Goal: Task Accomplishment & Management: Manage account settings

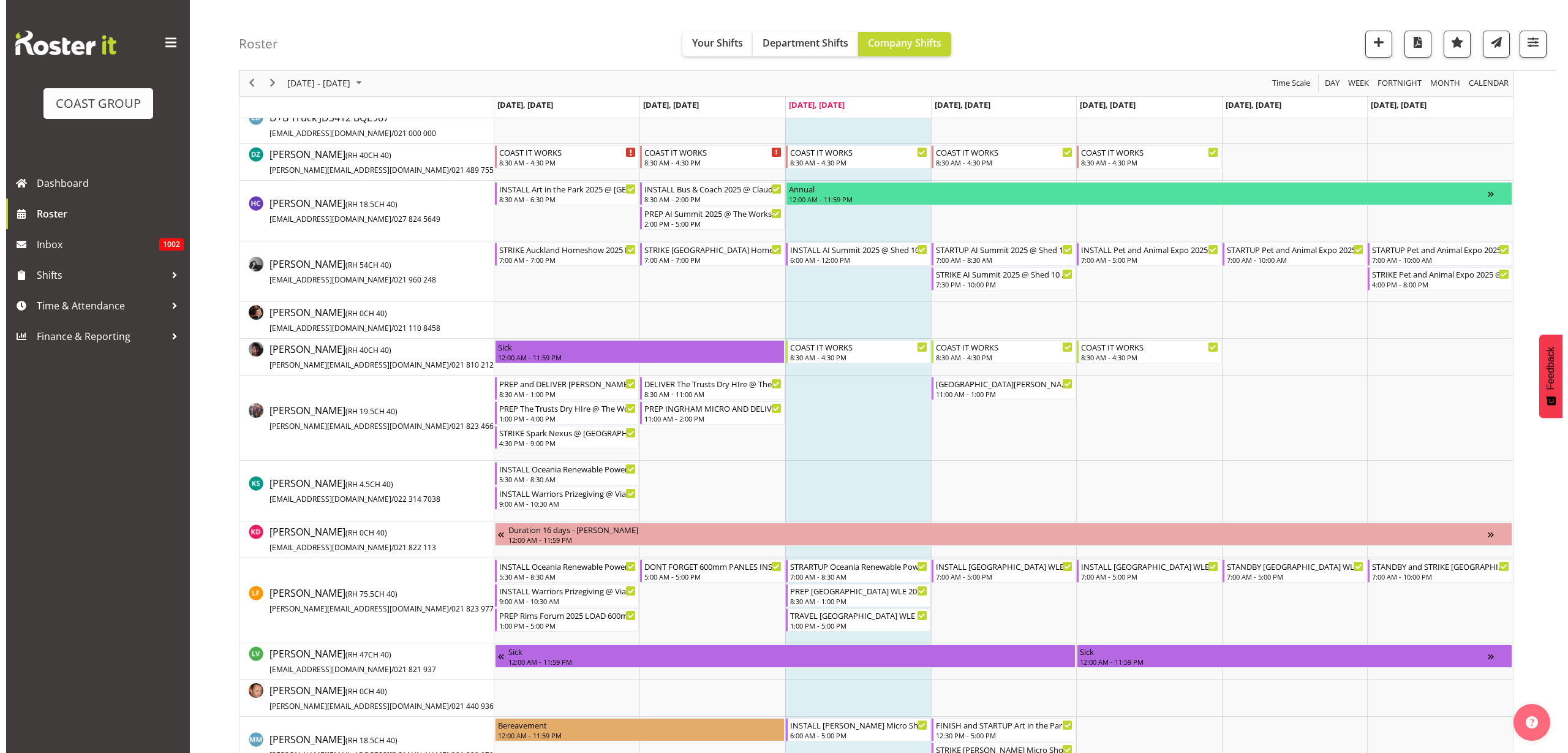
scroll to position [383, 0]
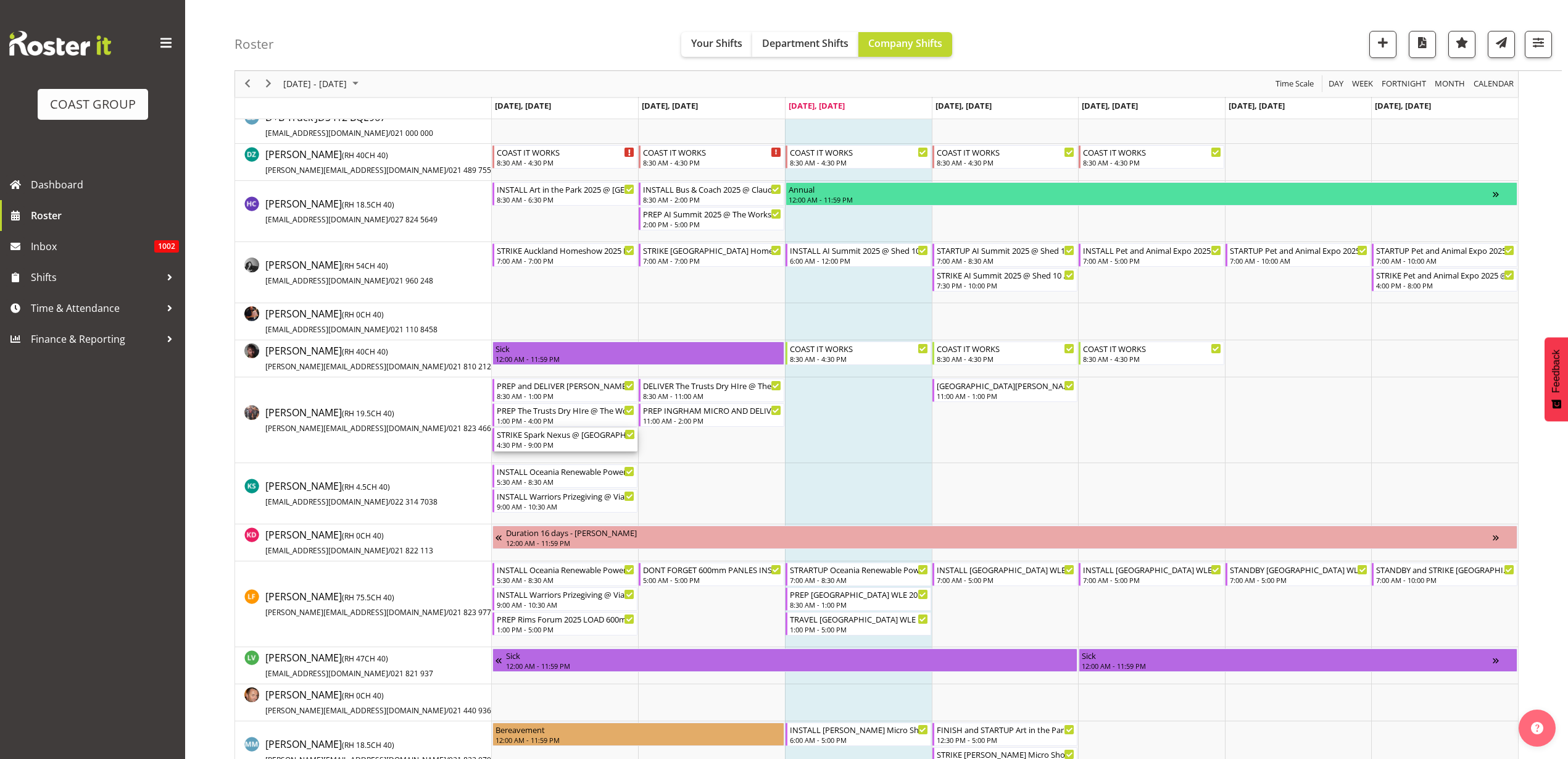
click at [556, 442] on div "4:30 PM - 9:00 PM" at bounding box center [566, 444] width 139 height 10
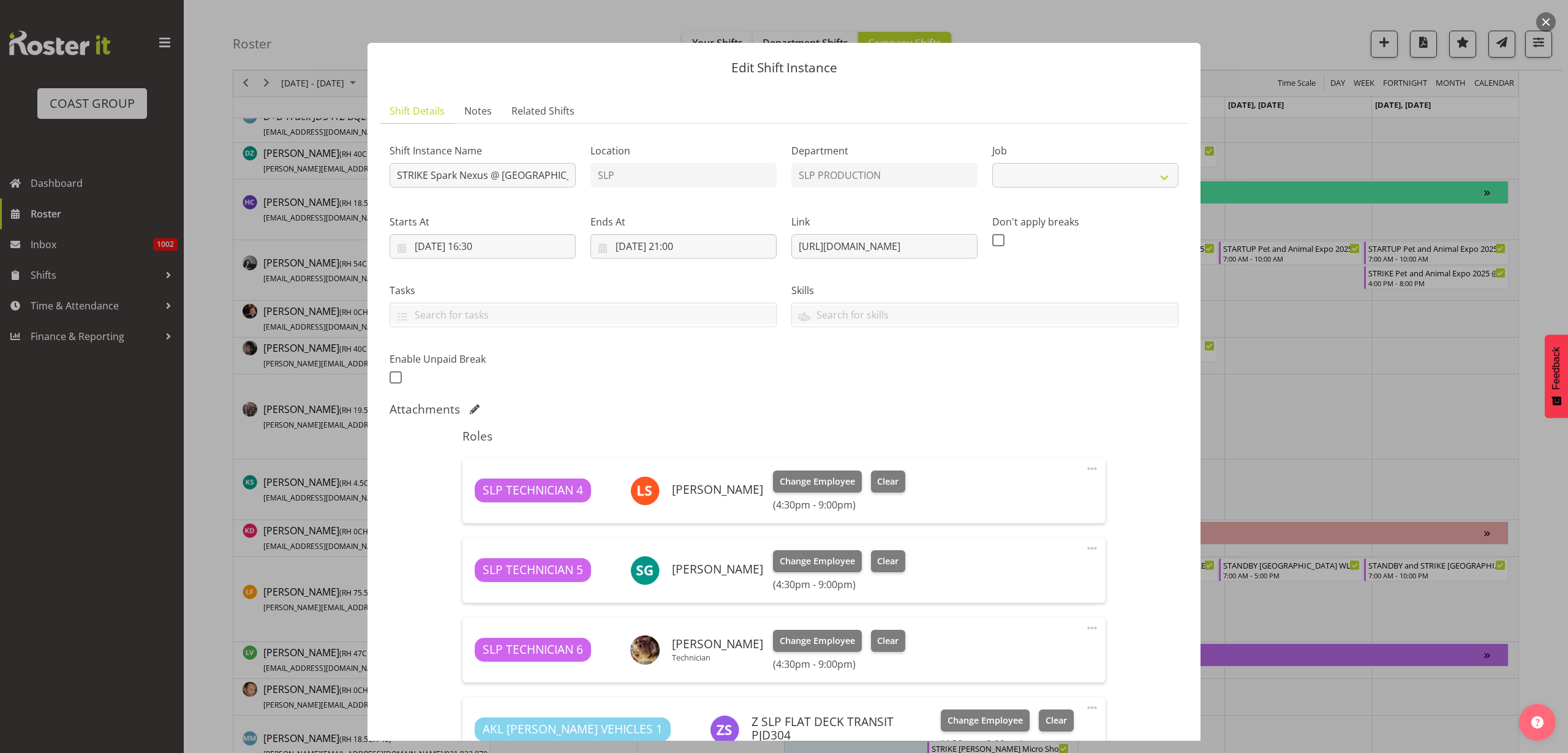
select select "10454"
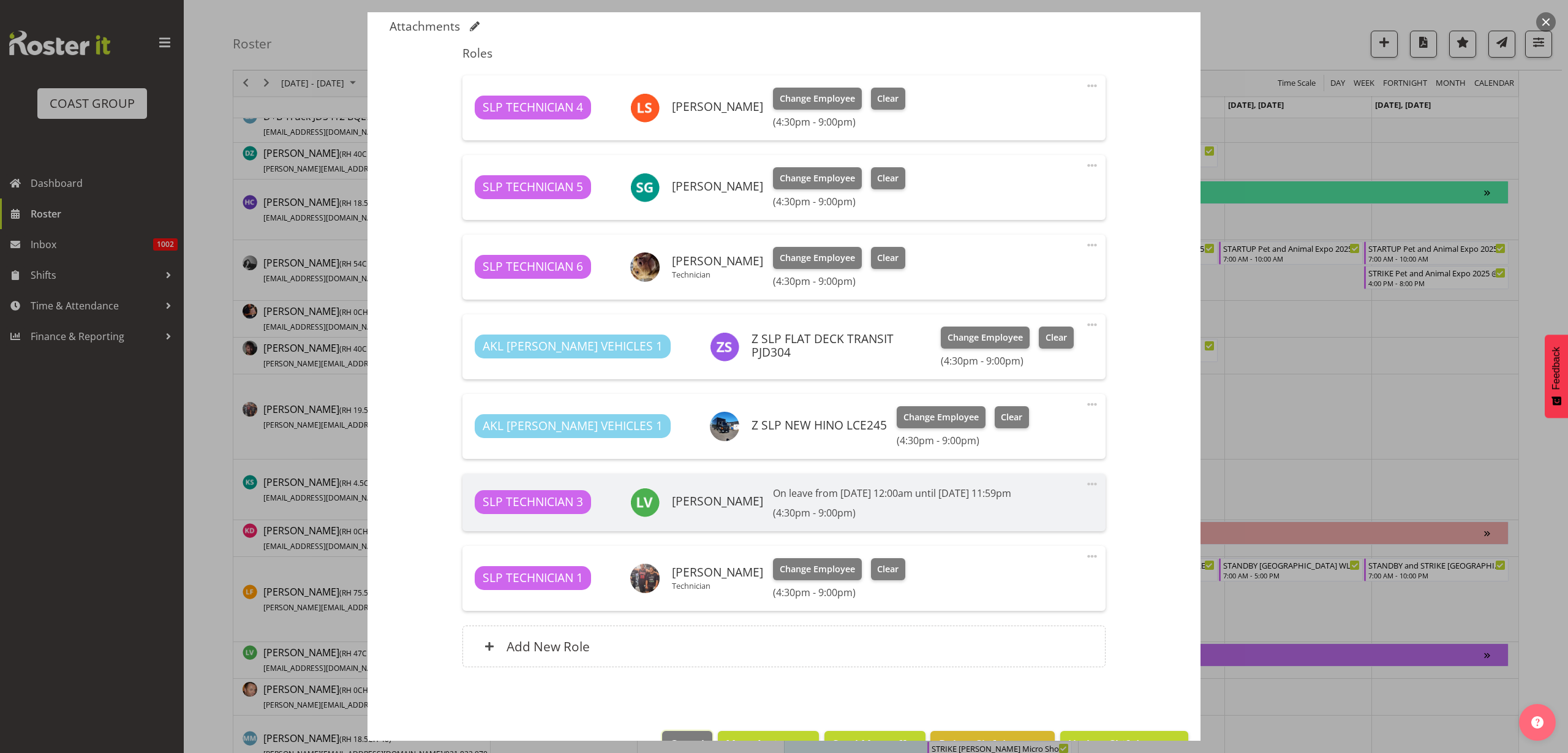
click at [676, 736] on span "Cancel" at bounding box center [687, 744] width 34 height 16
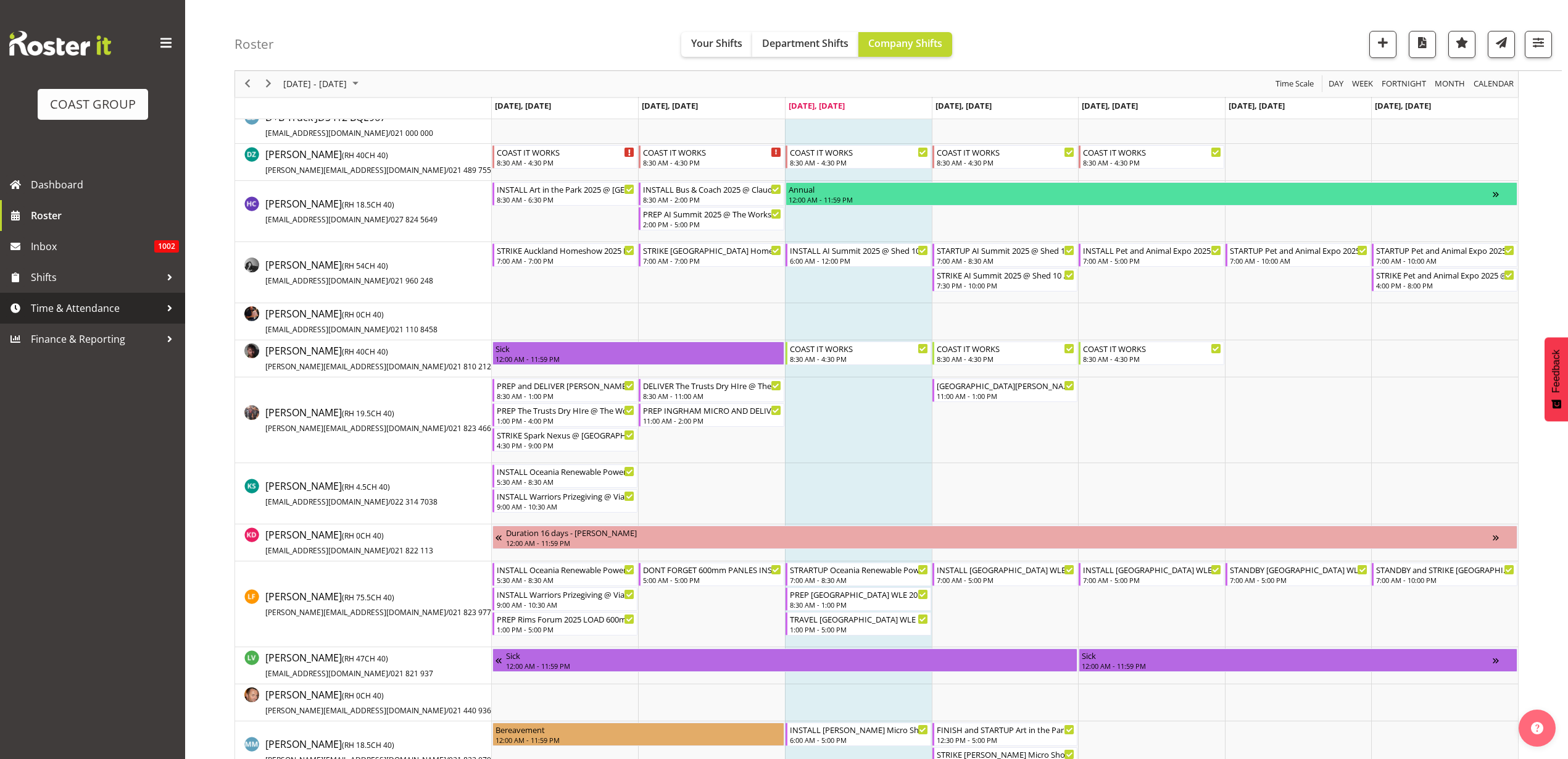
click at [78, 308] on span "Time & Attendance" at bounding box center [96, 308] width 130 height 19
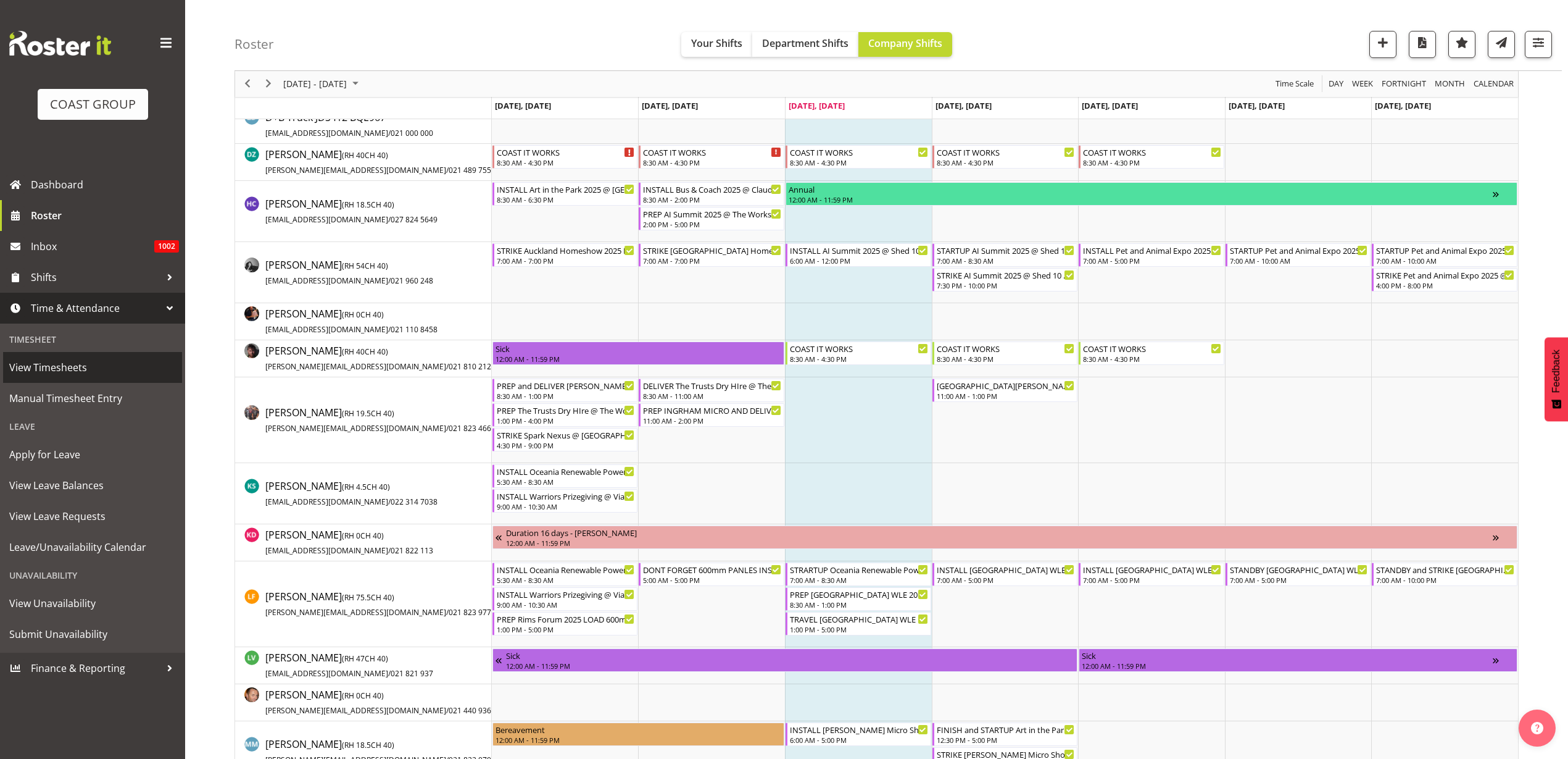
click at [66, 369] on span "View Timesheets" at bounding box center [92, 367] width 167 height 19
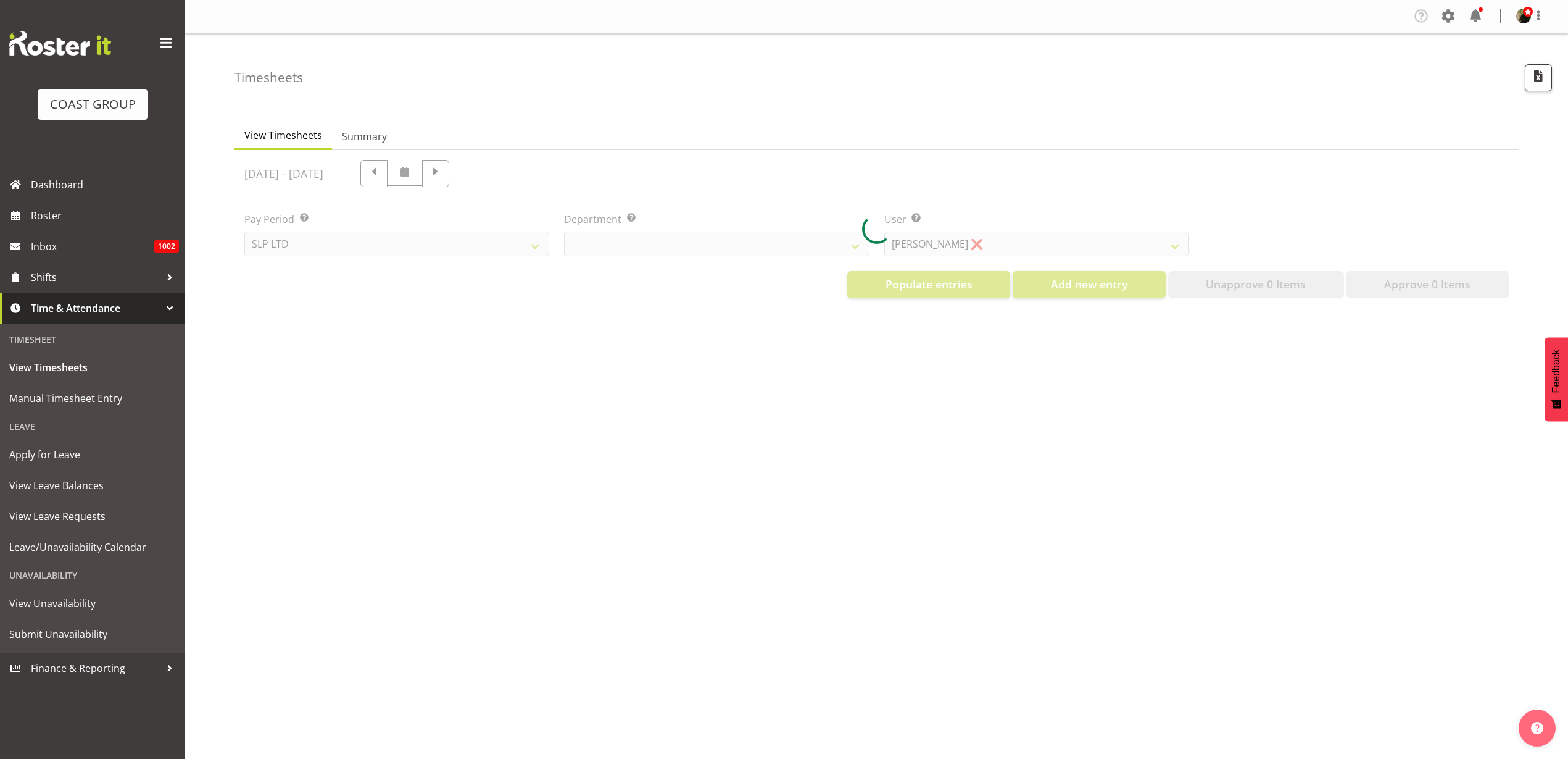
select select "25"
select select "7496"
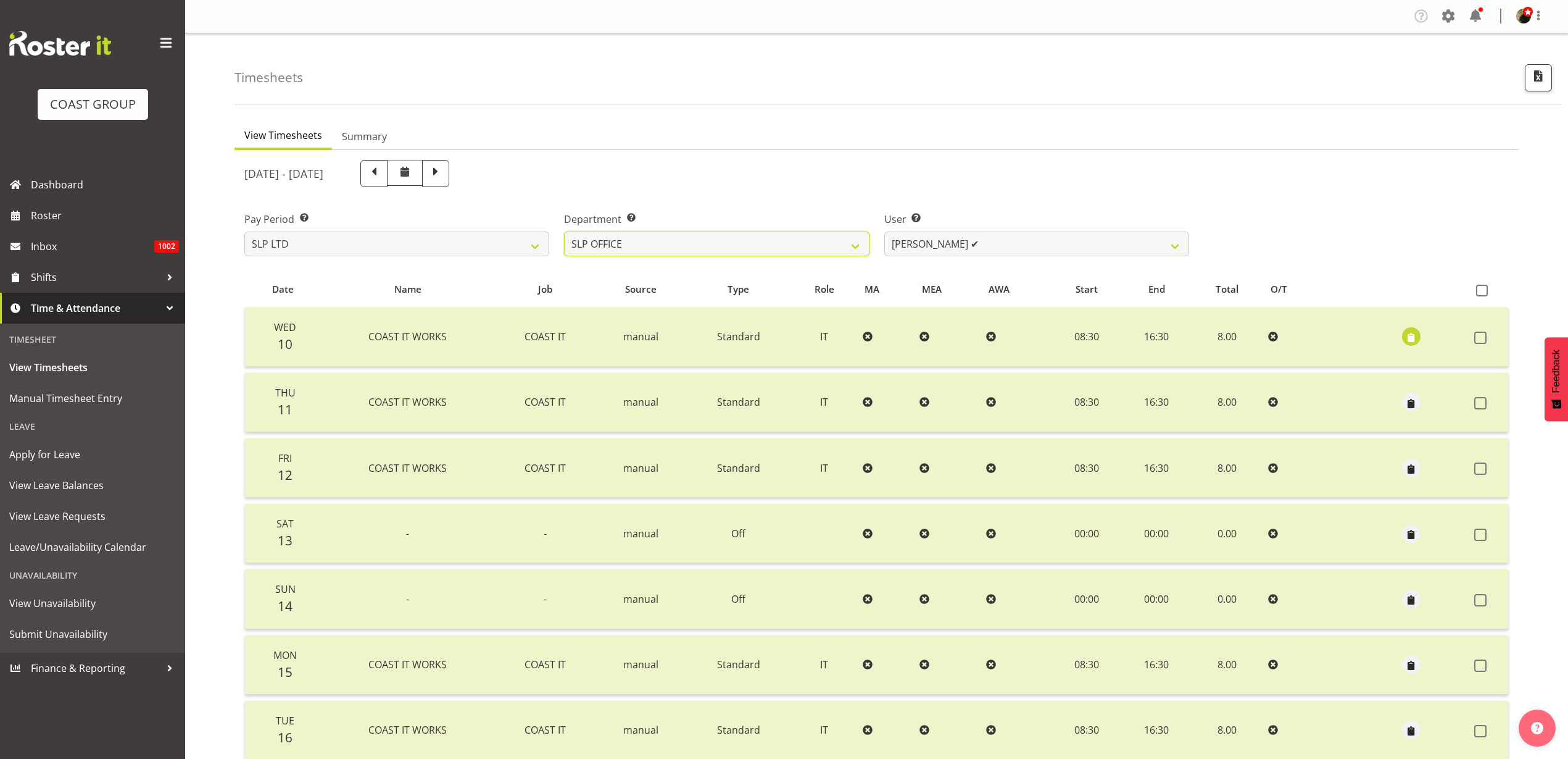
click at [808, 247] on select "SLP CHC SLP OFFICE SLP PRODUCTION SLP TRADE" at bounding box center [716, 244] width 305 height 25
select select "23"
click at [564, 232] on select "SLP CHC SLP OFFICE SLP PRODUCTION SLP TRADE" at bounding box center [716, 244] width 305 height 25
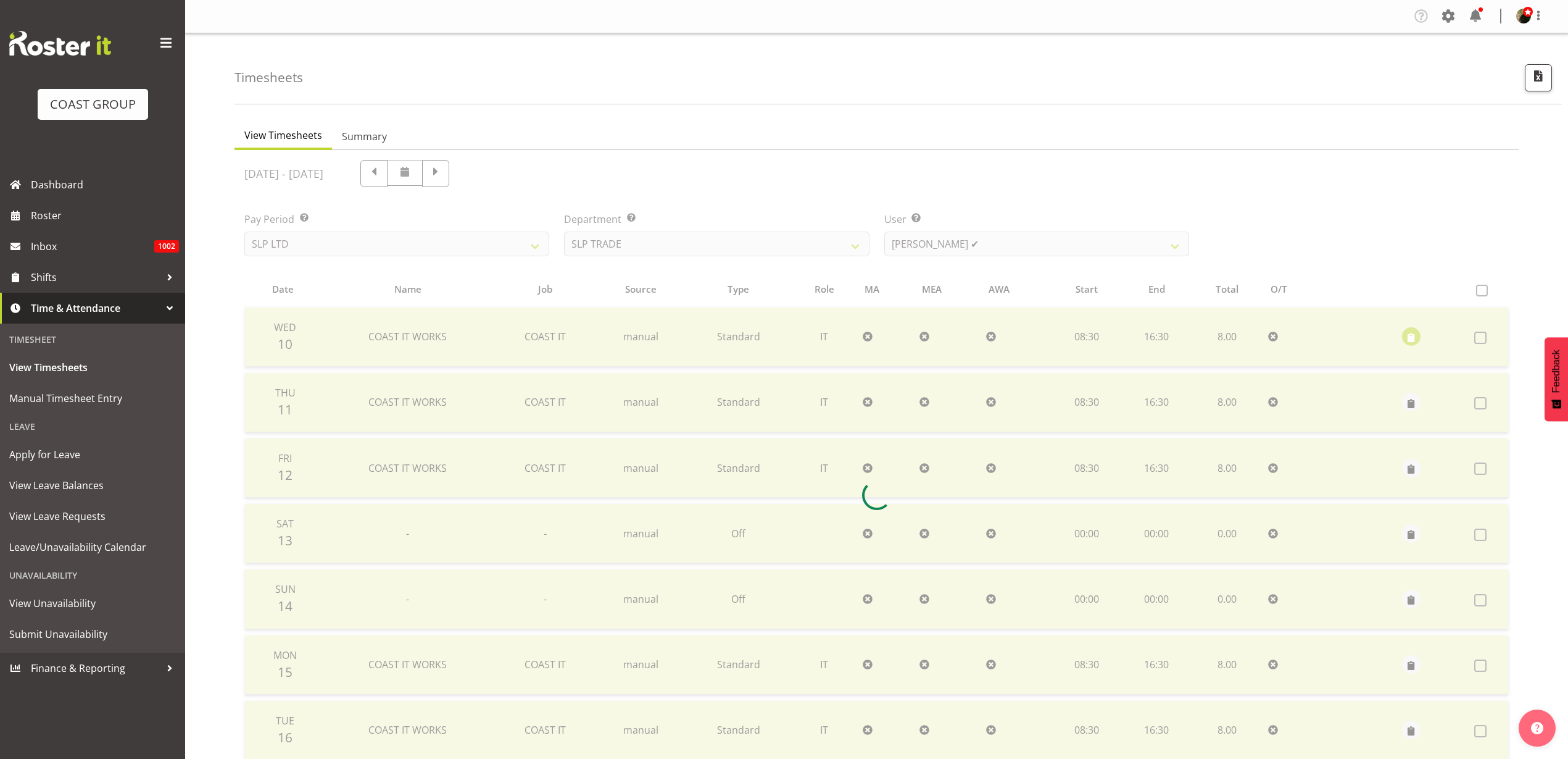
click at [998, 245] on div at bounding box center [877, 495] width 1284 height 690
click at [1029, 243] on div at bounding box center [877, 495] width 1284 height 690
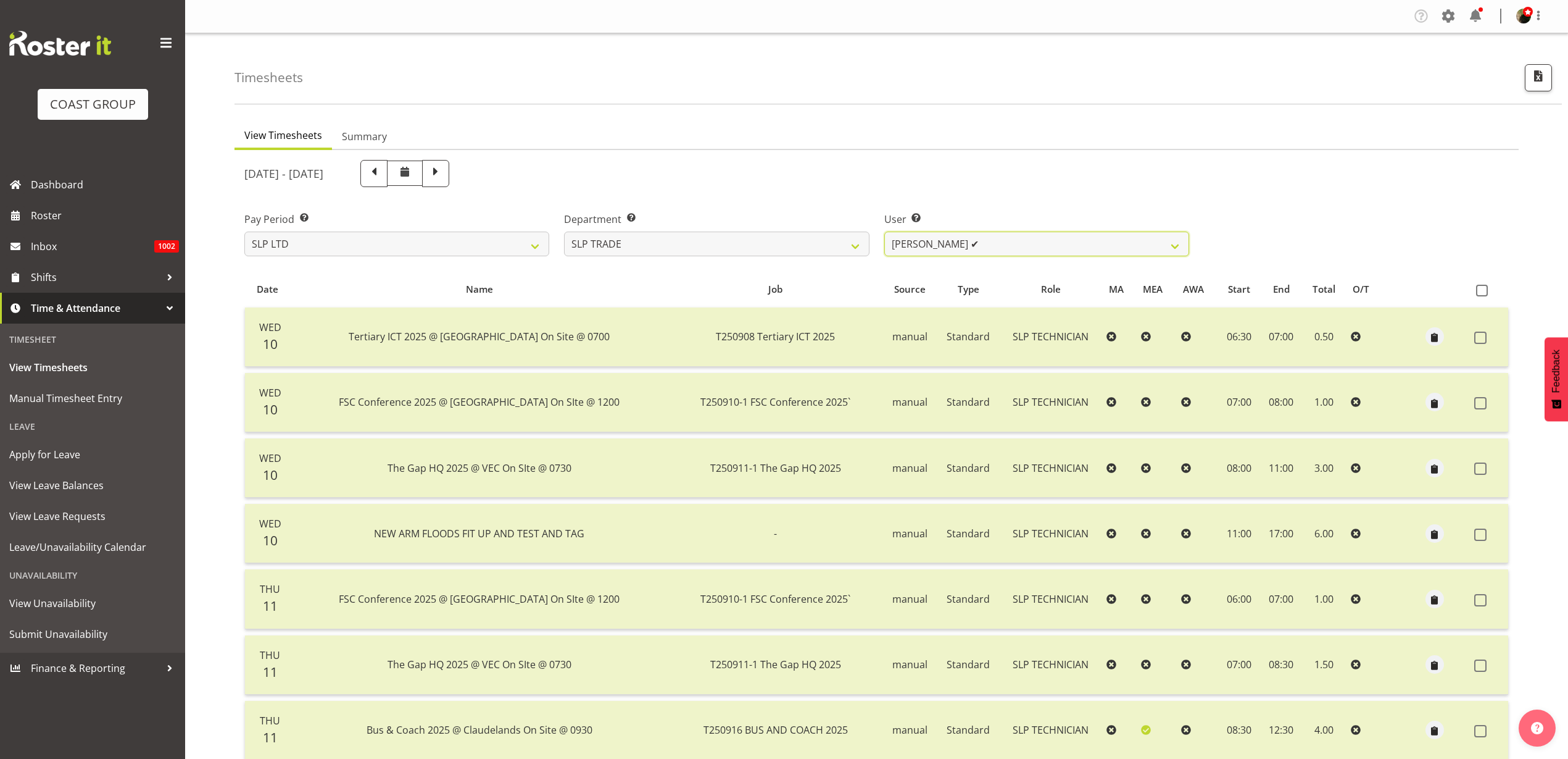
click at [1030, 243] on select "Aof Anujarawat ✔ Han Chaleerin ✔ Hayden Watts ✔ Jack Brewer ✔ Jesse Hawira ❌ Jo…" at bounding box center [1036, 244] width 305 height 25
select select "256"
click at [884, 232] on select "Aof Anujarawat ✔ Han Chaleerin ✔ Hayden Watts ✔ Jack Brewer ✔ Jesse Hawira ❌ Jo…" at bounding box center [1036, 244] width 305 height 25
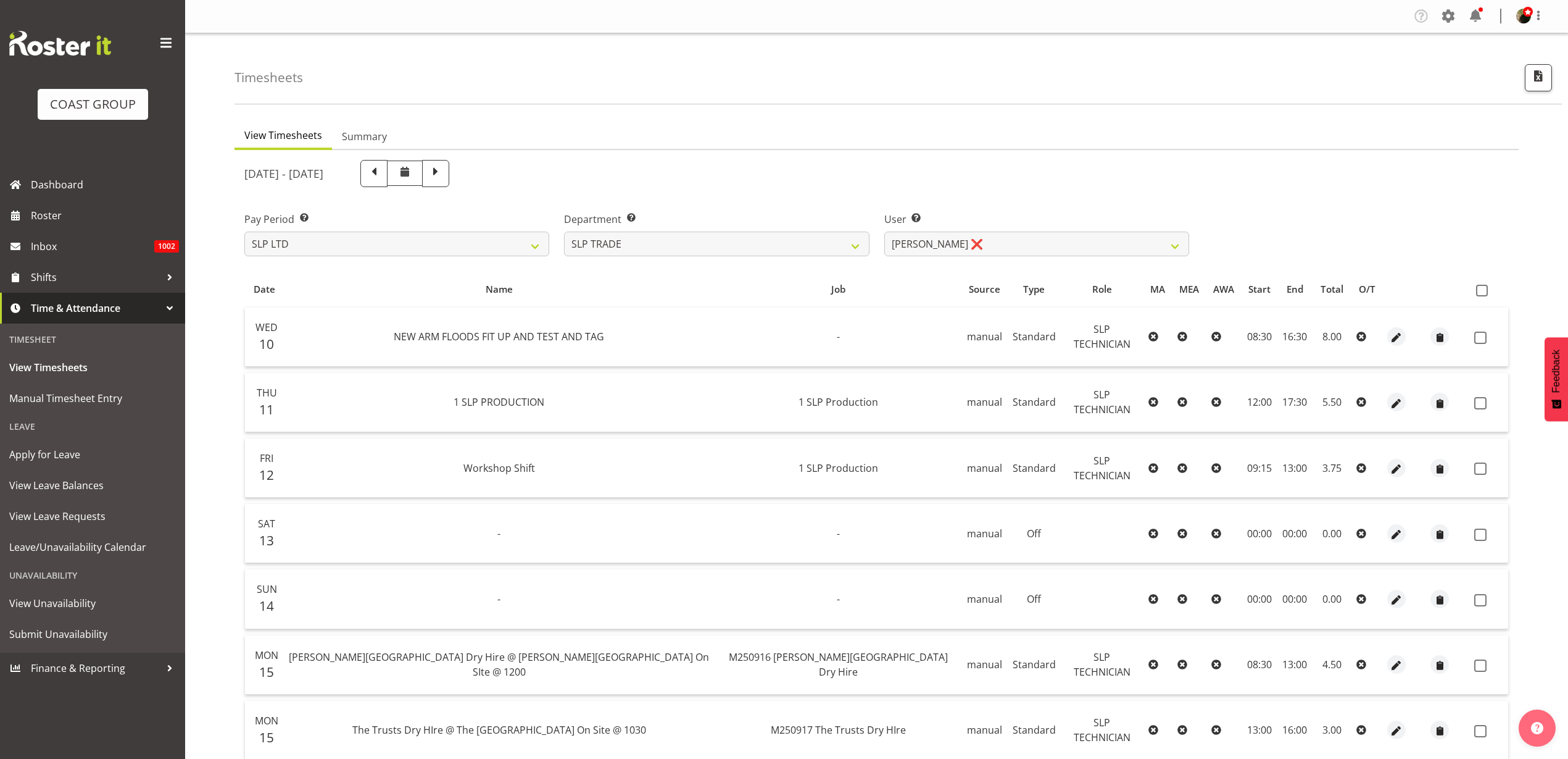
click at [1482, 291] on span at bounding box center [1482, 290] width 11 height 12
click at [1482, 291] on input "checkbox" at bounding box center [1480, 291] width 8 height 8
checkbox input "true"
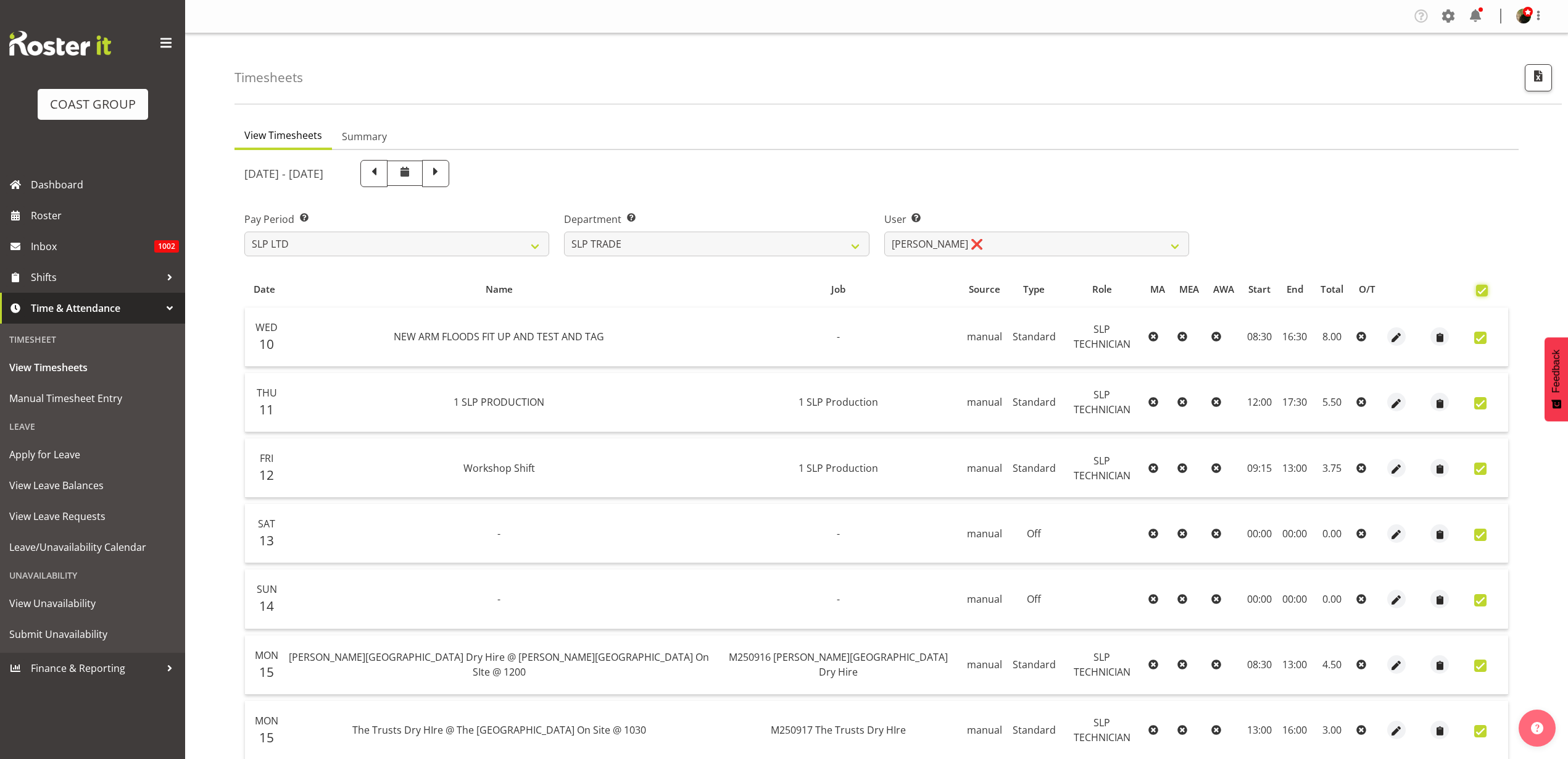
checkbox input "true"
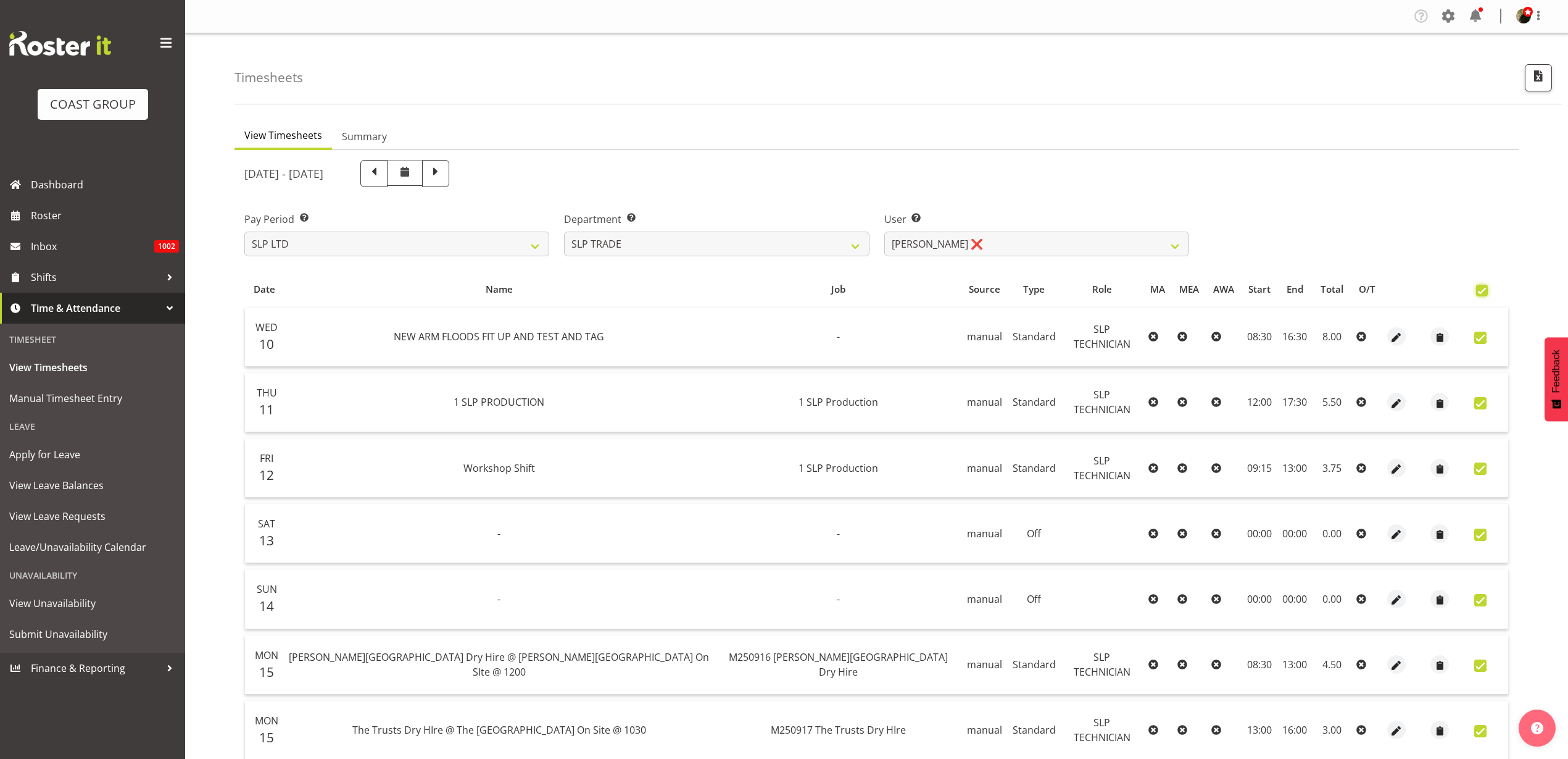
checkbox input "true"
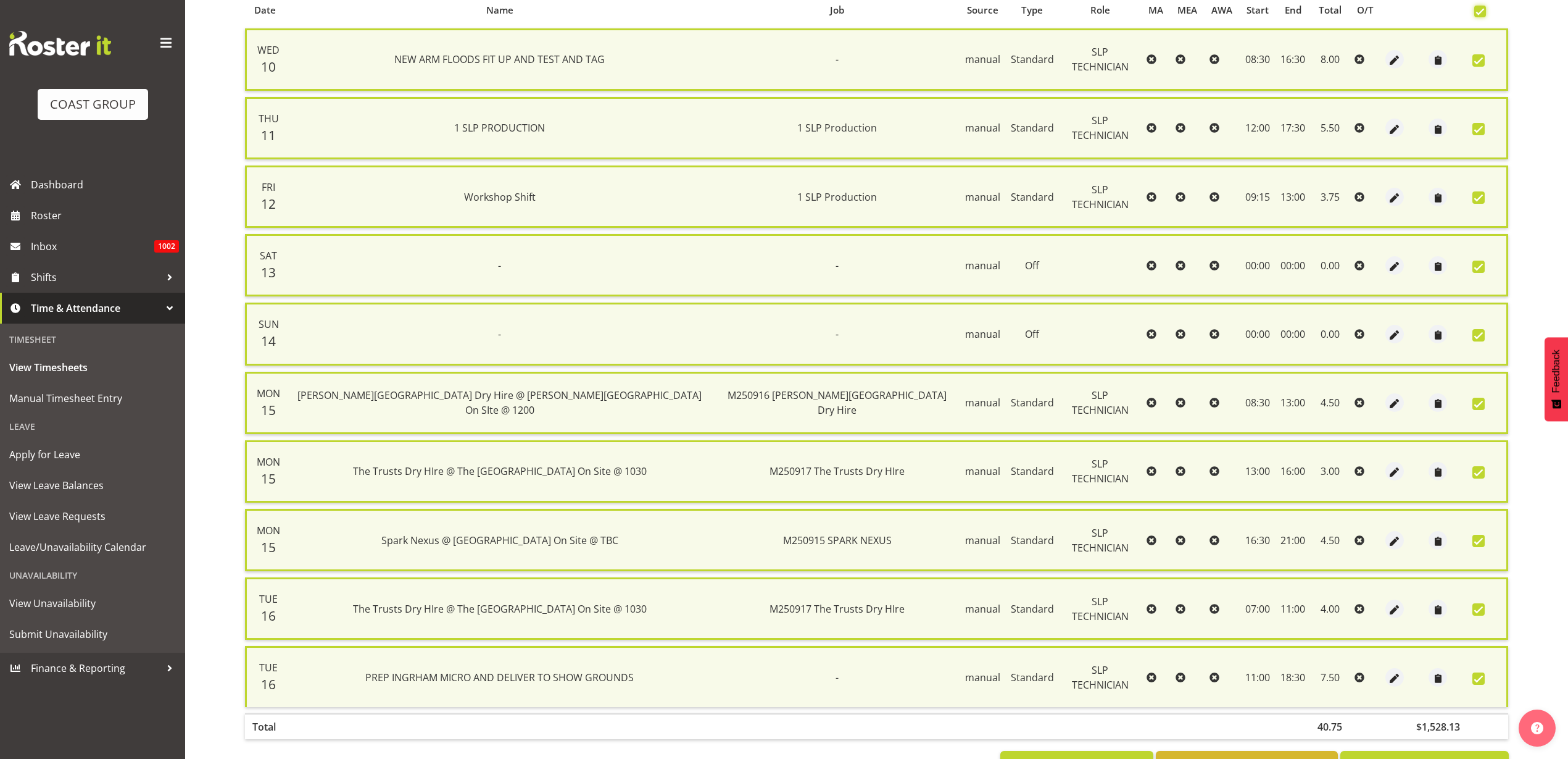
scroll to position [329, 0]
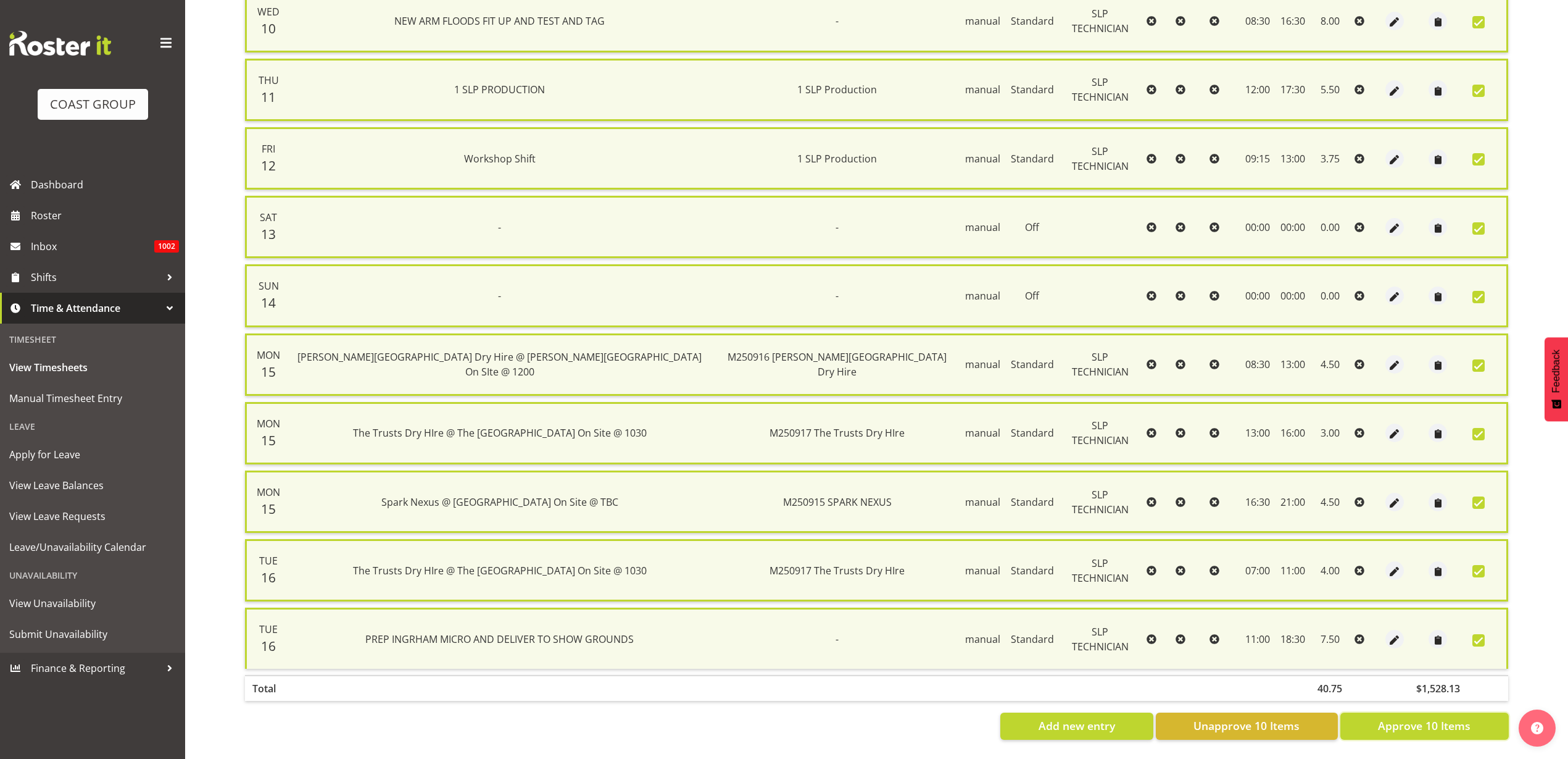
click at [1422, 718] on span "Approve 10 Items" at bounding box center [1424, 725] width 93 height 16
checkbox input "false"
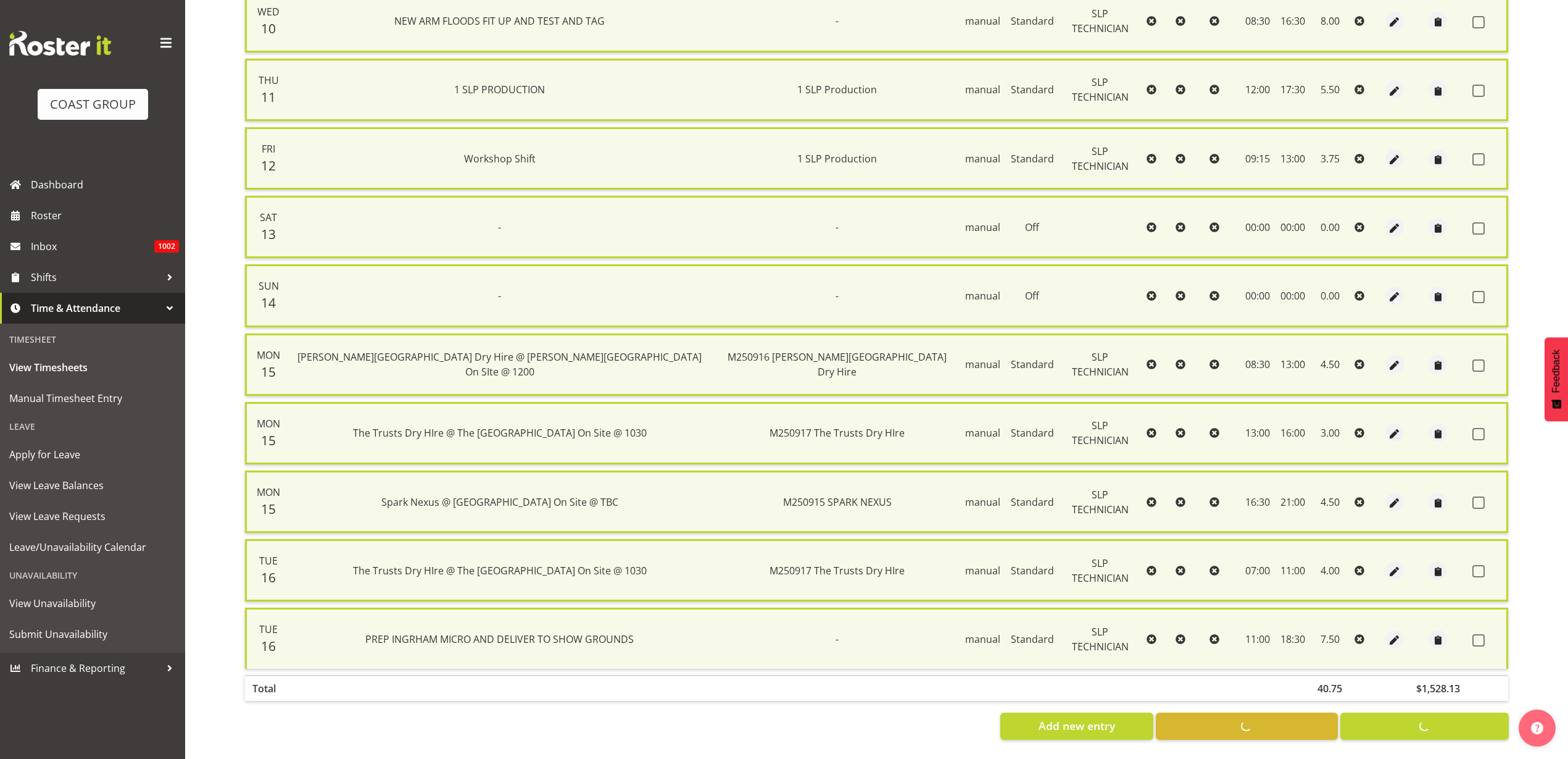
checkbox input "false"
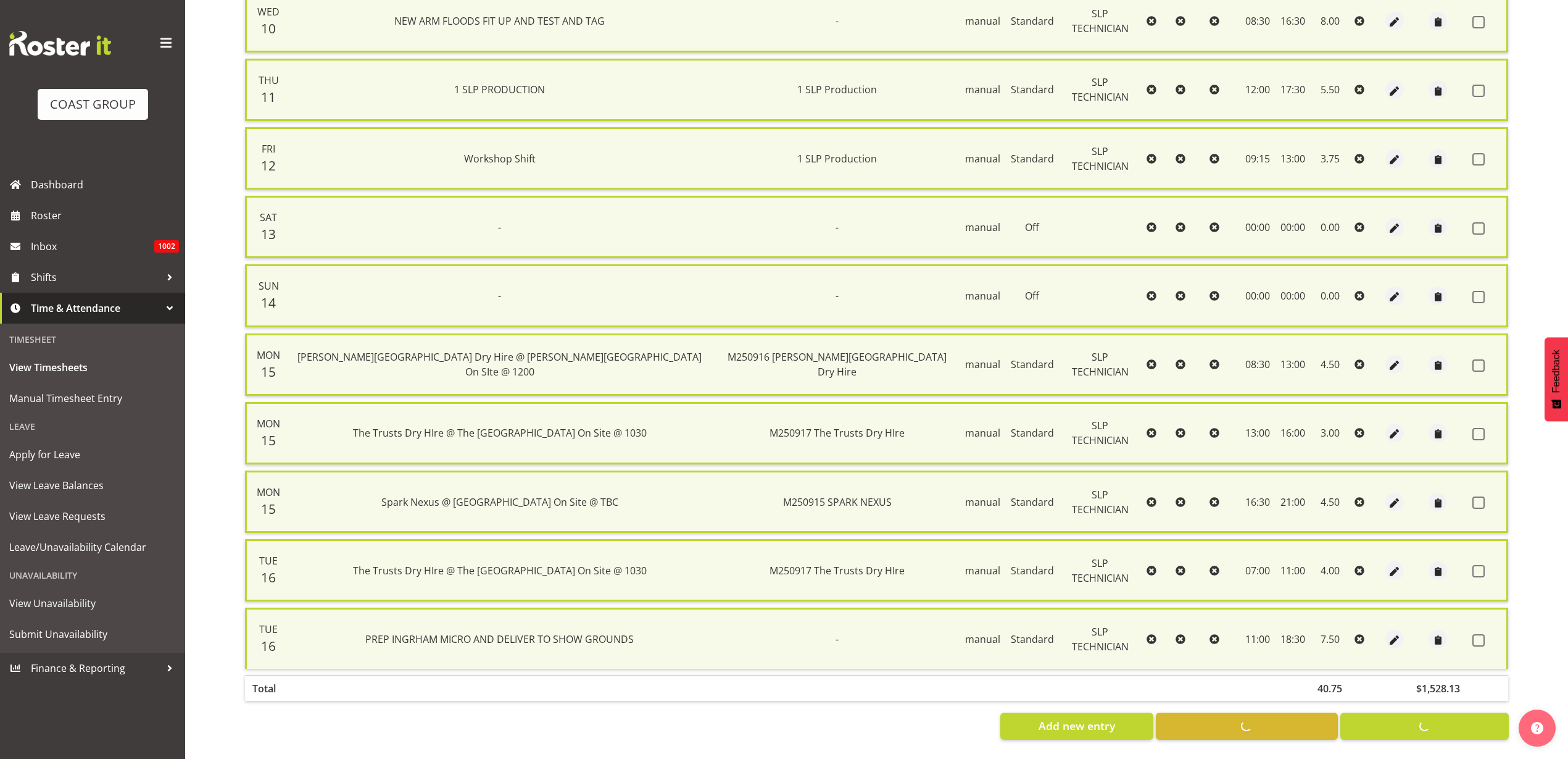
checkbox input "false"
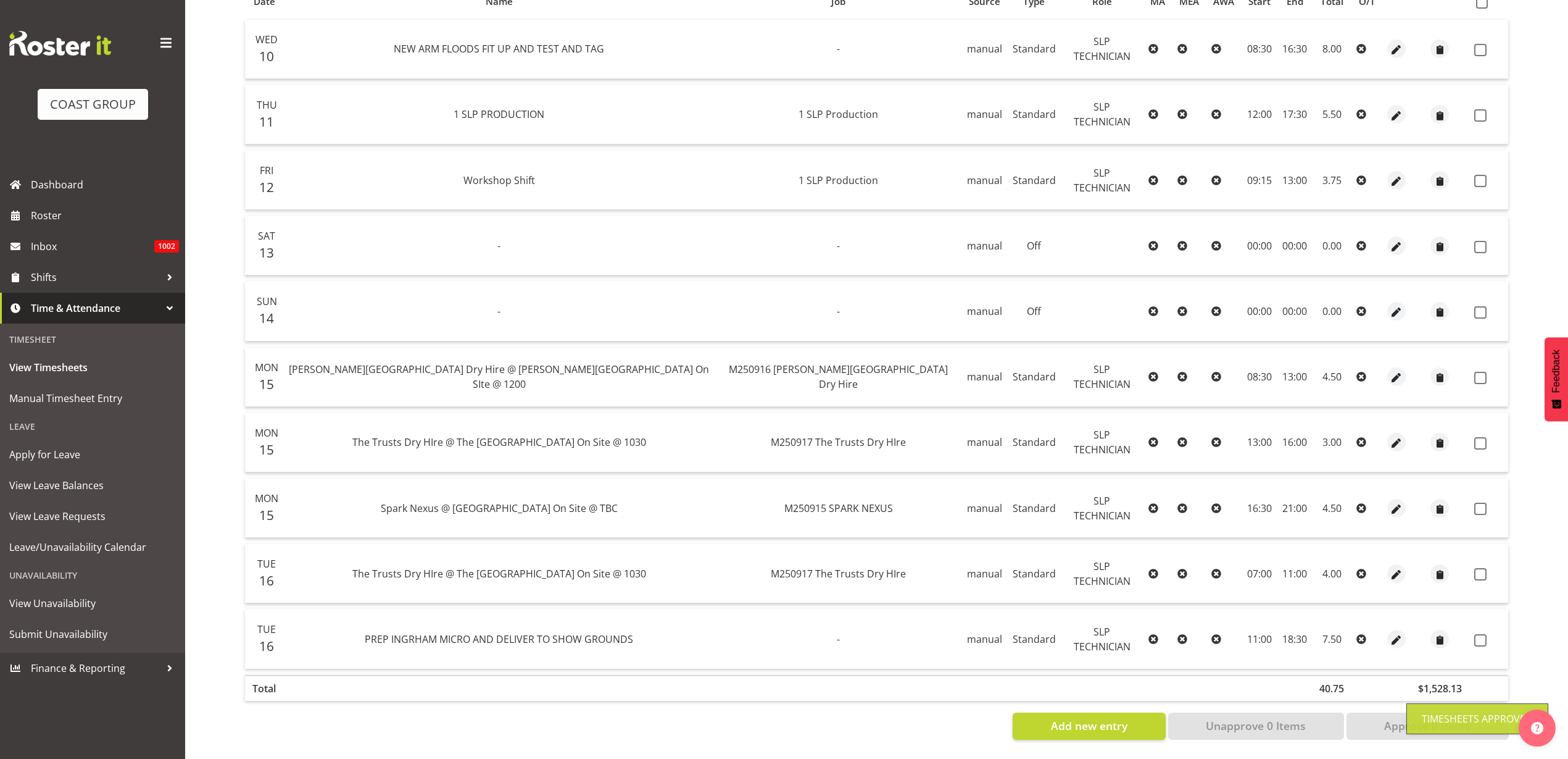
scroll to position [299, 0]
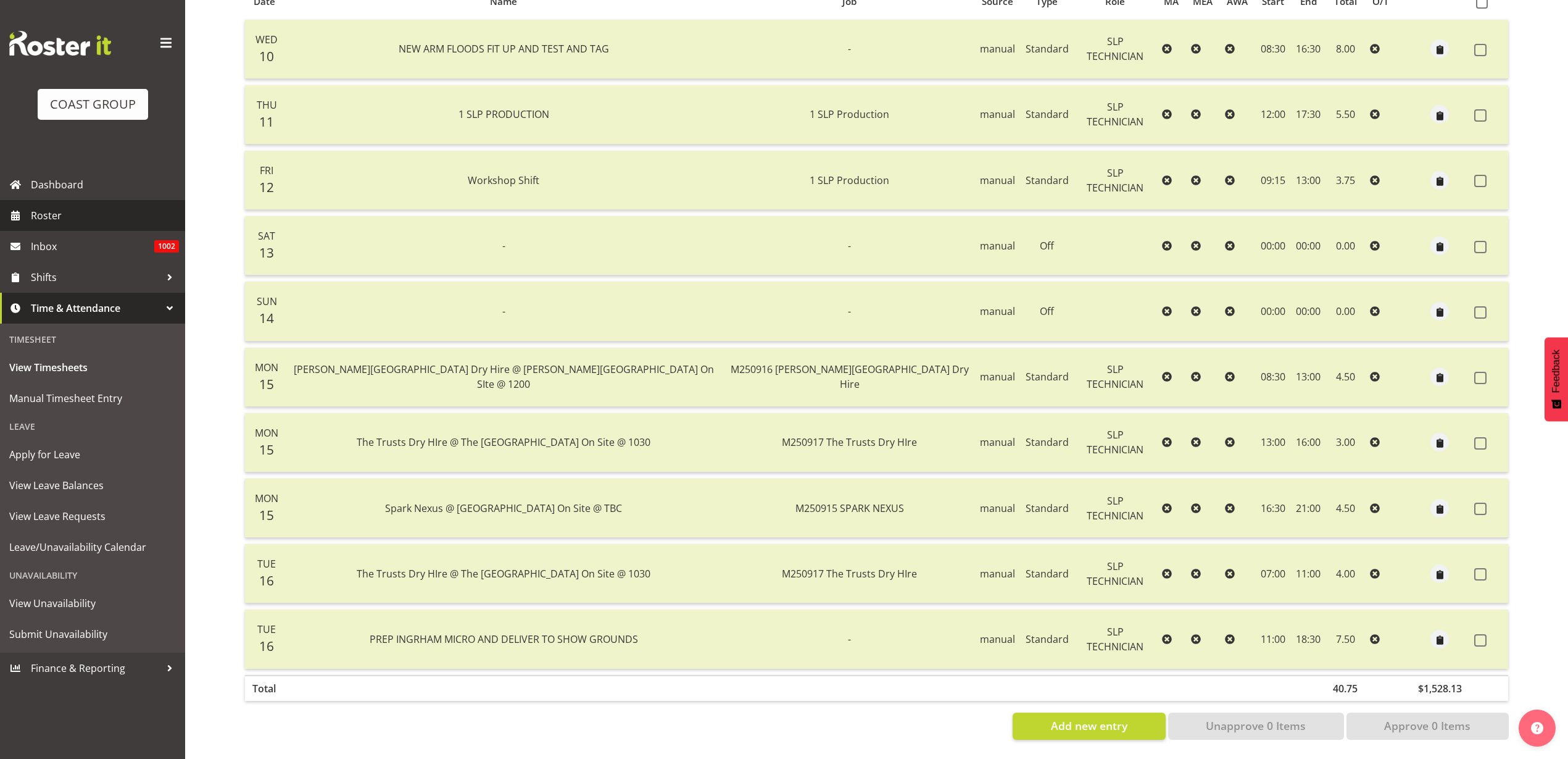
click at [89, 215] on span "Roster" at bounding box center [105, 215] width 148 height 19
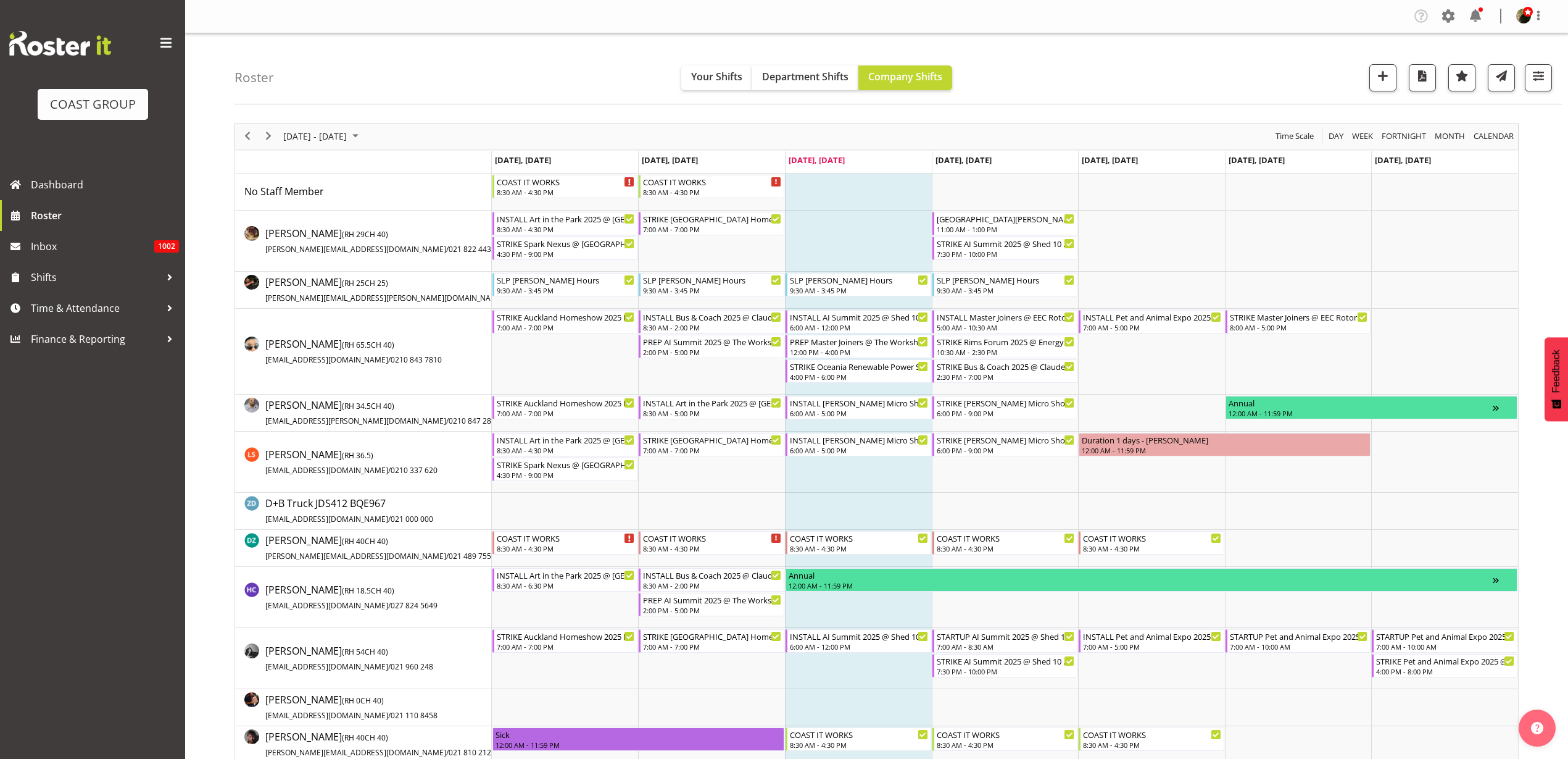
click at [991, 264] on td "Timeline Week of September 17, 2025" at bounding box center [1005, 241] width 147 height 61
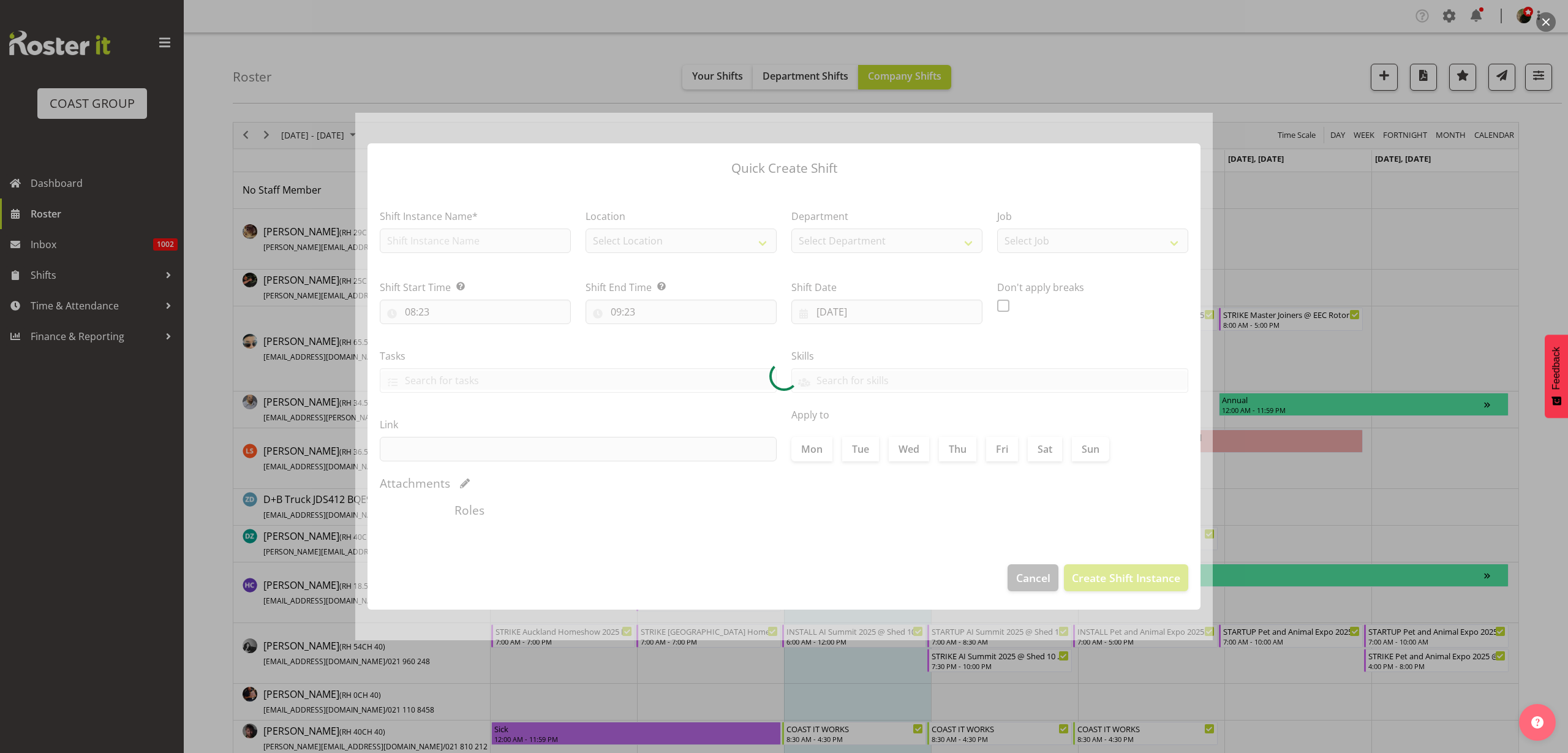
type input "[DATE]"
checkbox input "true"
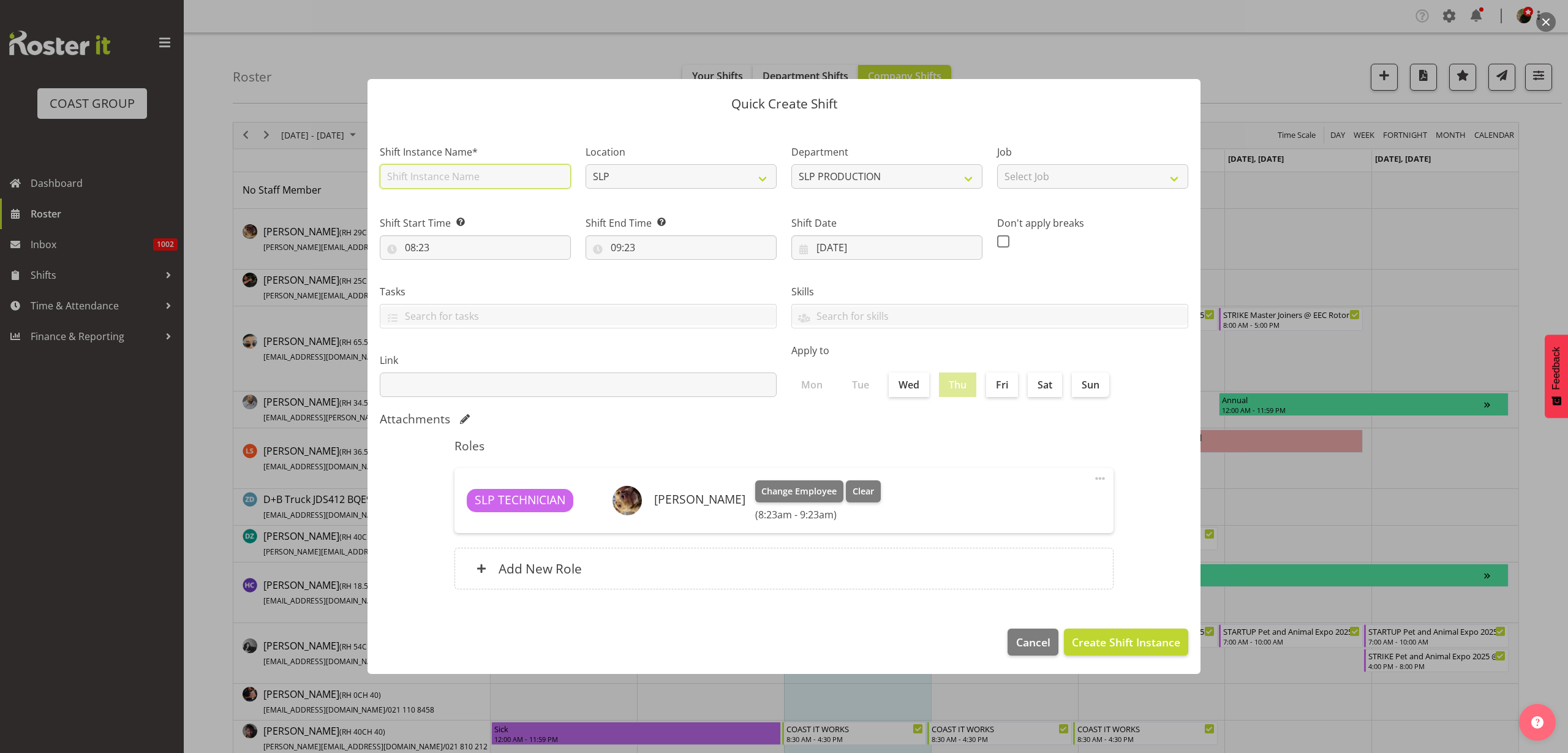
click at [506, 179] on input "text" at bounding box center [475, 176] width 191 height 24
type input "Workshop Shift"
click at [460, 245] on input "08:23" at bounding box center [475, 248] width 191 height 24
select select "30"
type input "08:30"
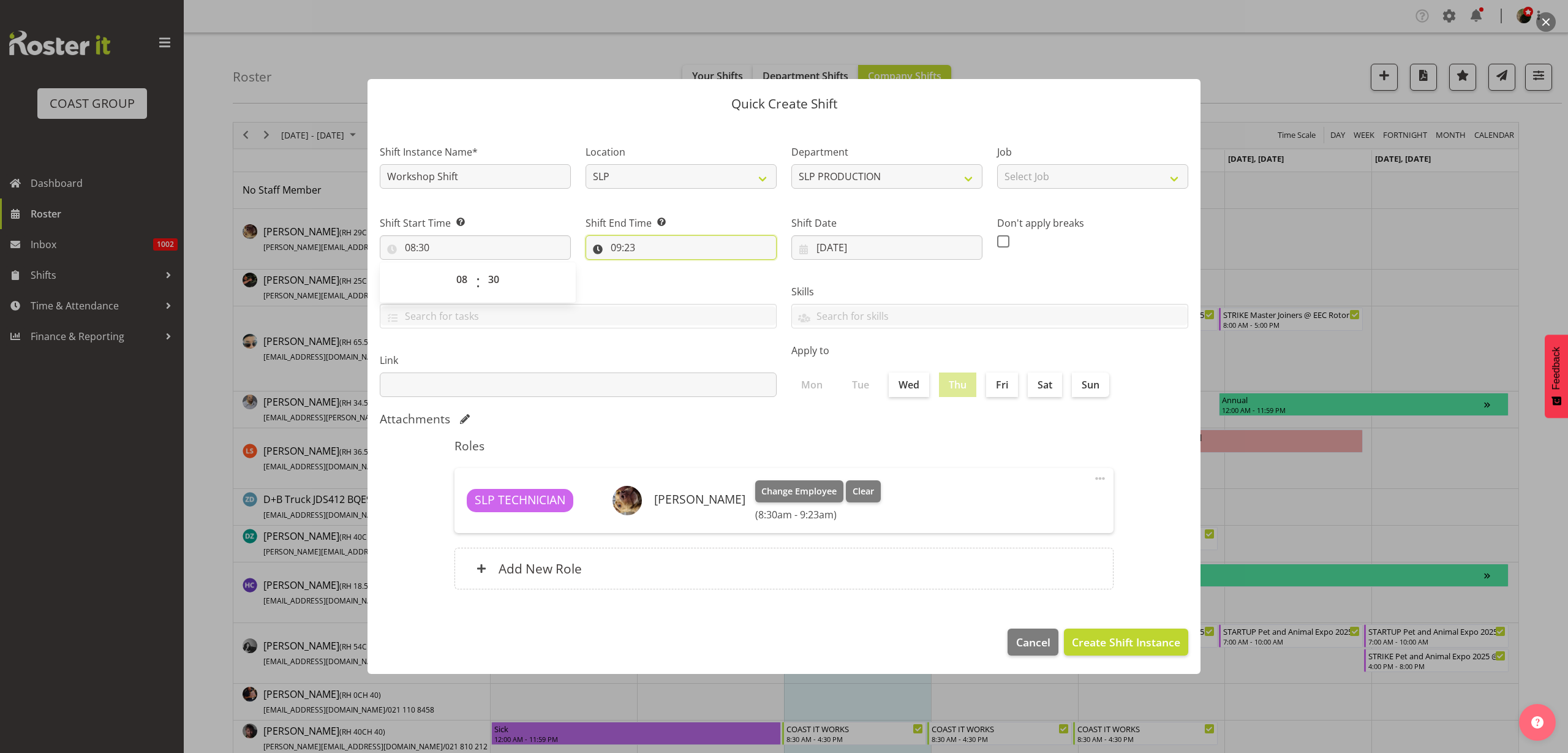
click at [635, 242] on input "09:23" at bounding box center [680, 248] width 191 height 24
select select "10"
type input "10:23"
select select "11"
type input "11:23"
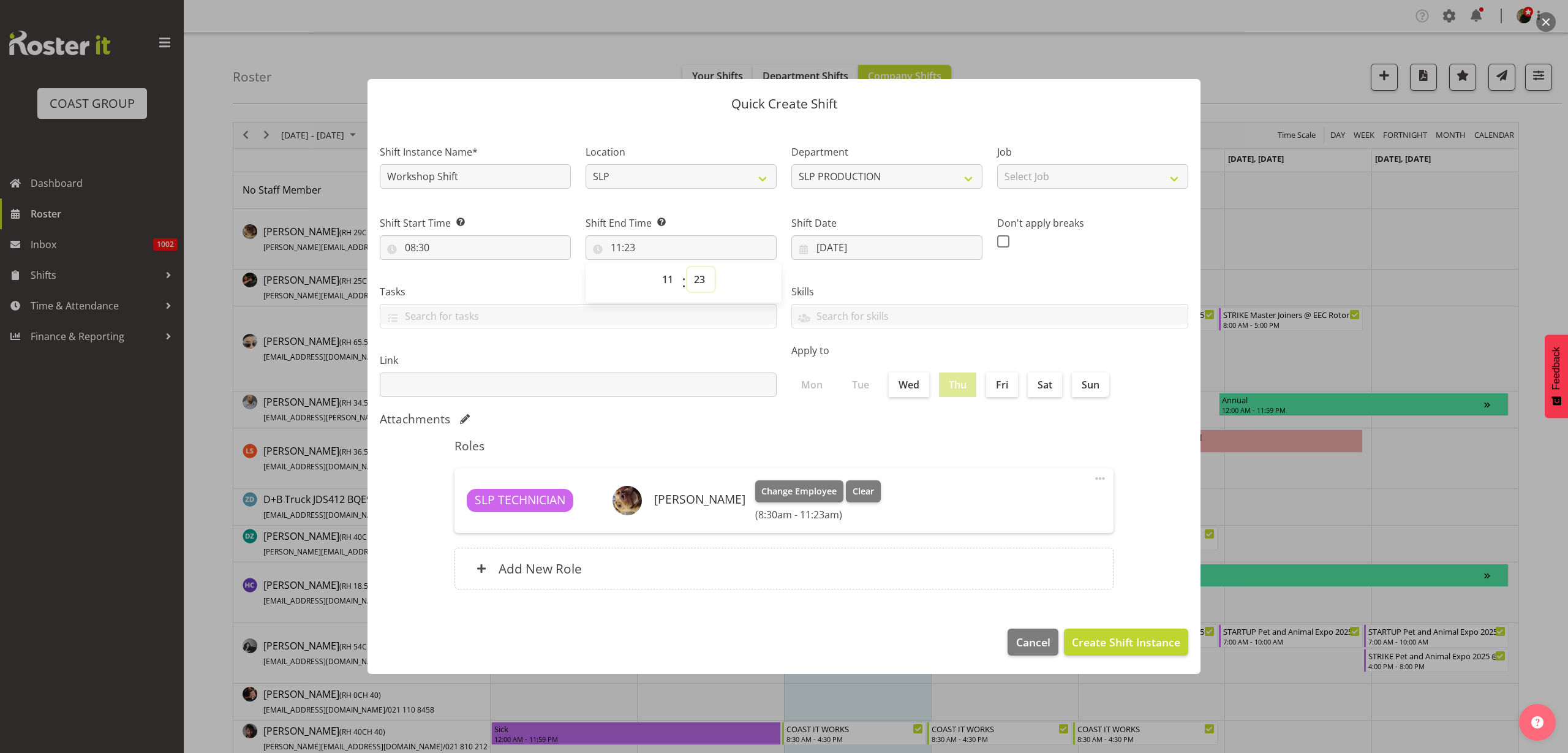
select select "0"
type input "11:00"
click at [1005, 385] on label "Fri" at bounding box center [1002, 385] width 32 height 24
click at [994, 385] on input "Fri" at bounding box center [990, 385] width 8 height 8
checkbox input "true"
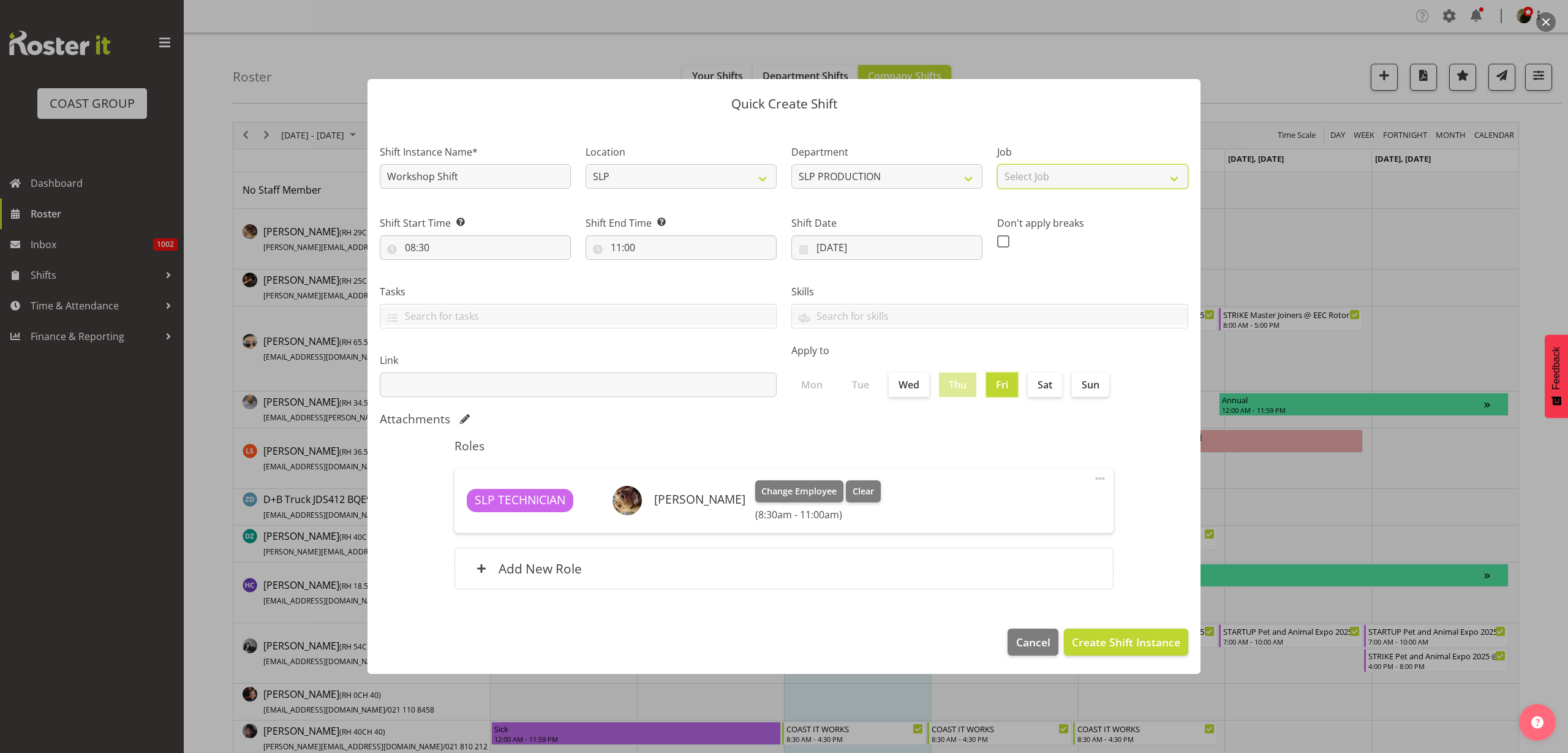
click at [1100, 186] on select "Select Job 1 Carlton Events 1 Carlton Hamilton 1 Carlton Wellington 1 EHS WAREH…" at bounding box center [1092, 176] width 191 height 24
select select "55"
click at [997, 164] on select "Select Job 1 Carlton Events 1 Carlton Hamilton 1 Carlton Wellington 1 EHS WAREH…" at bounding box center [1092, 176] width 191 height 24
click at [1135, 639] on span "Create Shift Instance" at bounding box center [1125, 642] width 108 height 16
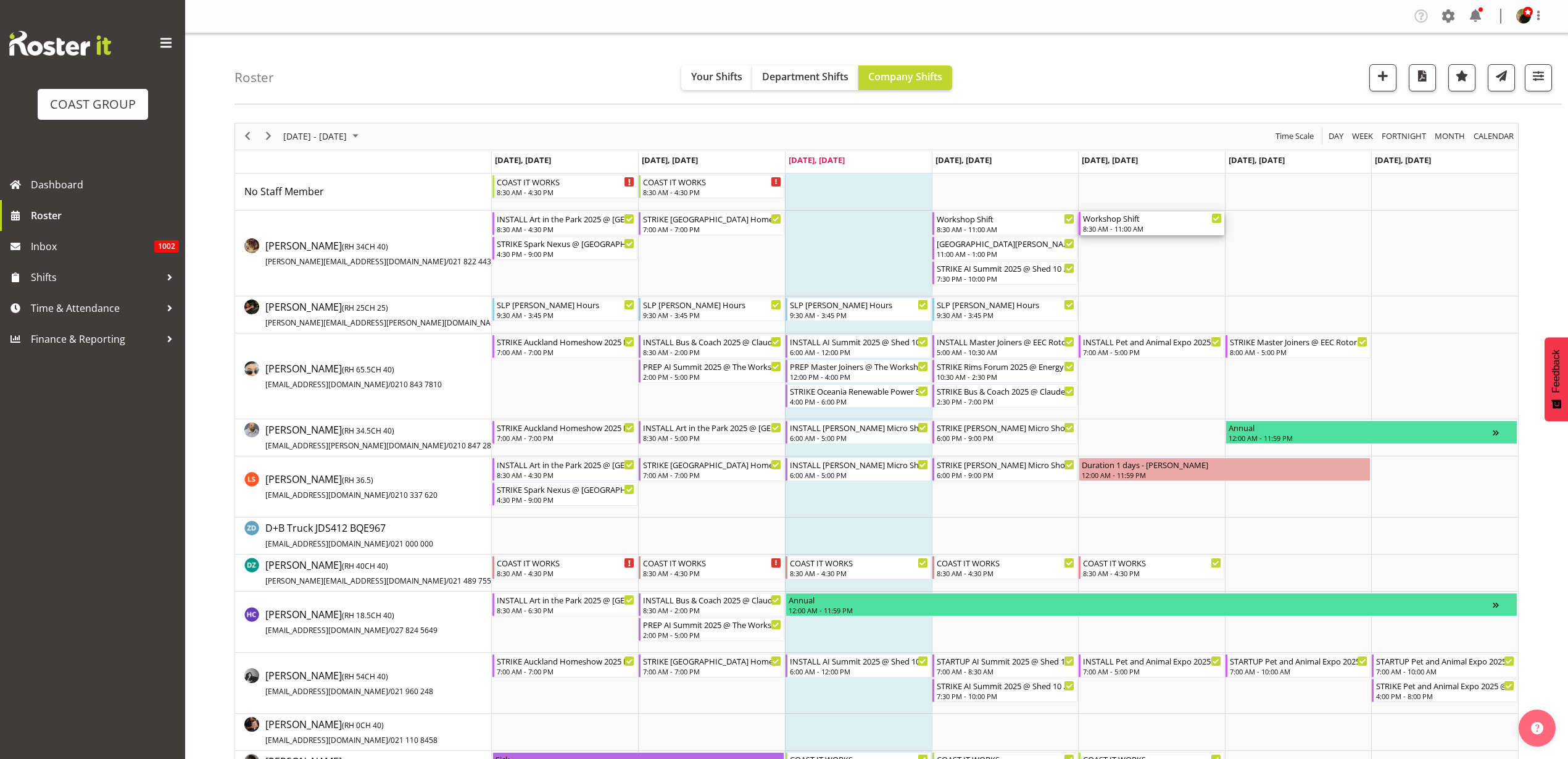
click at [1139, 228] on div "8:30 AM - 11:00 AM" at bounding box center [1152, 228] width 139 height 10
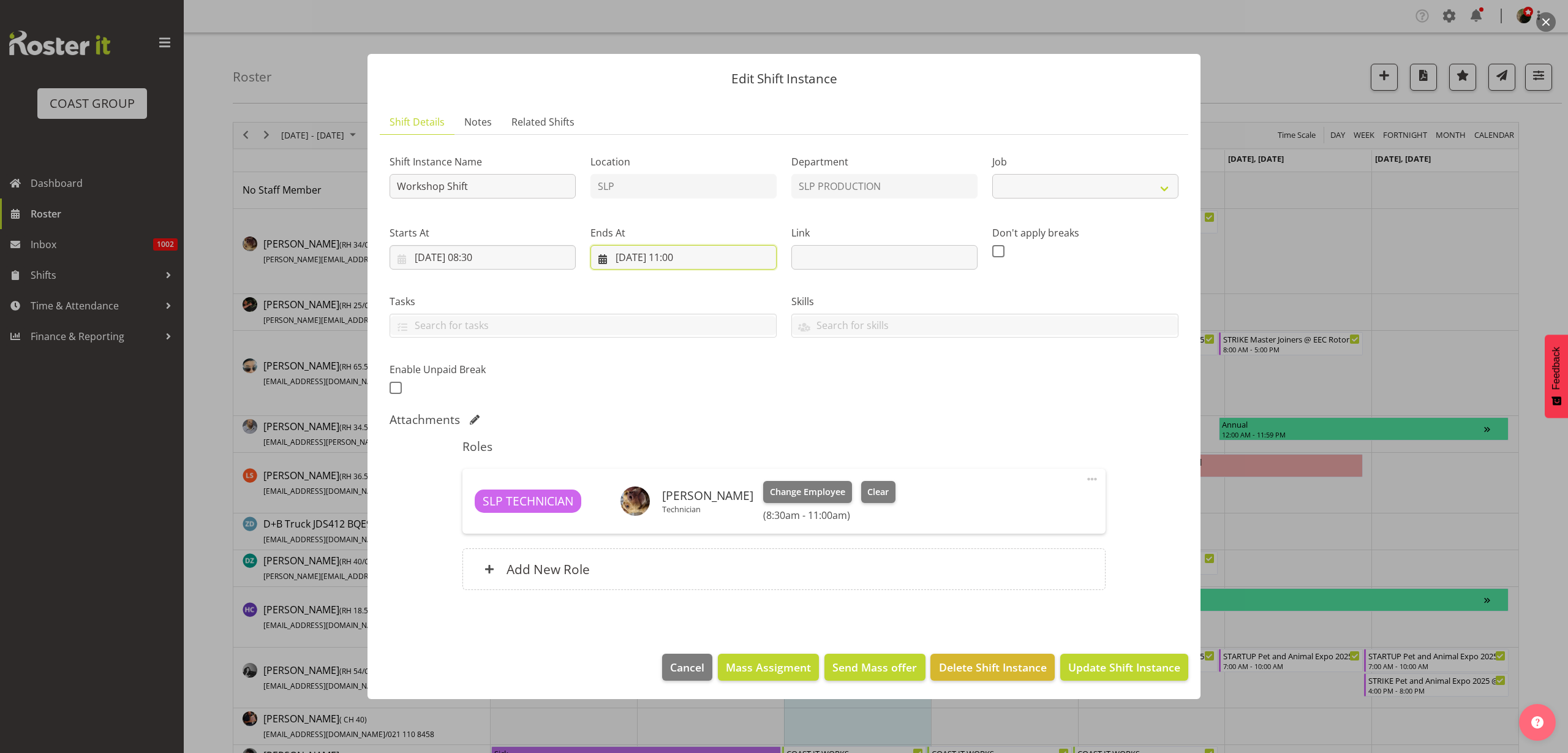
click at [682, 258] on input "19/09/2025, 11:00" at bounding box center [683, 258] width 186 height 24
select select "55"
click at [685, 518] on select "00 01 02 03 04 05 06 07 08 09 10 11 12 13 14 15 16 17 18 19 20 21 22 23" at bounding box center [684, 517] width 28 height 24
select select "17"
click at [670, 505] on select "00 01 02 03 04 05 06 07 08 09 10 11 12 13 14 15 16 17 18 19 20 21 22 23" at bounding box center [684, 517] width 28 height 24
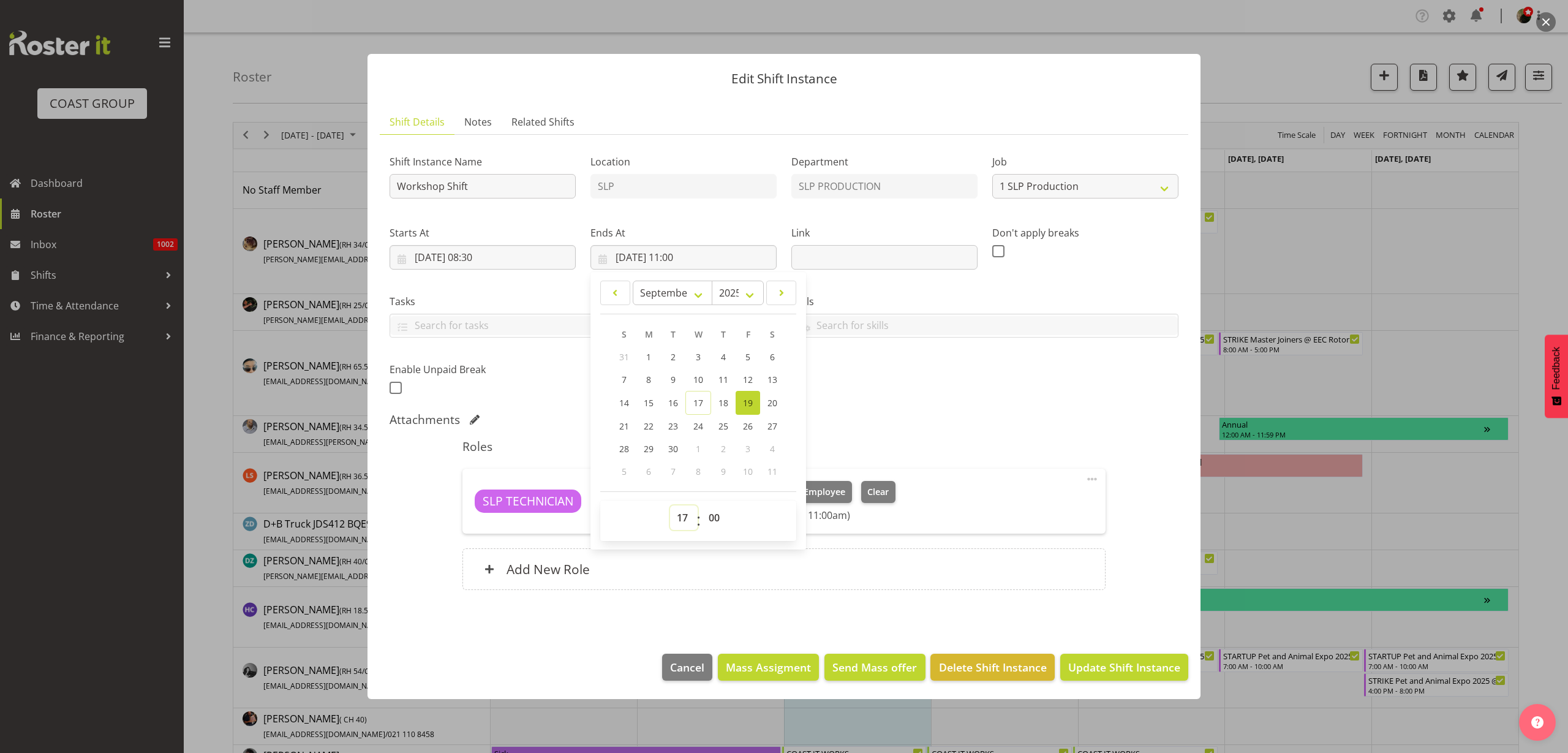
type input "19/09/2025, 17:00"
click at [1177, 666] on span "Update Shift Instance" at bounding box center [1125, 667] width 112 height 16
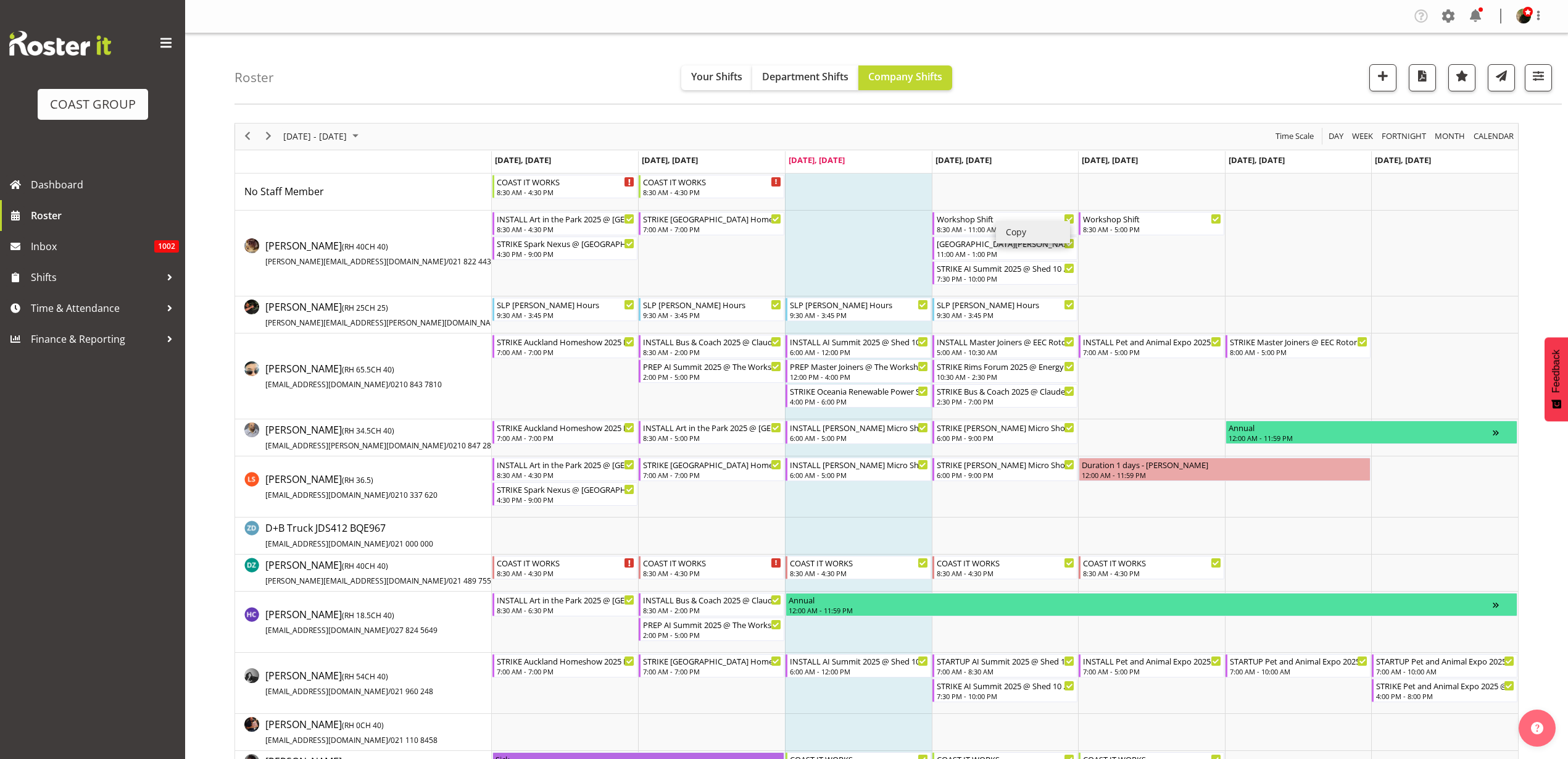
click at [1024, 227] on li "Copy" at bounding box center [1033, 232] width 74 height 22
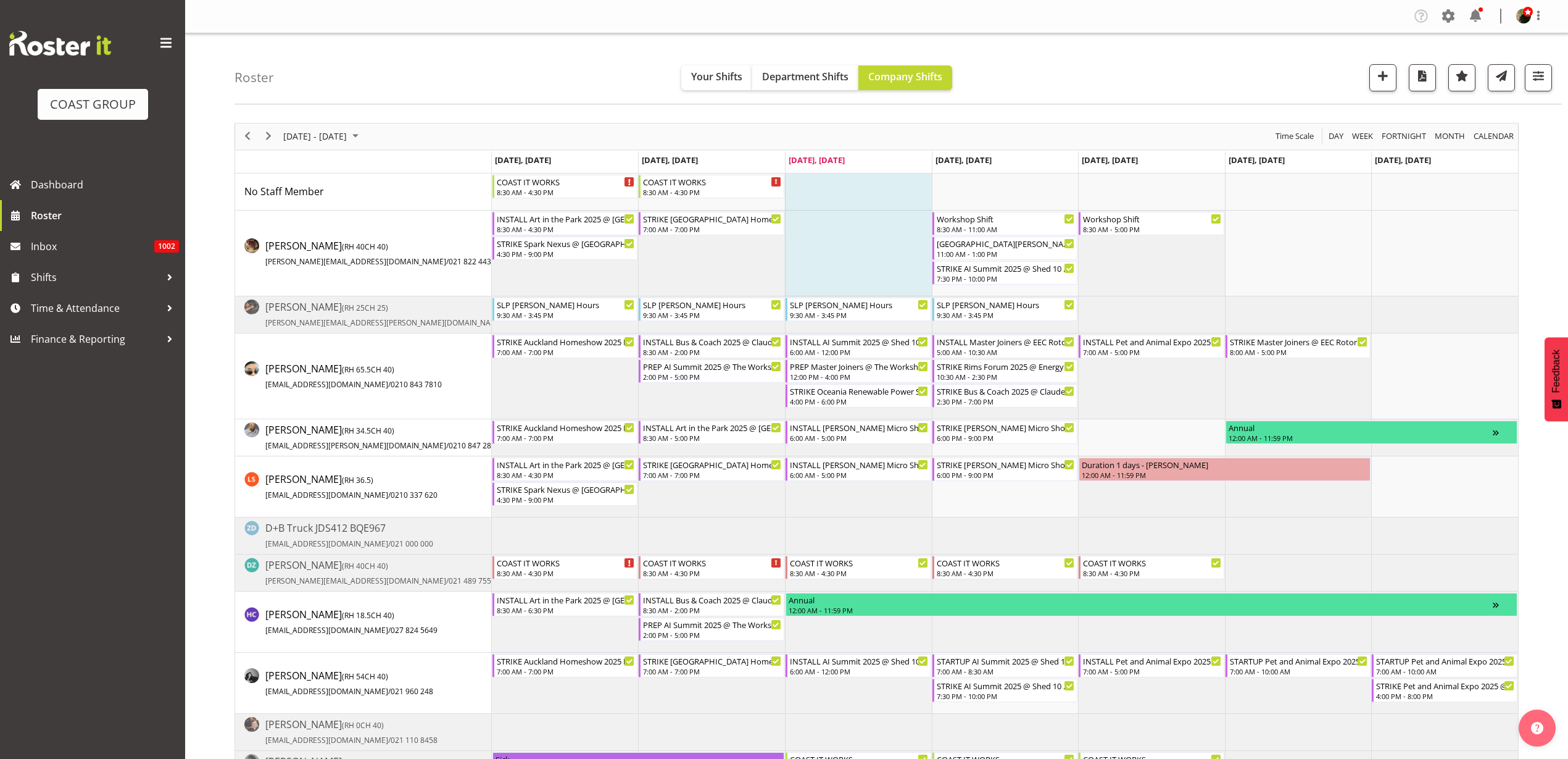
click at [965, 287] on td "Timeline Week of September 17, 2025" at bounding box center [1005, 253] width 147 height 85
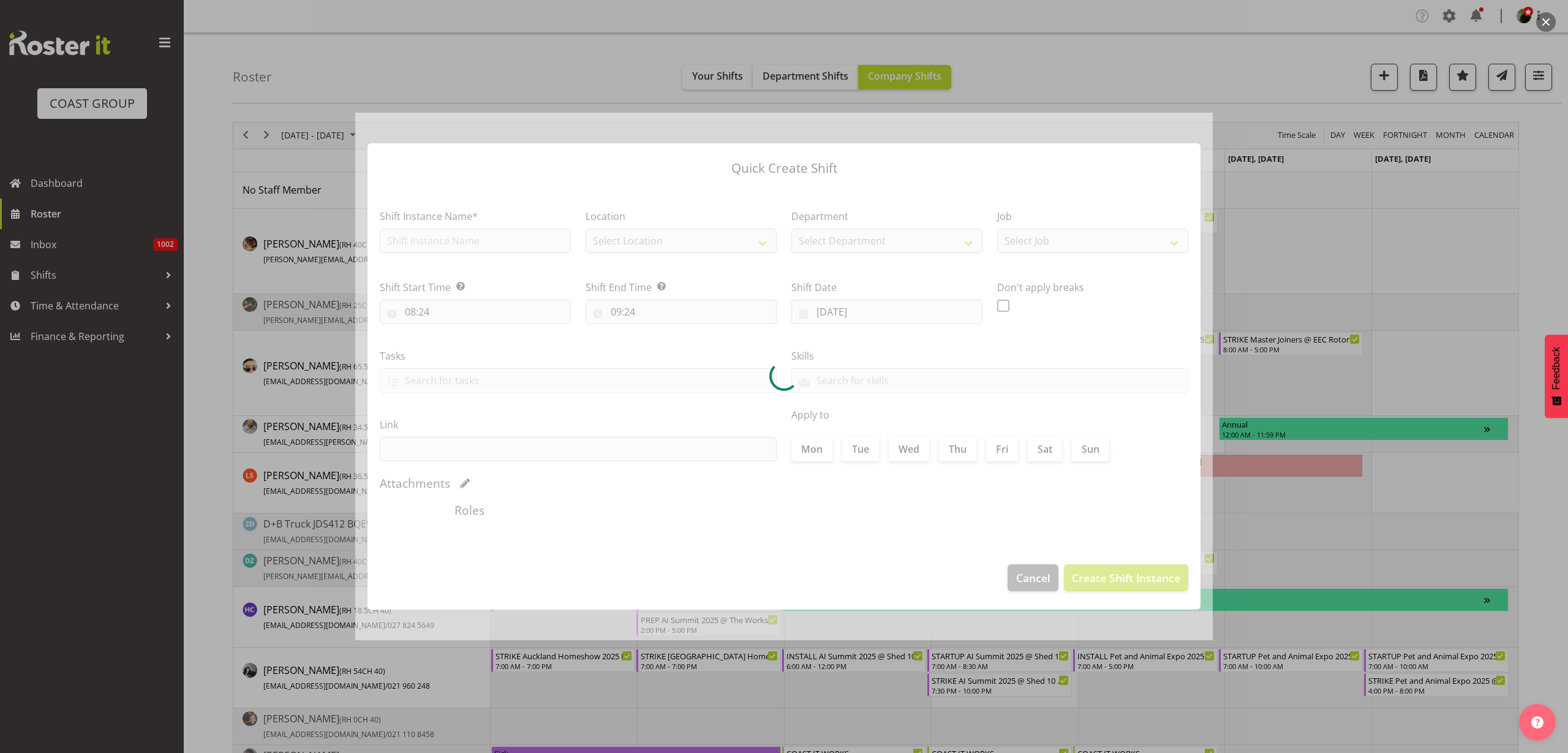
type input "18/09/2025"
checkbox input "true"
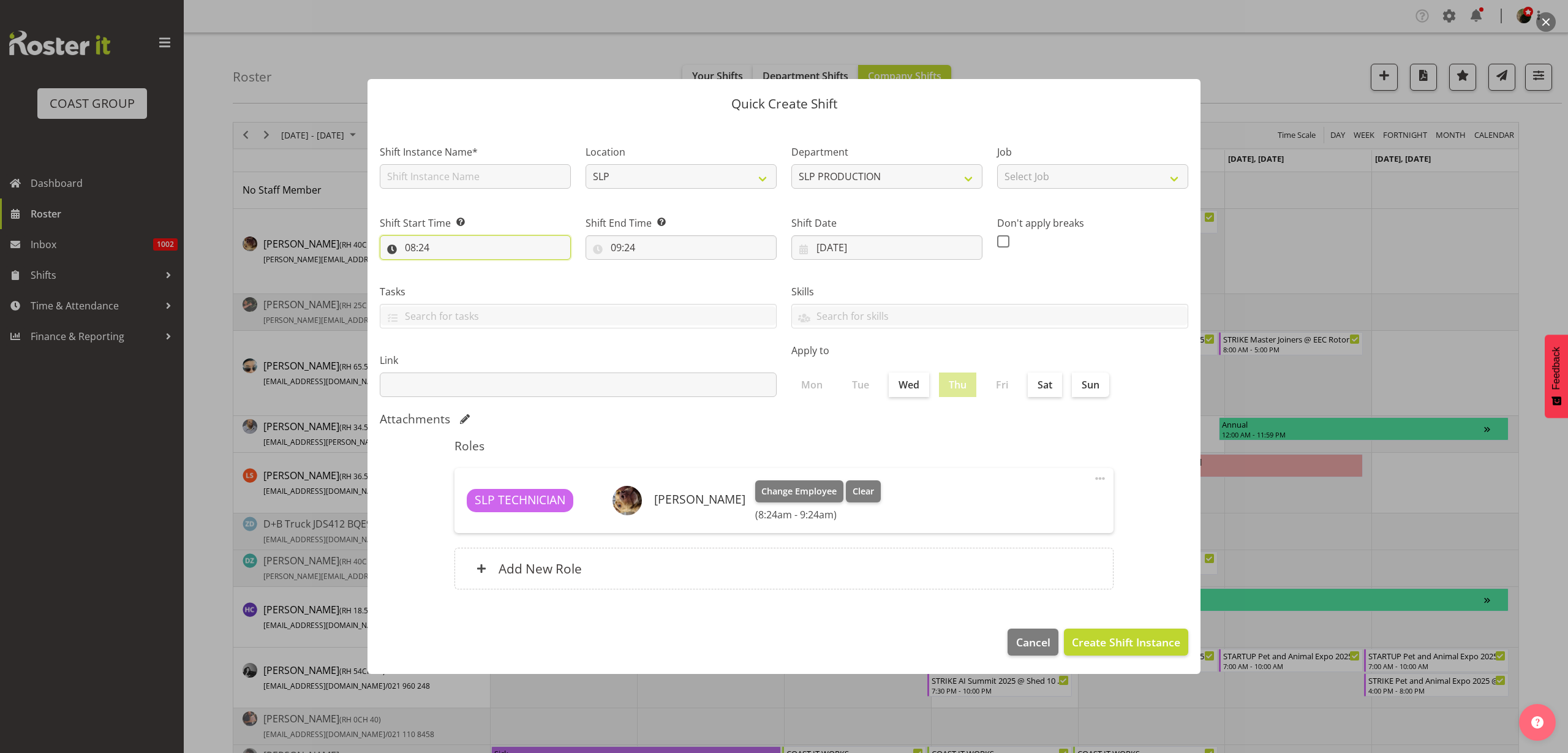
click at [457, 240] on input "08:24" at bounding box center [475, 248] width 191 height 24
select select "10"
type input "10:24"
select select "13"
type input "13:24"
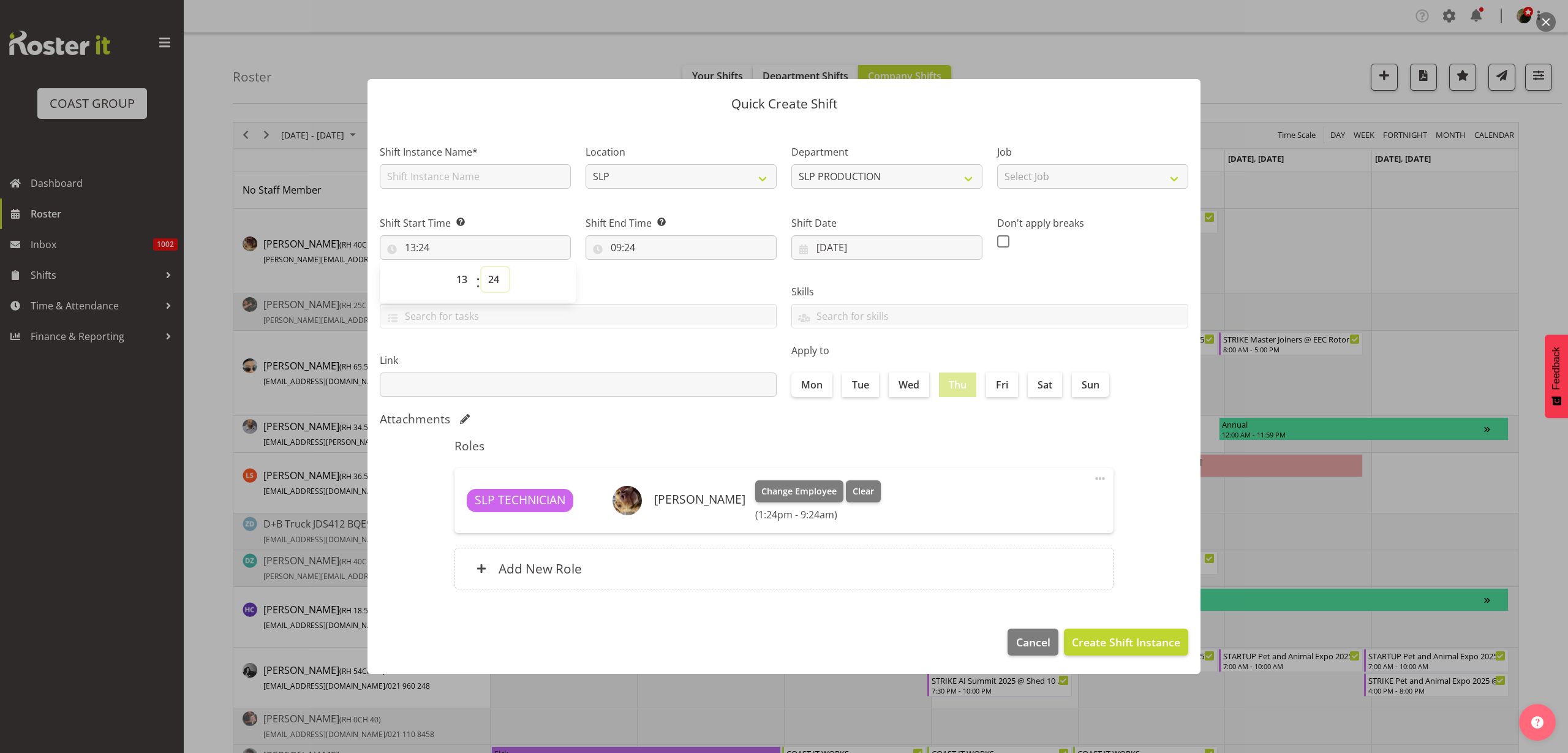
select select "0"
type input "13:00"
click at [656, 250] on input "09:24" at bounding box center [680, 248] width 191 height 24
select select "10"
type input "10:24"
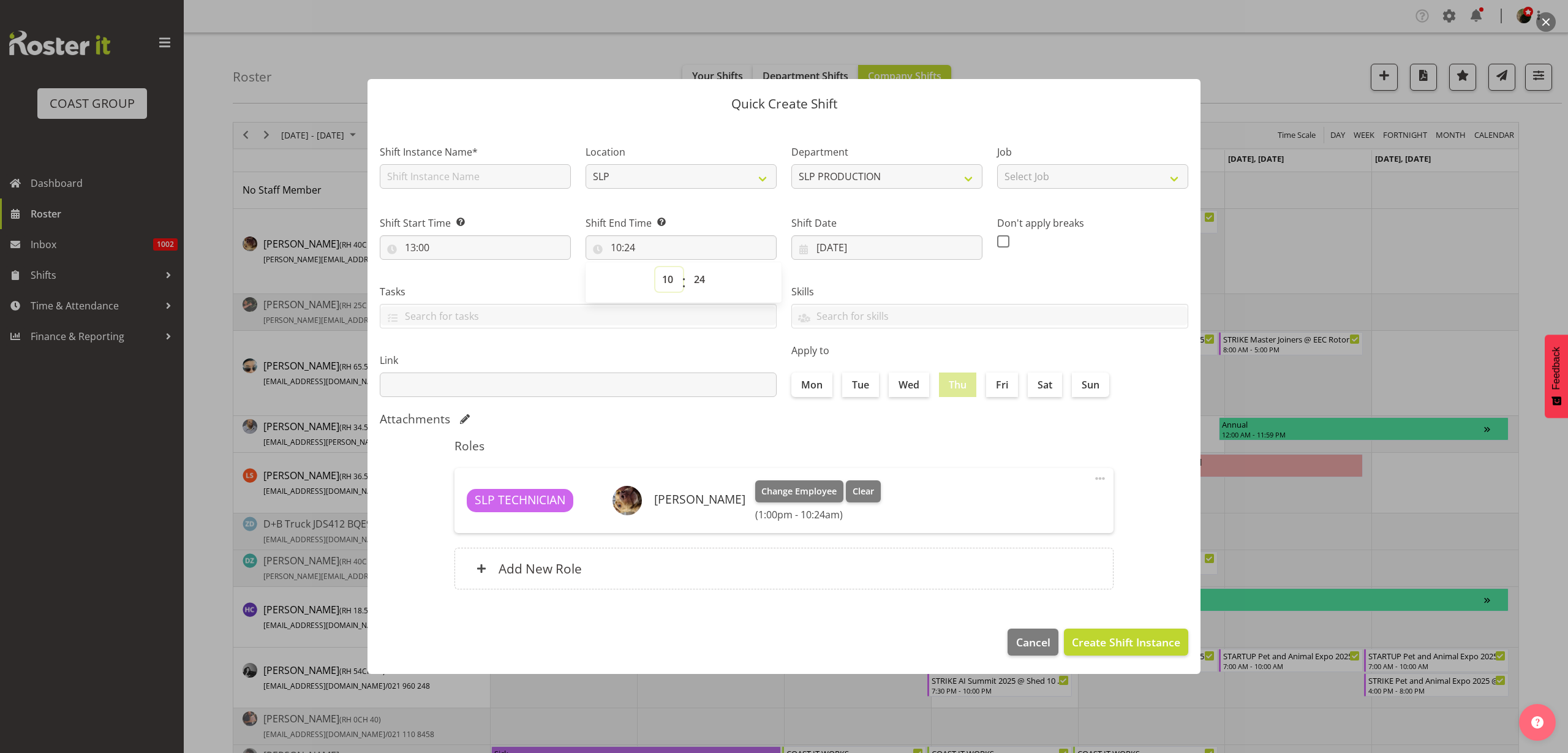
select select "17"
type input "17:24"
select select "0"
type input "17:00"
click at [429, 171] on input "text" at bounding box center [475, 176] width 191 height 24
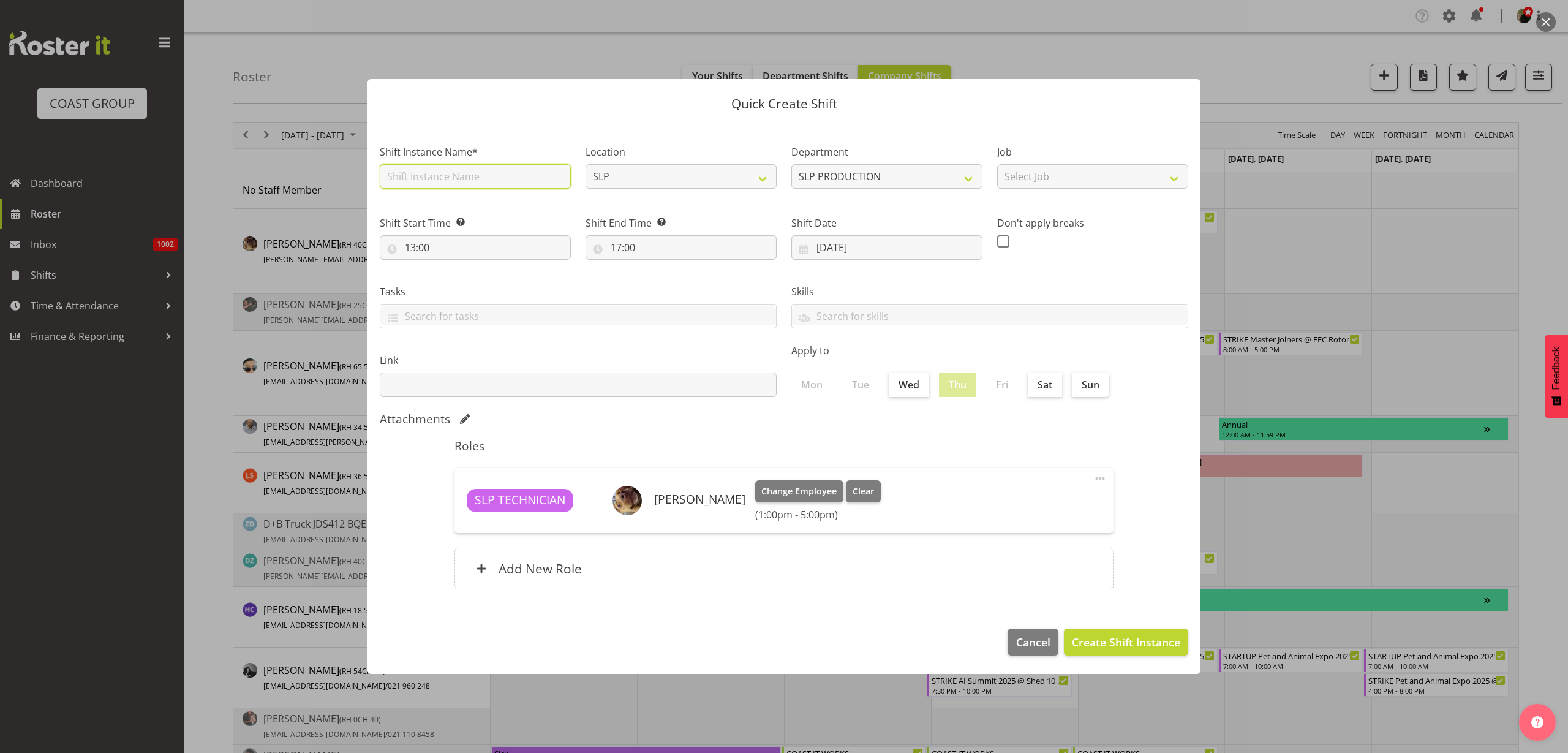
type input "Workshop Shift"
click at [1051, 174] on select "Select Job 1 Carlton Events 1 Carlton Hamilton 1 Carlton Wellington 1 EHS WAREH…" at bounding box center [1092, 176] width 191 height 24
select select "55"
click at [997, 164] on select "Select Job 1 Carlton Events 1 Carlton Hamilton 1 Carlton Wellington 1 EHS WAREH…" at bounding box center [1092, 176] width 191 height 24
click at [1127, 642] on span "Create Shift Instance" at bounding box center [1125, 642] width 108 height 16
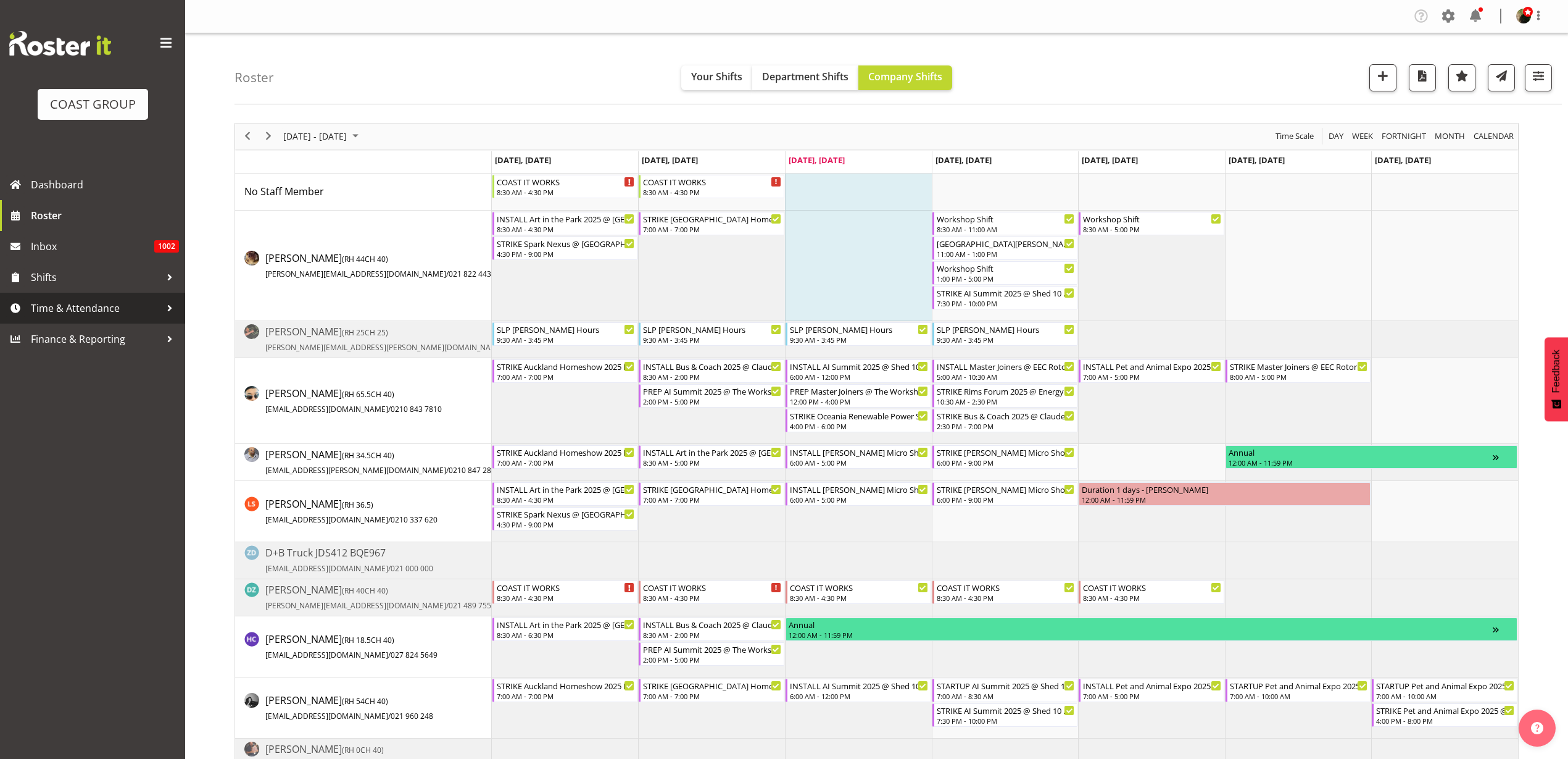
click at [99, 312] on span "Time & Attendance" at bounding box center [96, 308] width 130 height 19
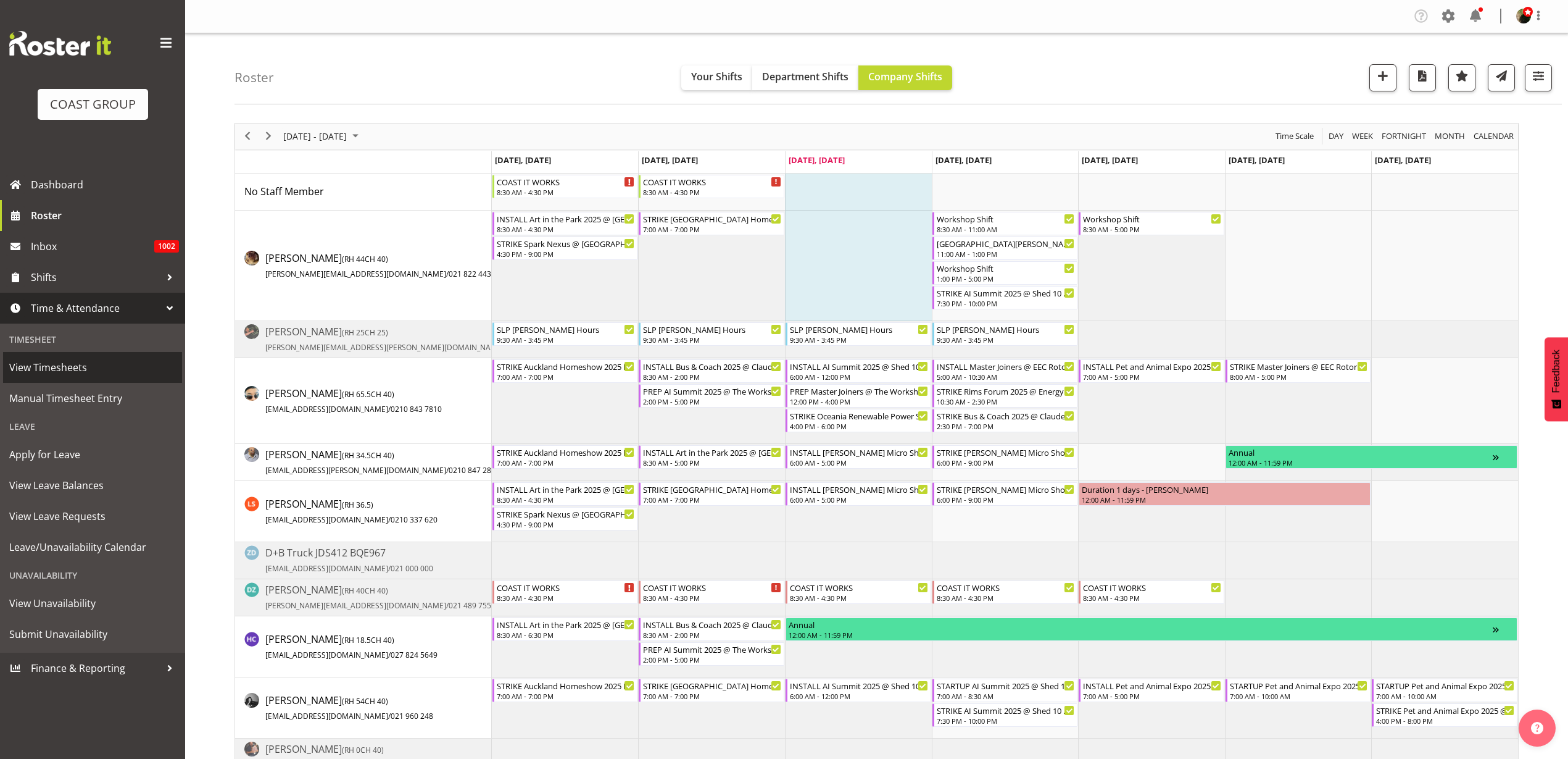
click at [68, 370] on span "View Timesheets" at bounding box center [92, 367] width 167 height 19
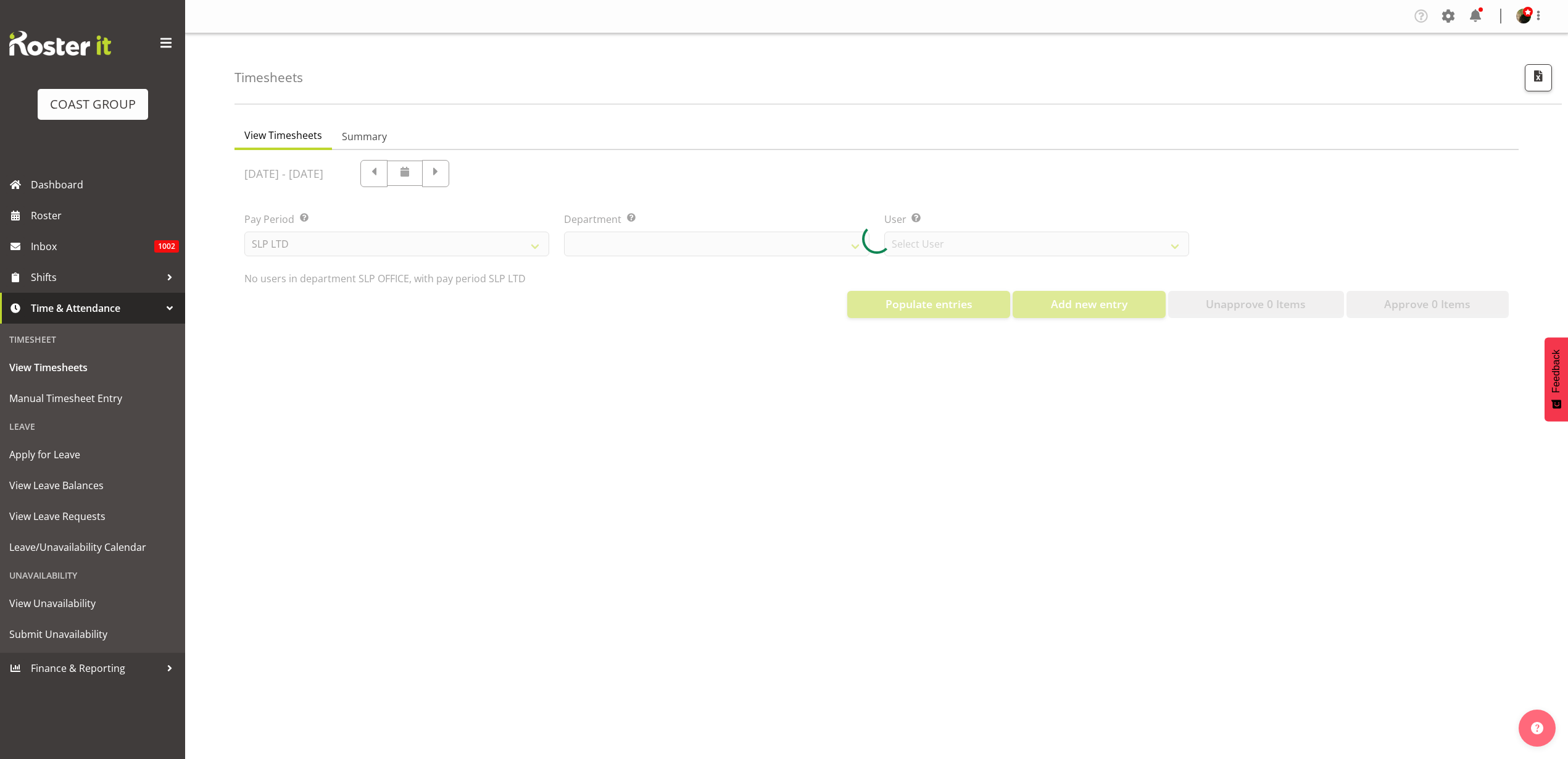
select select "25"
select select "7496"
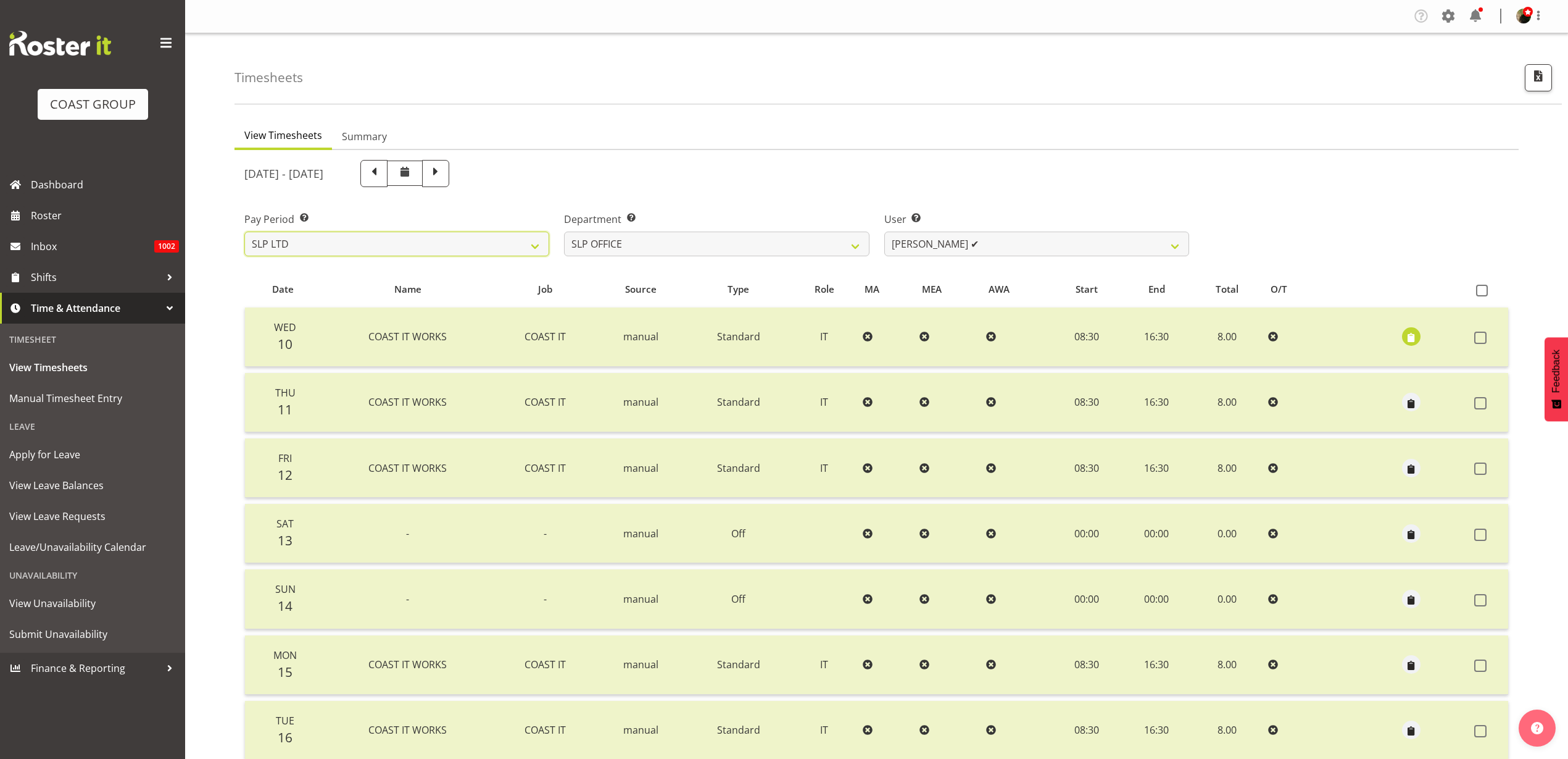
click at [498, 243] on select "SLP LTD EHS LTD DW LTD VEHICLES Carlton Events Hamilton 120 Limited Wellington …" at bounding box center [397, 244] width 305 height 25
select select "8"
click at [245, 232] on select "SLP LTD EHS LTD DW LTD VEHICLES Carlton Events Hamilton 120 Limited Wellington …" at bounding box center [397, 244] width 305 height 25
select select
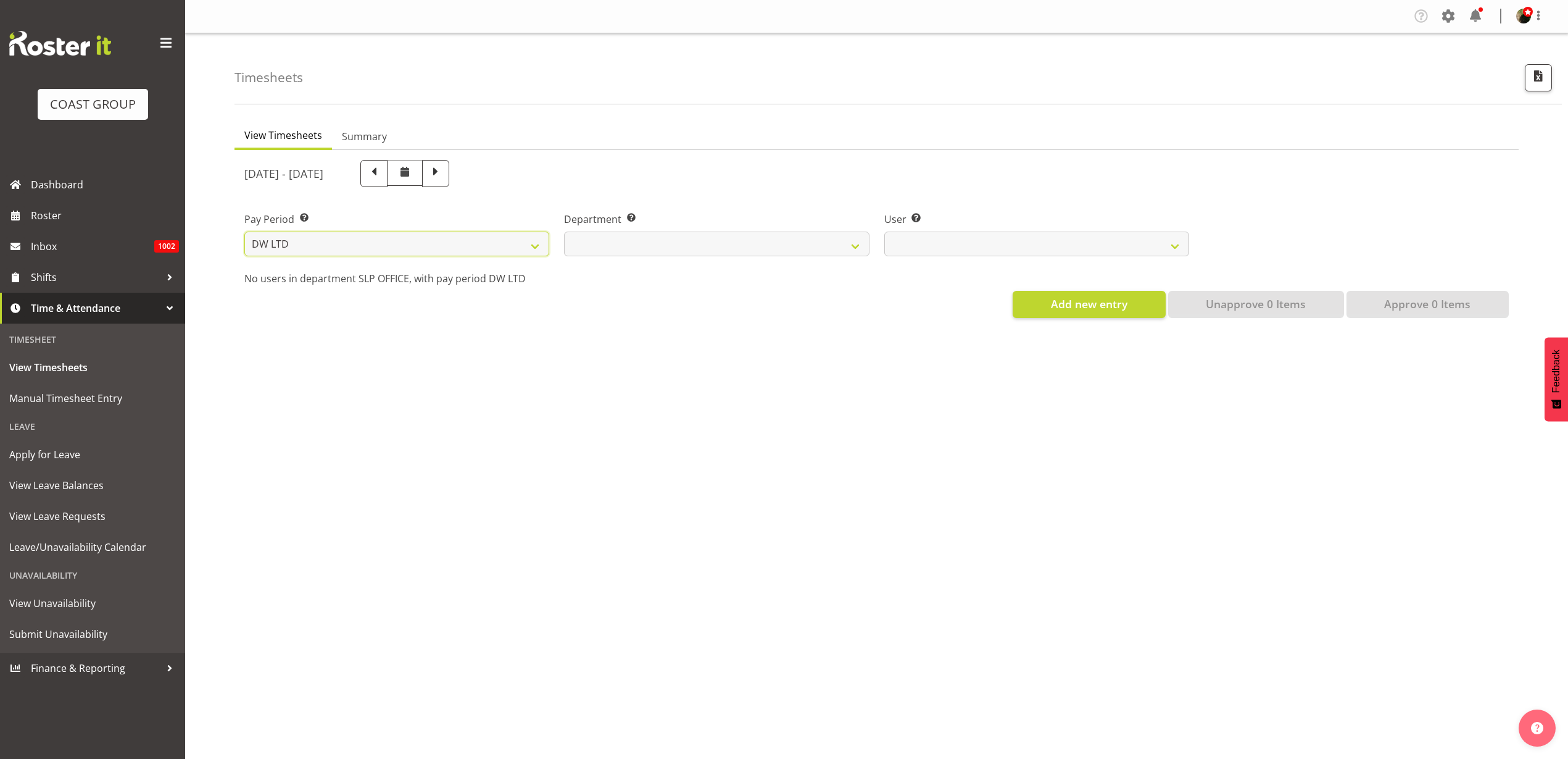
select select
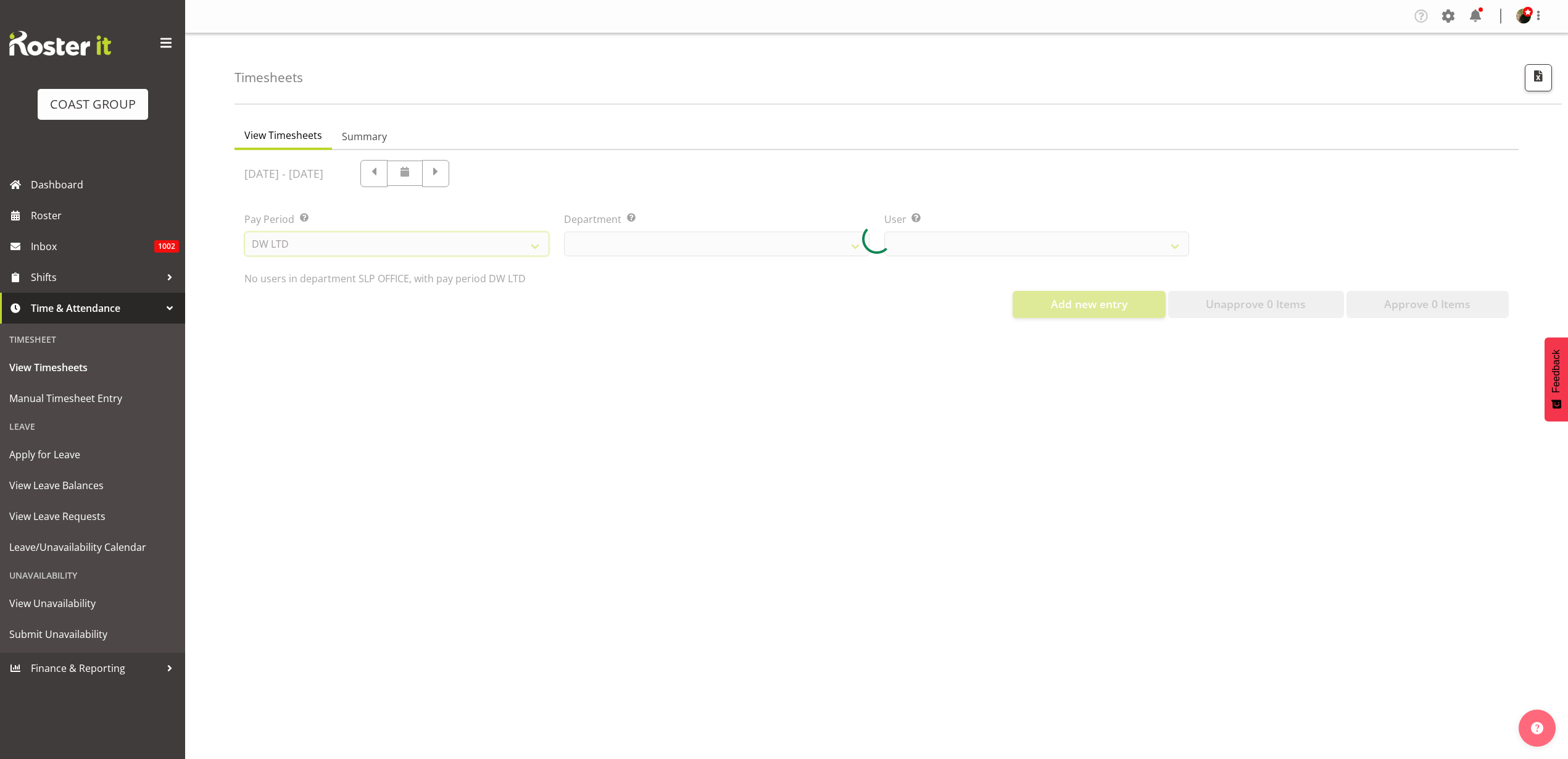
select select
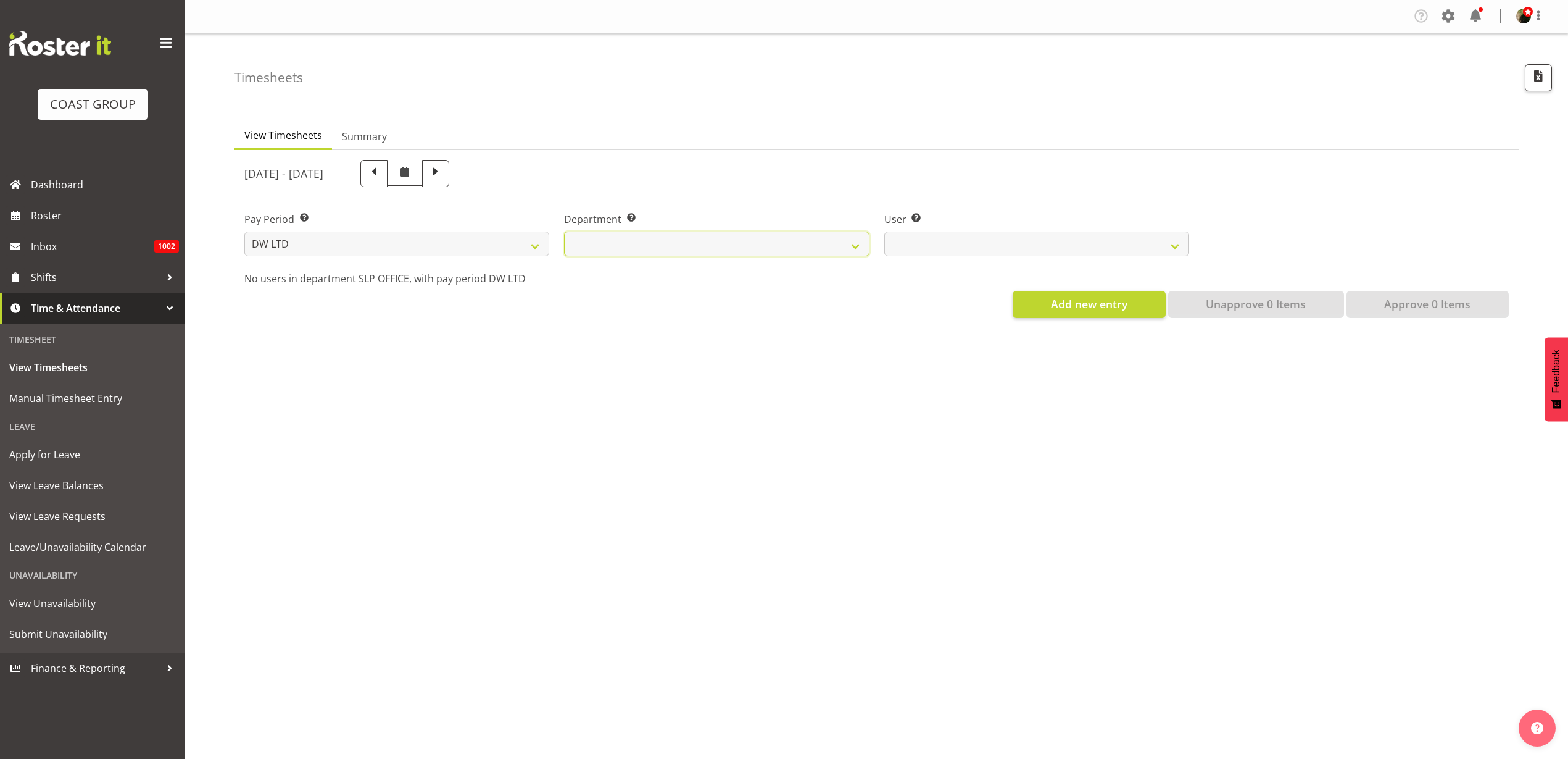
click at [795, 242] on select "DW AKL DW AKL ACCOUNTS/OFFICE DW AKL DESIGN DW AKL PRODUCTION DW CHC DW CHC DES…" at bounding box center [716, 244] width 305 height 25
click at [564, 232] on select "DW AKL DW AKL ACCOUNTS/OFFICE DW AKL DESIGN DW AKL PRODUCTION DW CHC DW CHC DES…" at bounding box center [716, 244] width 305 height 25
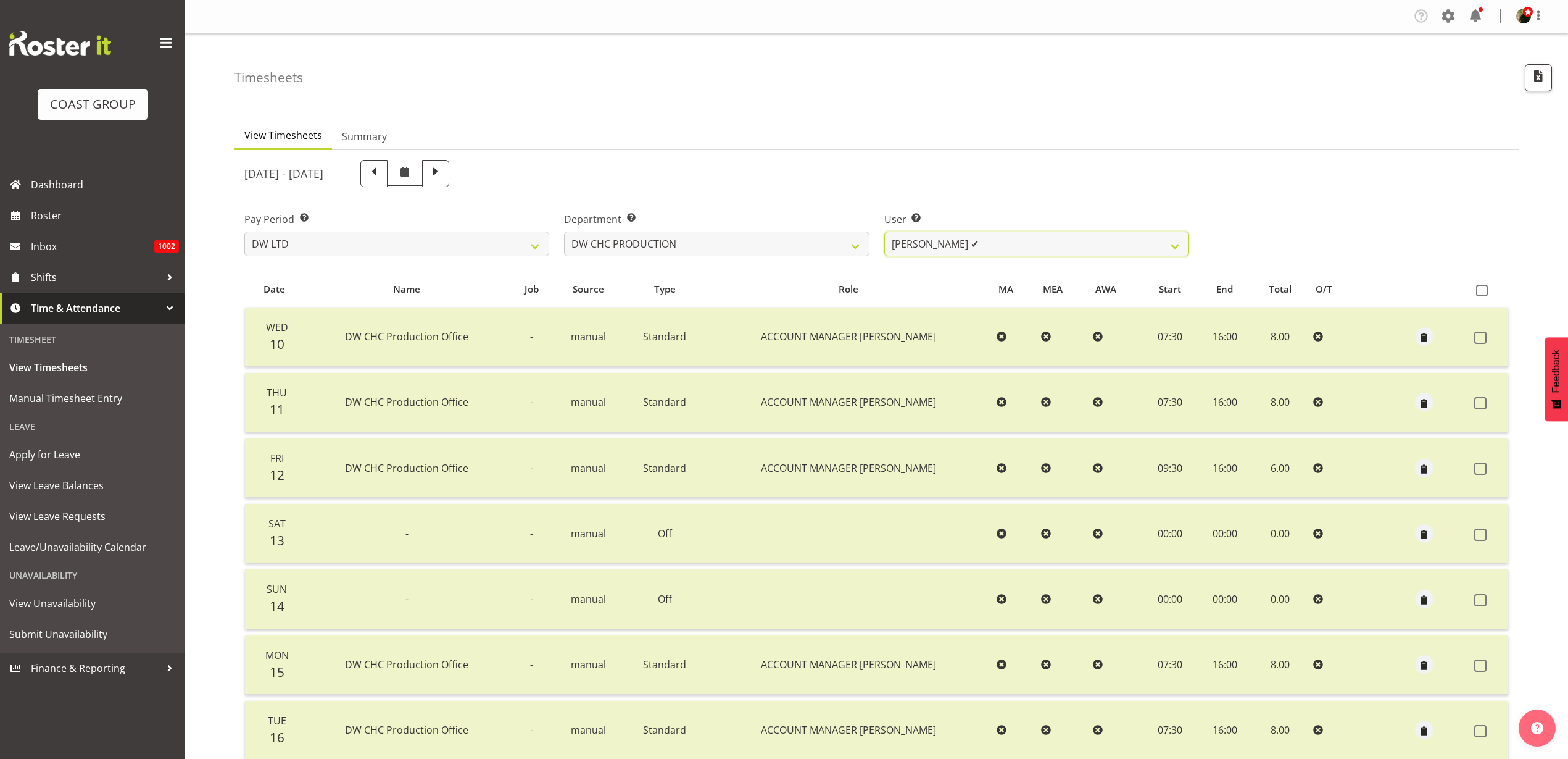
click at [1029, 237] on select "Jason Garvey ✔" at bounding box center [1036, 244] width 305 height 25
click at [786, 232] on select "DW AKL DW AKL ACCOUNTS/OFFICE DW AKL DESIGN DW AKL PRODUCTION DW CHC DW CHC DES…" at bounding box center [716, 244] width 305 height 25
select select "28"
click at [564, 232] on select "DW AKL DW AKL ACCOUNTS/OFFICE DW AKL DESIGN DW AKL PRODUCTION DW CHC DW CHC DES…" at bounding box center [716, 244] width 305 height 25
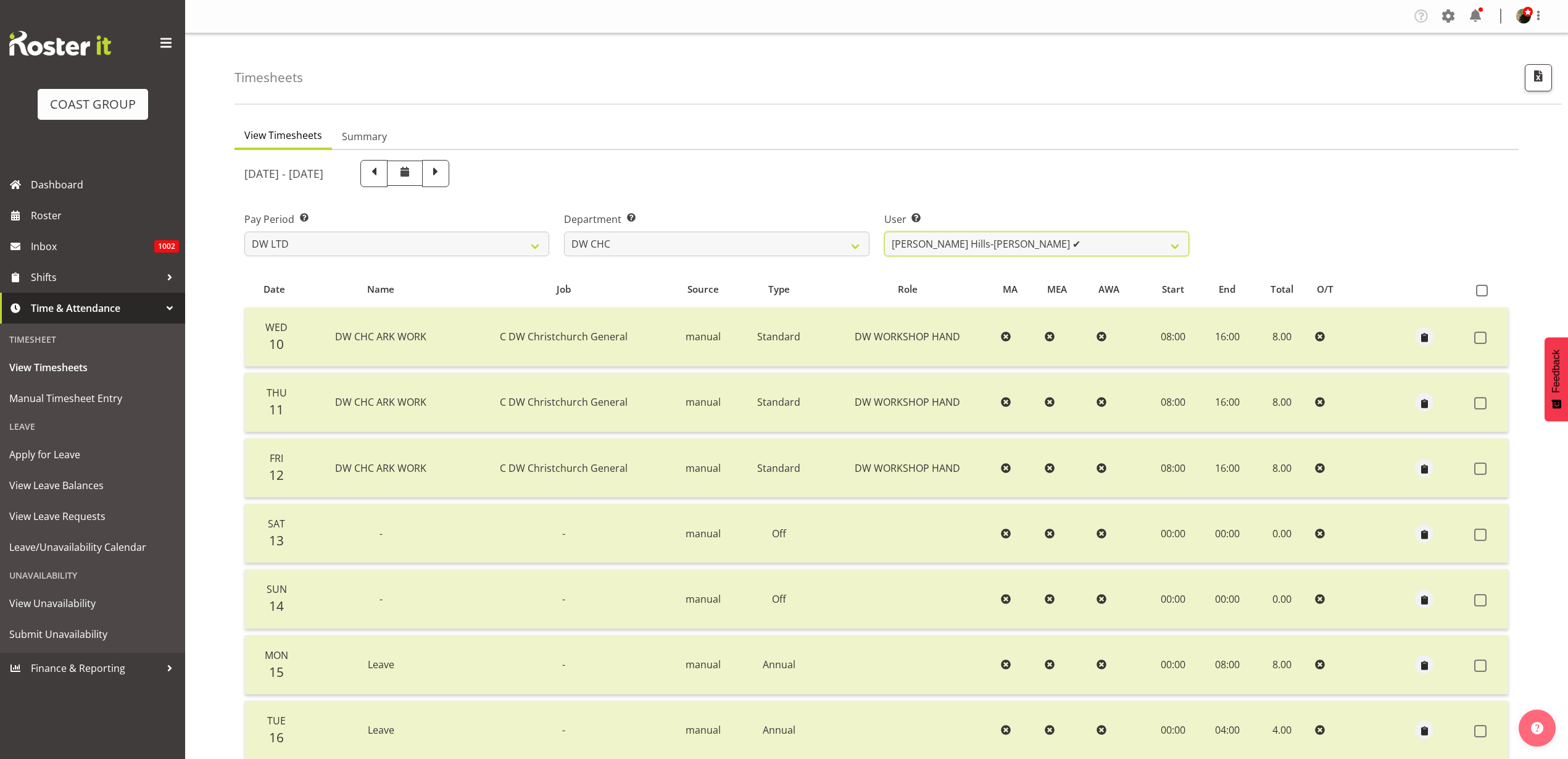
click at [1043, 244] on select "Ambrose Hills-Simonsen ✔ Brad Tweedy ✔ Bryan Humprhries ✔ Callum Jack O'Leary S…" at bounding box center [1036, 244] width 305 height 25
select select "9900"
click at [884, 232] on select "Ambrose Hills-Simonsen ✔ Brad Tweedy ✔ Bryan Humprhries ✔ Callum Jack O'Leary S…" at bounding box center [1036, 244] width 305 height 25
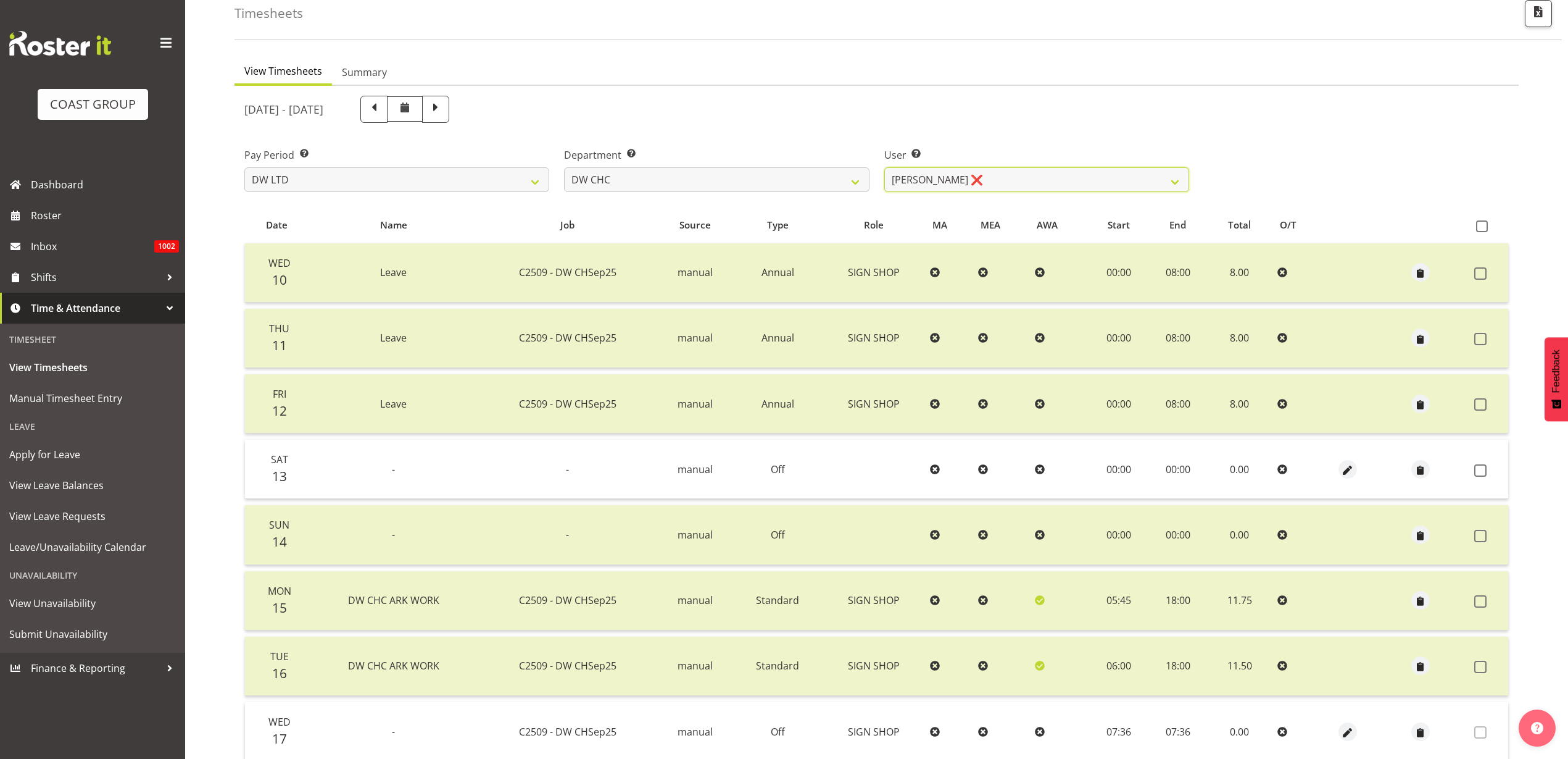
scroll to position [168, 0]
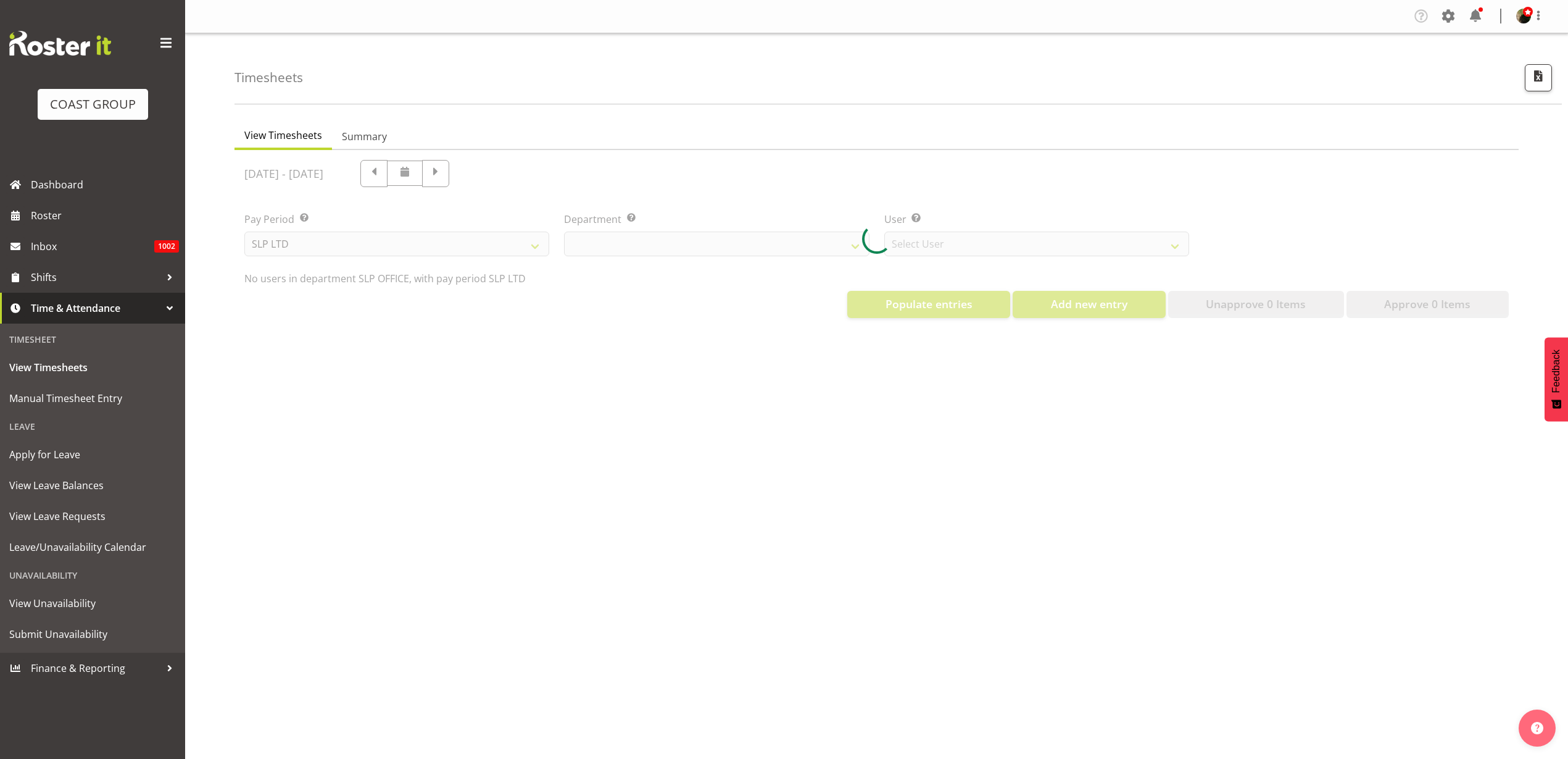
select select "25"
select select "7496"
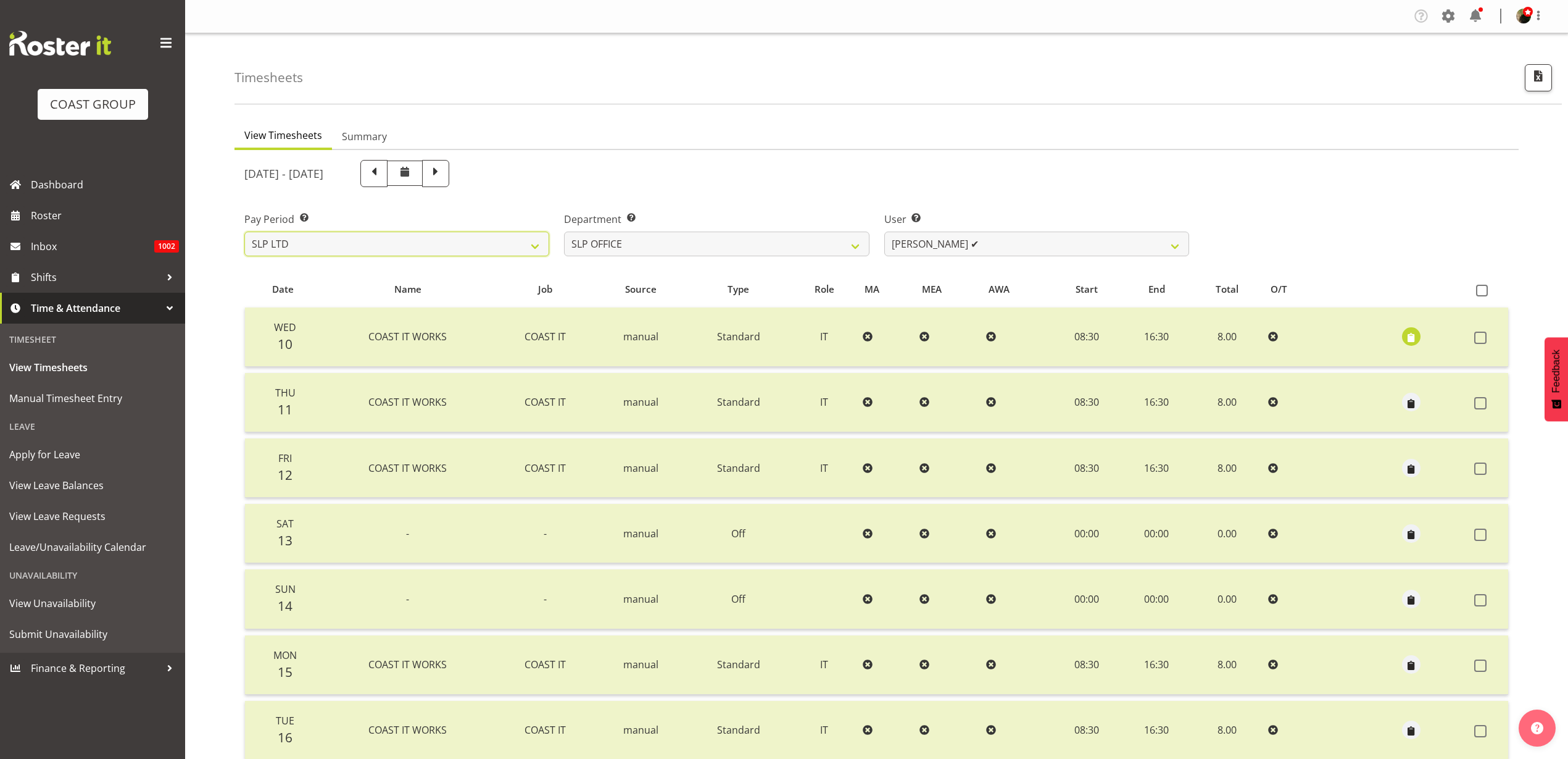
click at [458, 235] on select "SLP LTD EHS LTD DW LTD VEHICLES Carlton Events Hamilton 120 Limited Wellington …" at bounding box center [397, 244] width 305 height 25
select select "8"
click at [245, 232] on select "SLP LTD EHS LTD DW LTD VEHICLES Carlton Events Hamilton 120 Limited Wellington …" at bounding box center [397, 244] width 305 height 25
select select
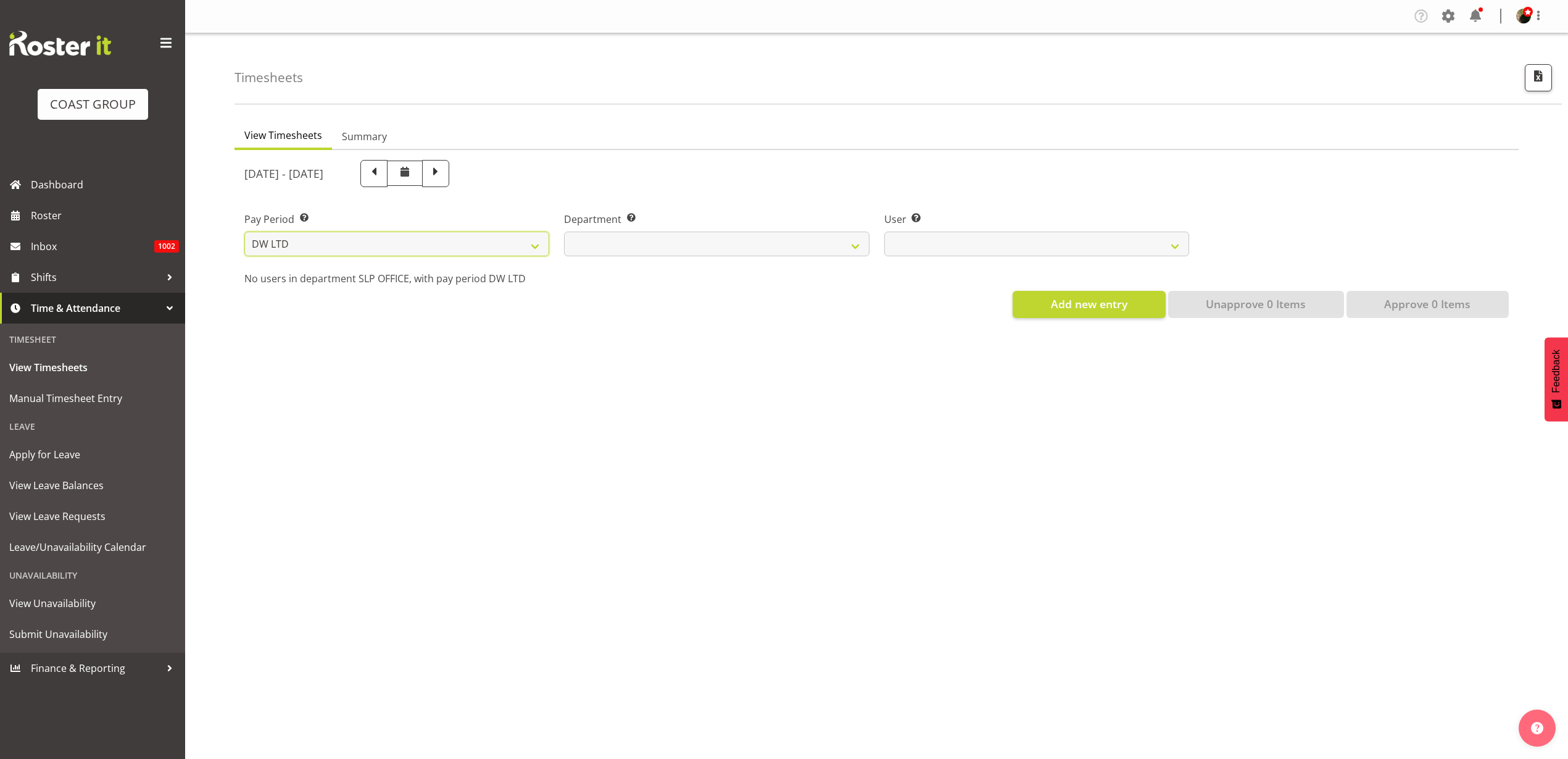
select select
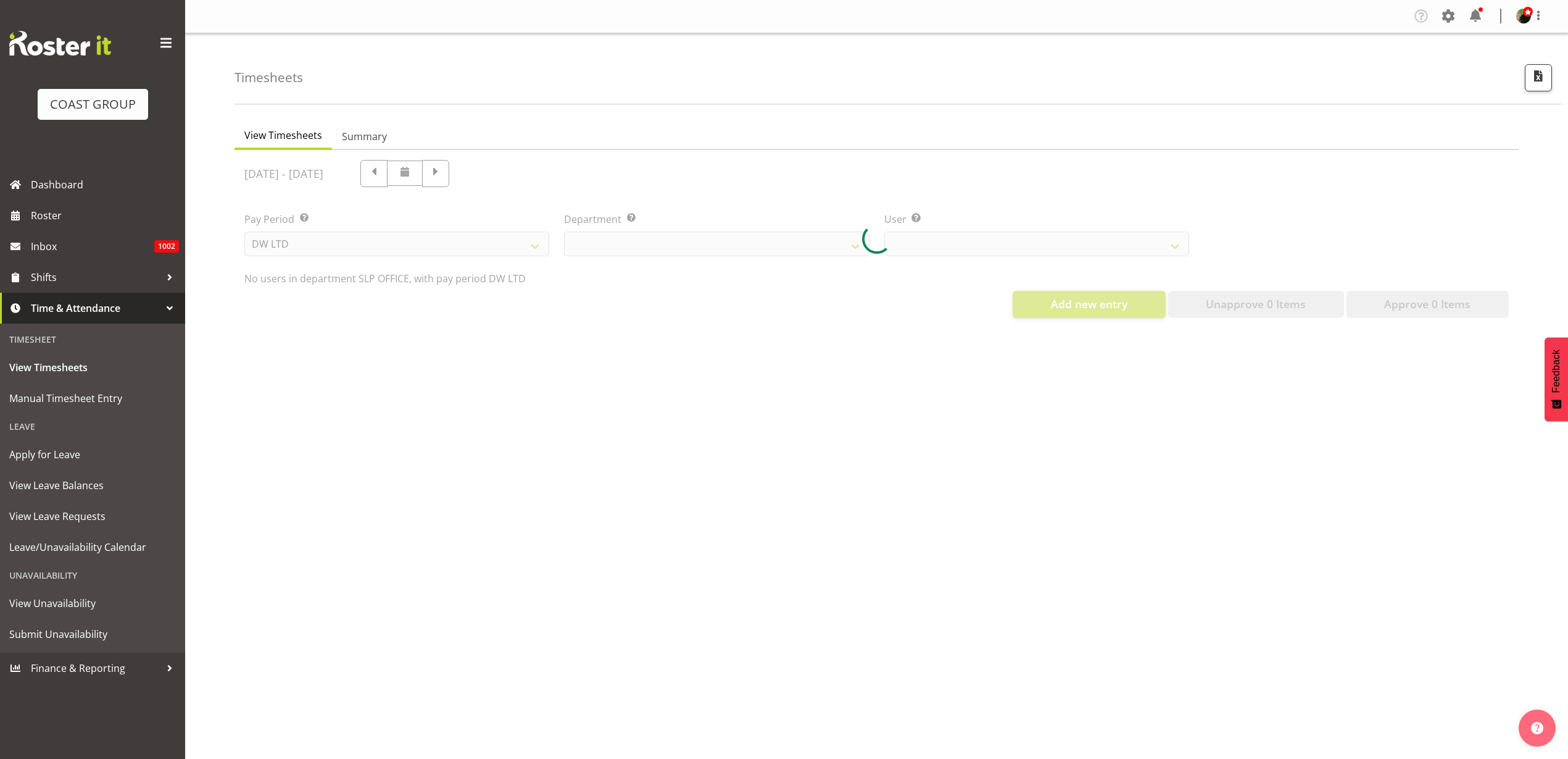
click at [776, 244] on div at bounding box center [877, 239] width 1284 height 177
click at [788, 244] on div at bounding box center [877, 239] width 1284 height 177
click at [800, 245] on div at bounding box center [877, 239] width 1284 height 177
click at [801, 239] on div at bounding box center [877, 239] width 1284 height 177
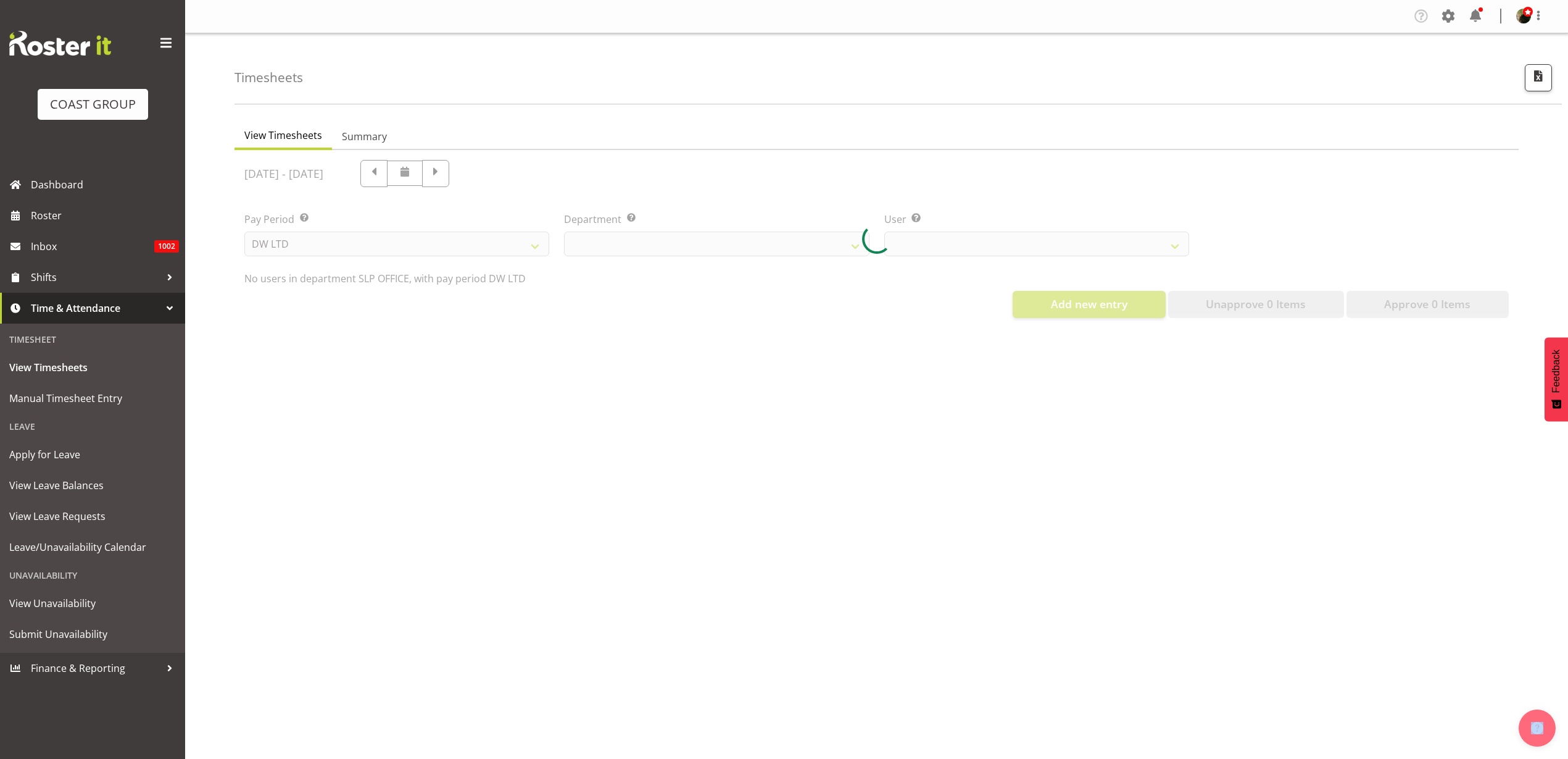
click at [801, 239] on div at bounding box center [877, 239] width 1284 height 177
click at [802, 238] on div at bounding box center [877, 239] width 1284 height 177
click at [803, 237] on div at bounding box center [877, 239] width 1284 height 177
click at [805, 237] on div at bounding box center [877, 239] width 1284 height 177
click at [803, 237] on div at bounding box center [877, 239] width 1284 height 177
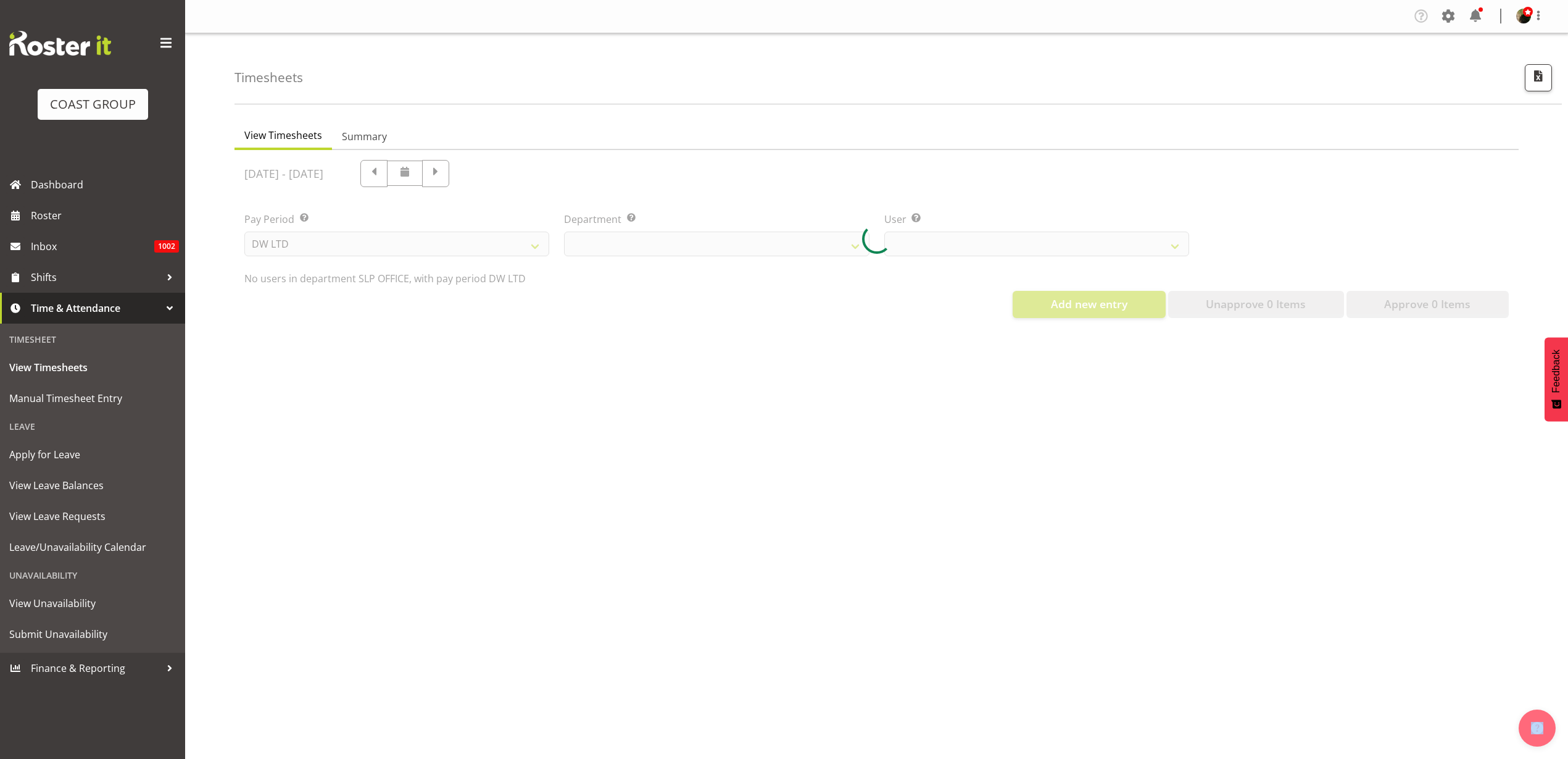
click at [803, 237] on div at bounding box center [877, 239] width 1284 height 177
select select
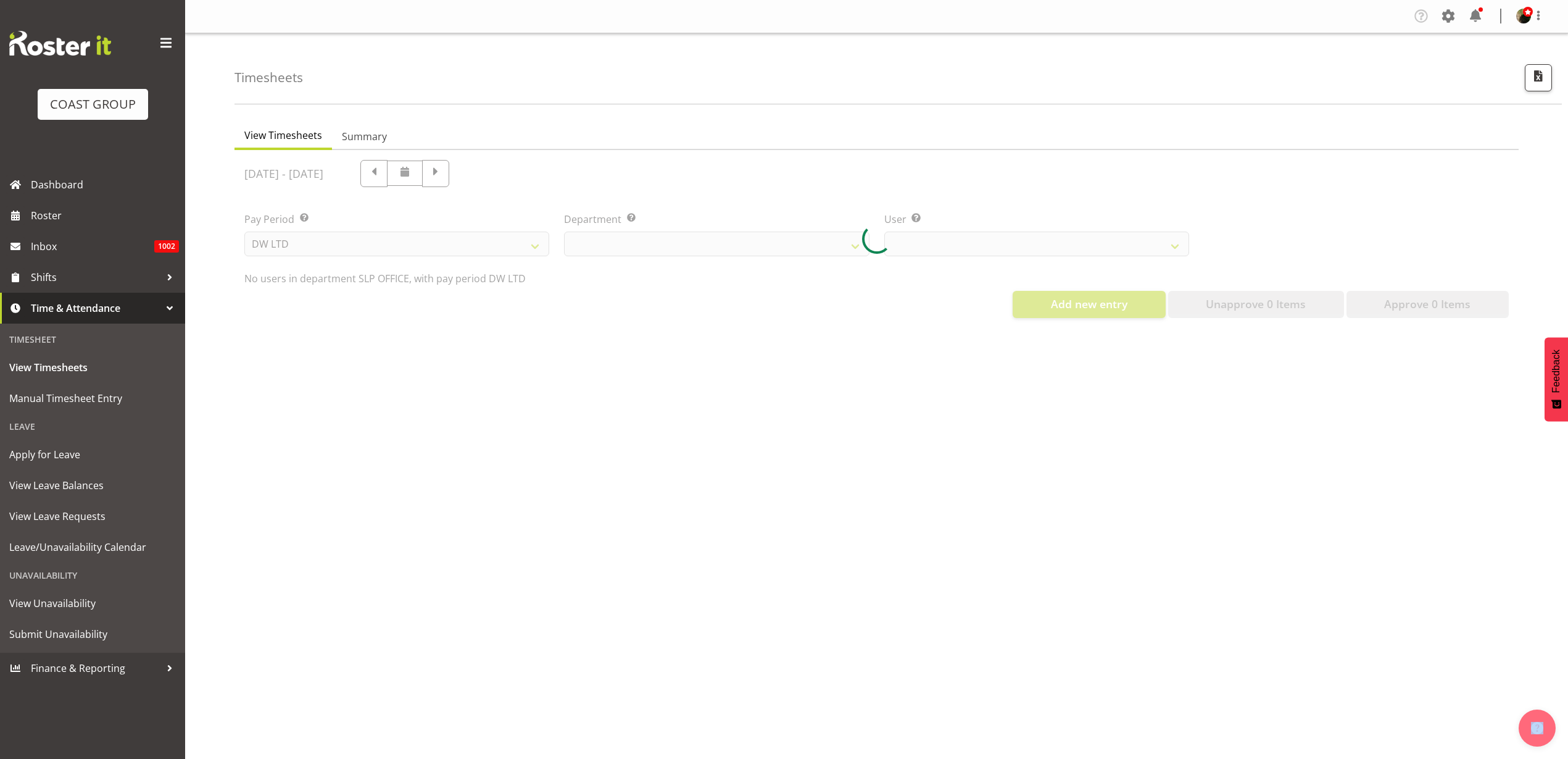
click at [805, 237] on div at bounding box center [877, 239] width 1284 height 177
select select
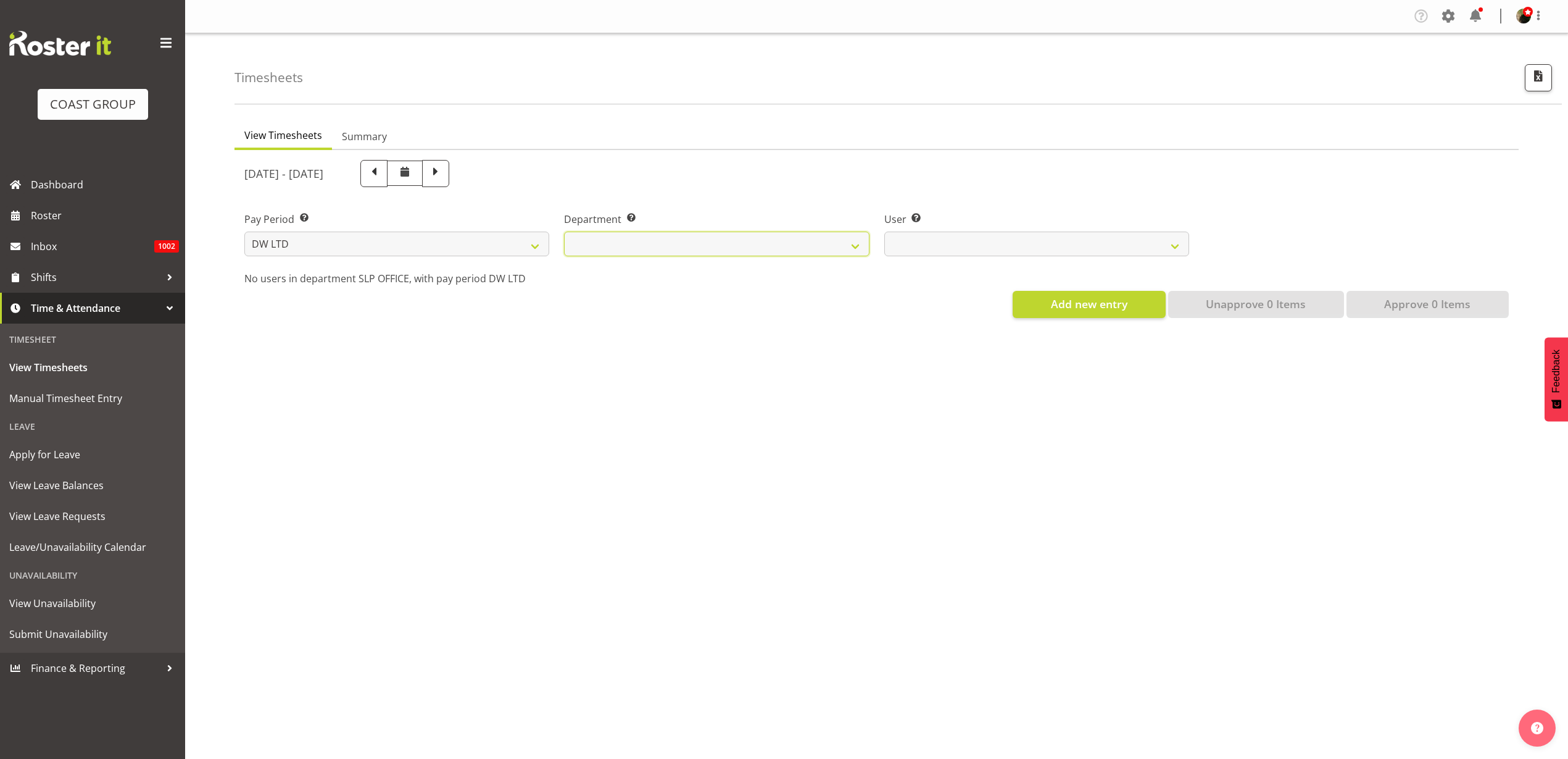
click at [805, 239] on select "DW AKL DW AKL ACCOUNTS/OFFICE DW AKL DESIGN DW AKL PRODUCTION DW CHC DW CHC DES…" at bounding box center [716, 244] width 305 height 25
select select "28"
click at [564, 232] on select "DW AKL DW AKL ACCOUNTS/OFFICE DW AKL DESIGN DW AKL PRODUCTION DW CHC DW CHC DES…" at bounding box center [716, 244] width 305 height 25
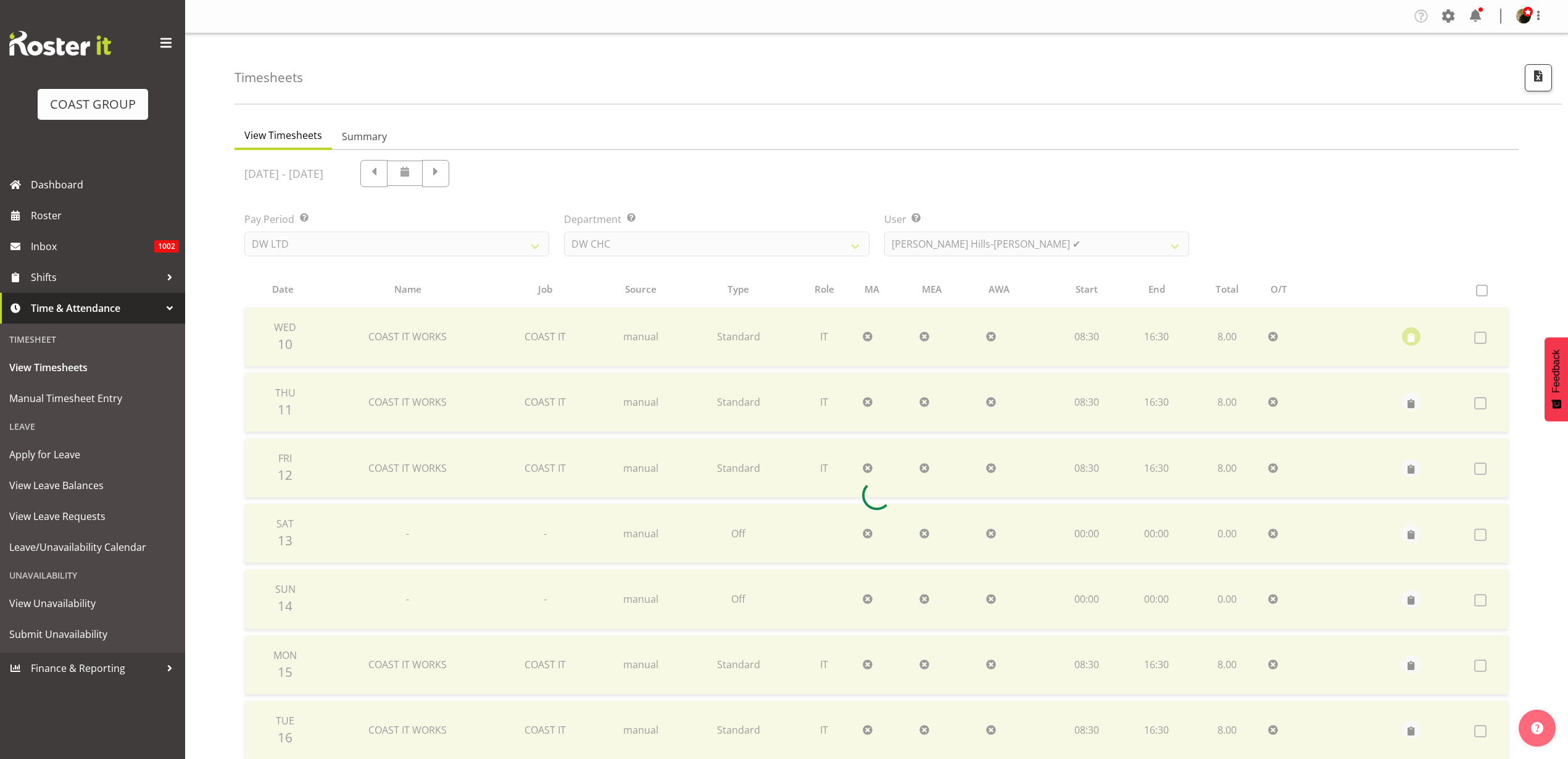
click at [924, 245] on div at bounding box center [877, 495] width 1284 height 690
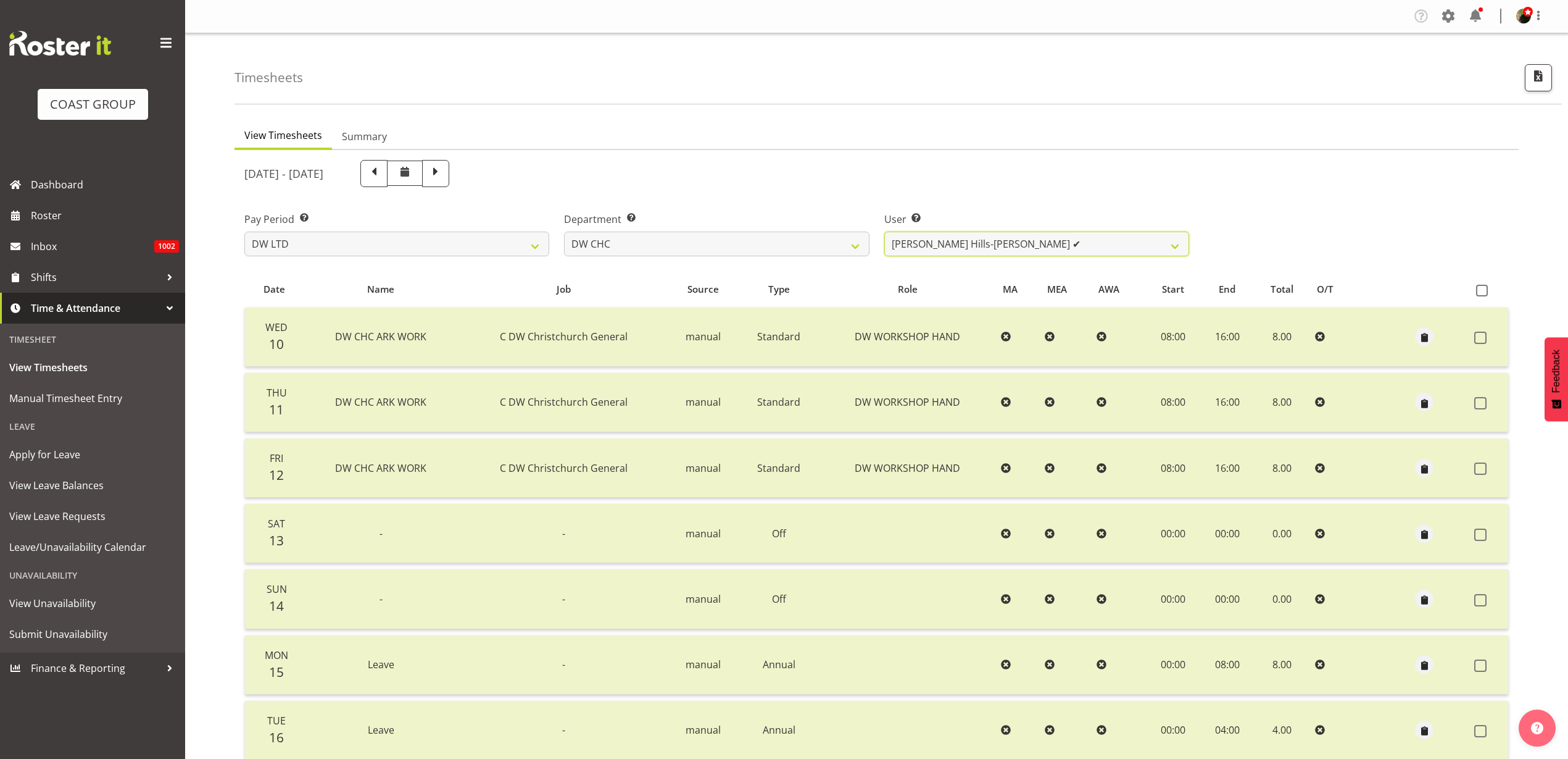
click at [951, 236] on select "Ambrose Hills-Simonsen ✔ Brad Tweedy ✔ Bryan Humprhries ✔ Callum Jack O'Leary S…" at bounding box center [1036, 244] width 305 height 25
select select "9900"
click at [884, 232] on select "Ambrose Hills-Simonsen ✔ Brad Tweedy ✔ Bryan Humprhries ✔ Callum Jack O'Leary S…" at bounding box center [1036, 244] width 305 height 25
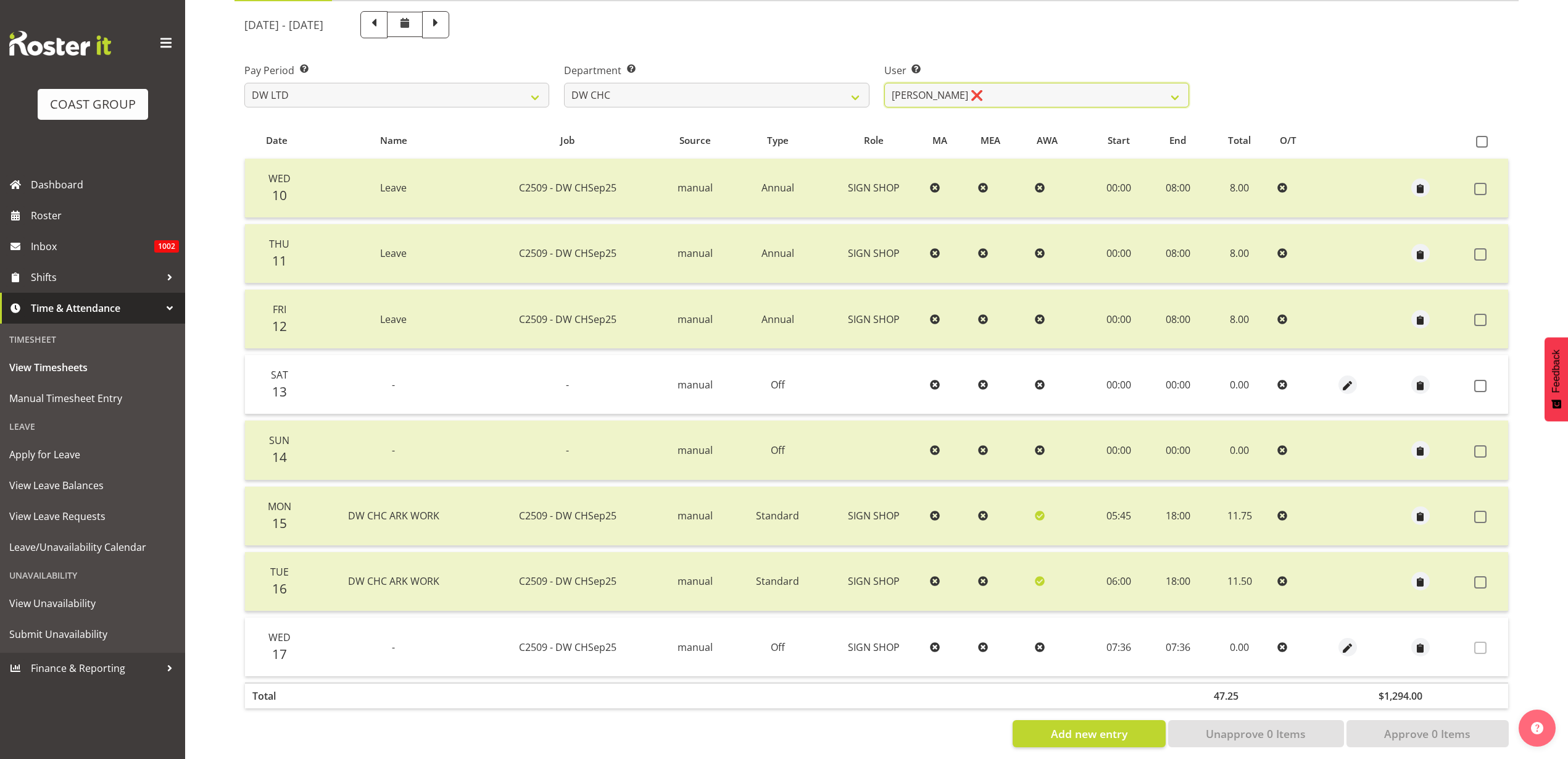
scroll to position [168, 0]
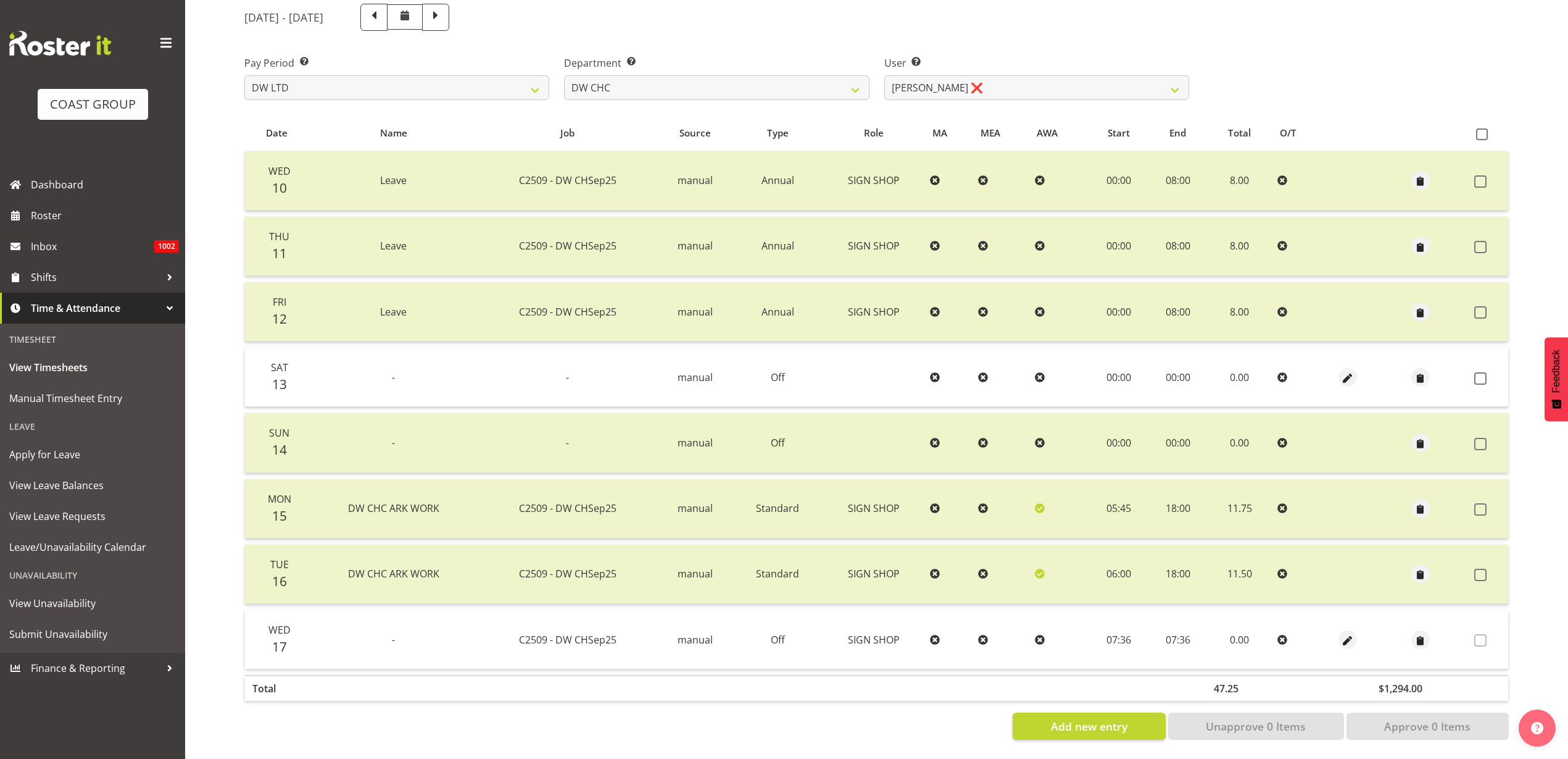
click at [1484, 372] on span at bounding box center [1479, 378] width 12 height 12
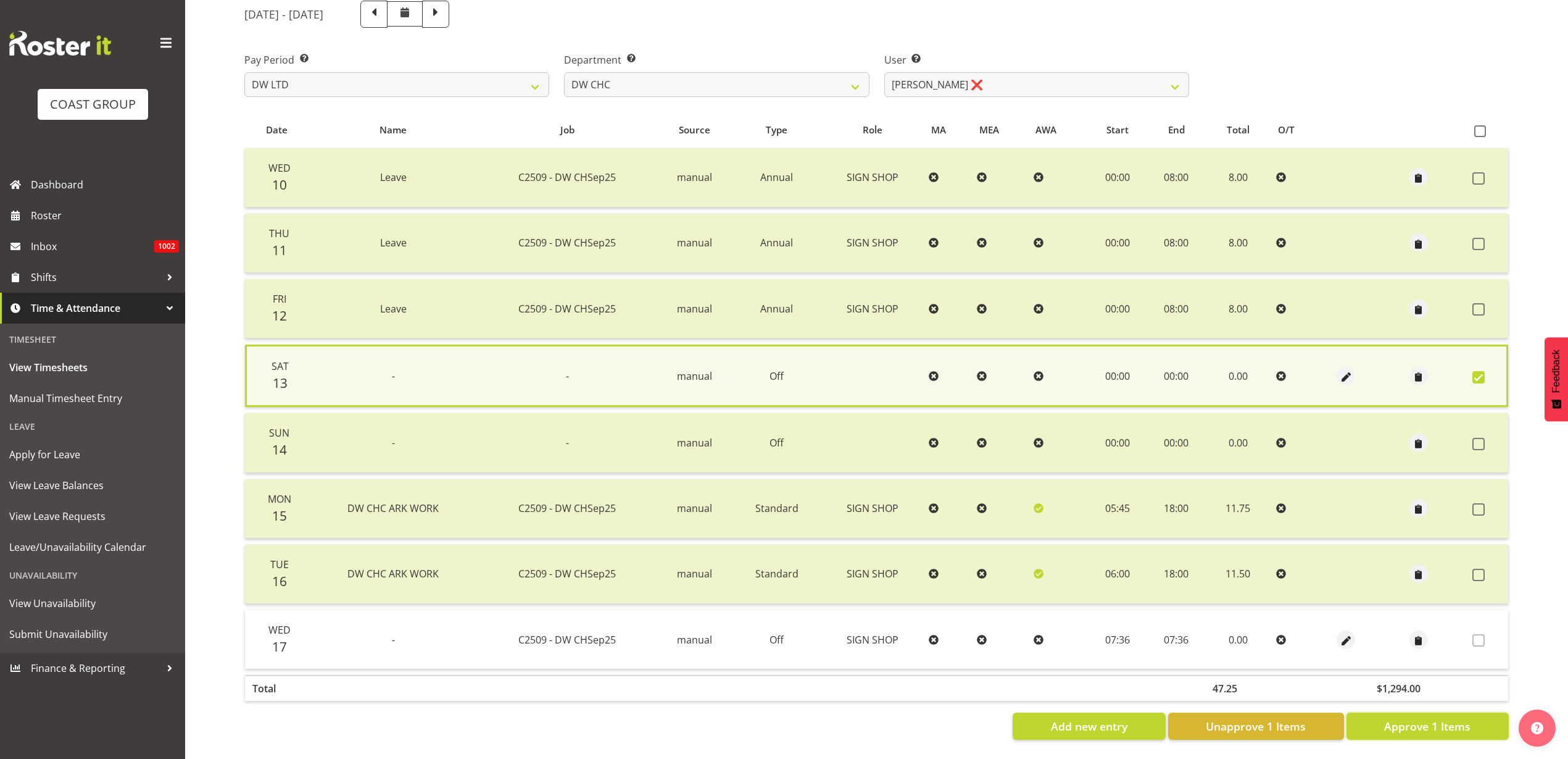
click at [1433, 718] on span "Approve 1 Items" at bounding box center [1427, 726] width 86 height 16
checkbox input "false"
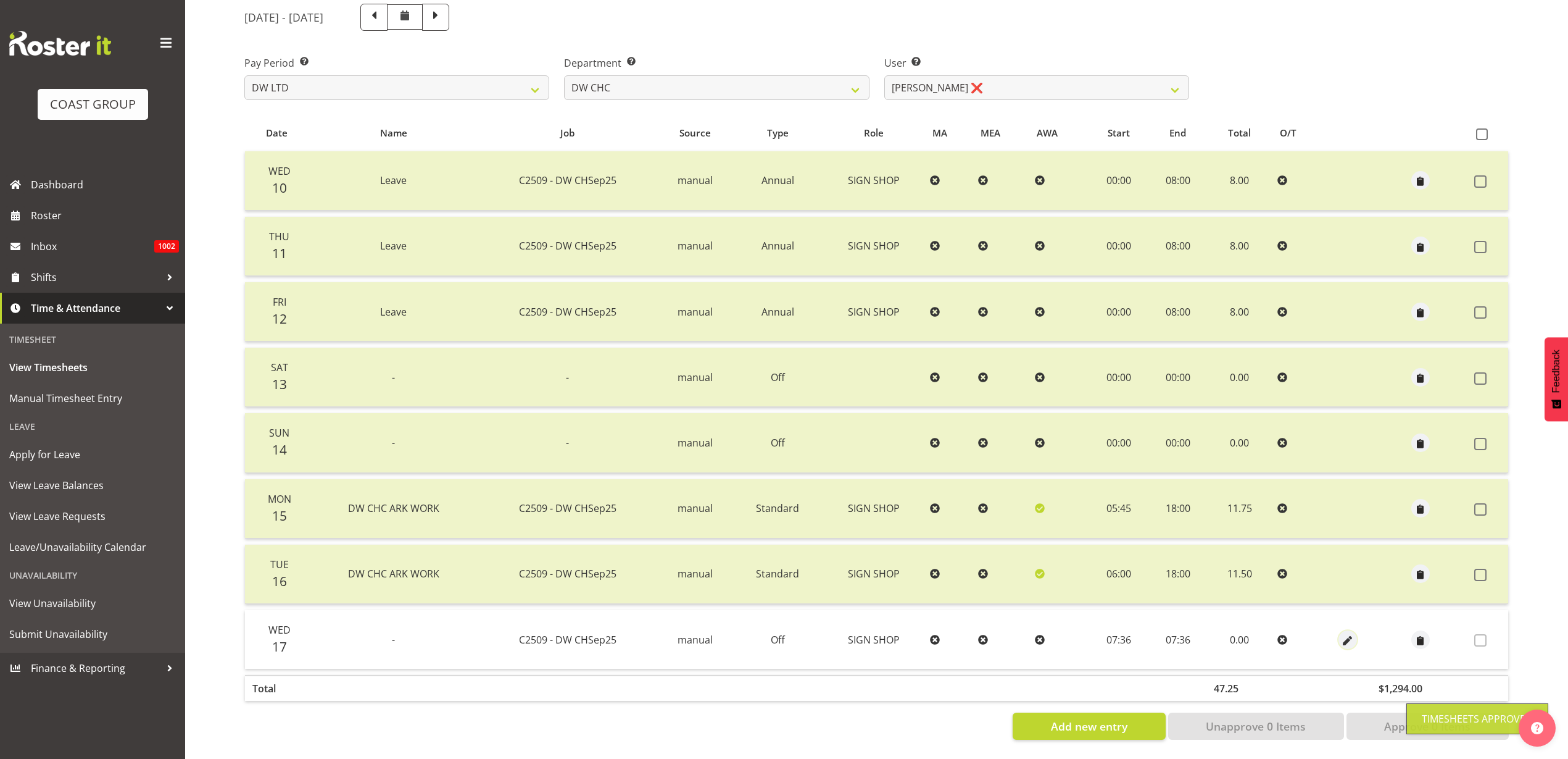
click at [1345, 633] on span "button" at bounding box center [1347, 640] width 14 height 14
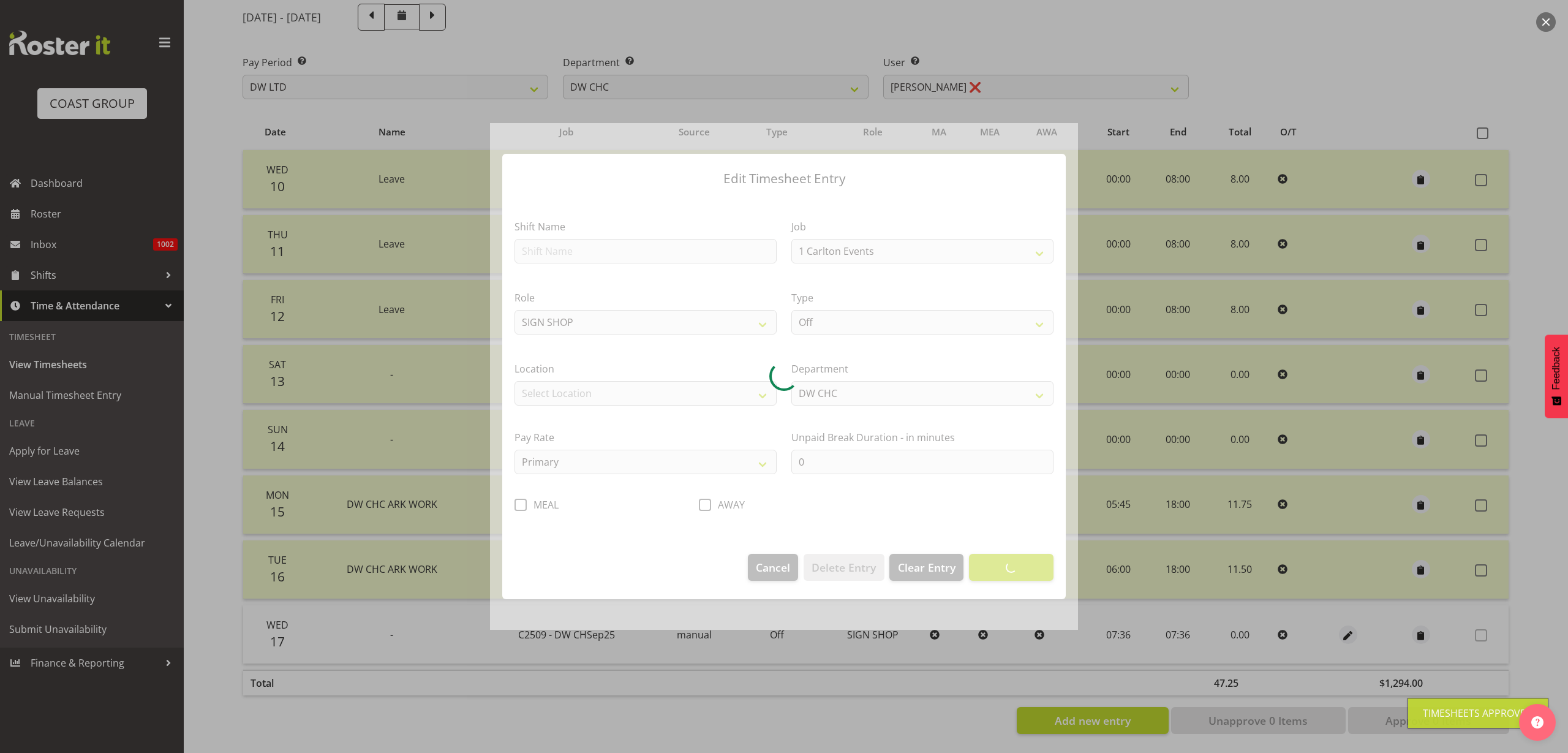
select select "9477"
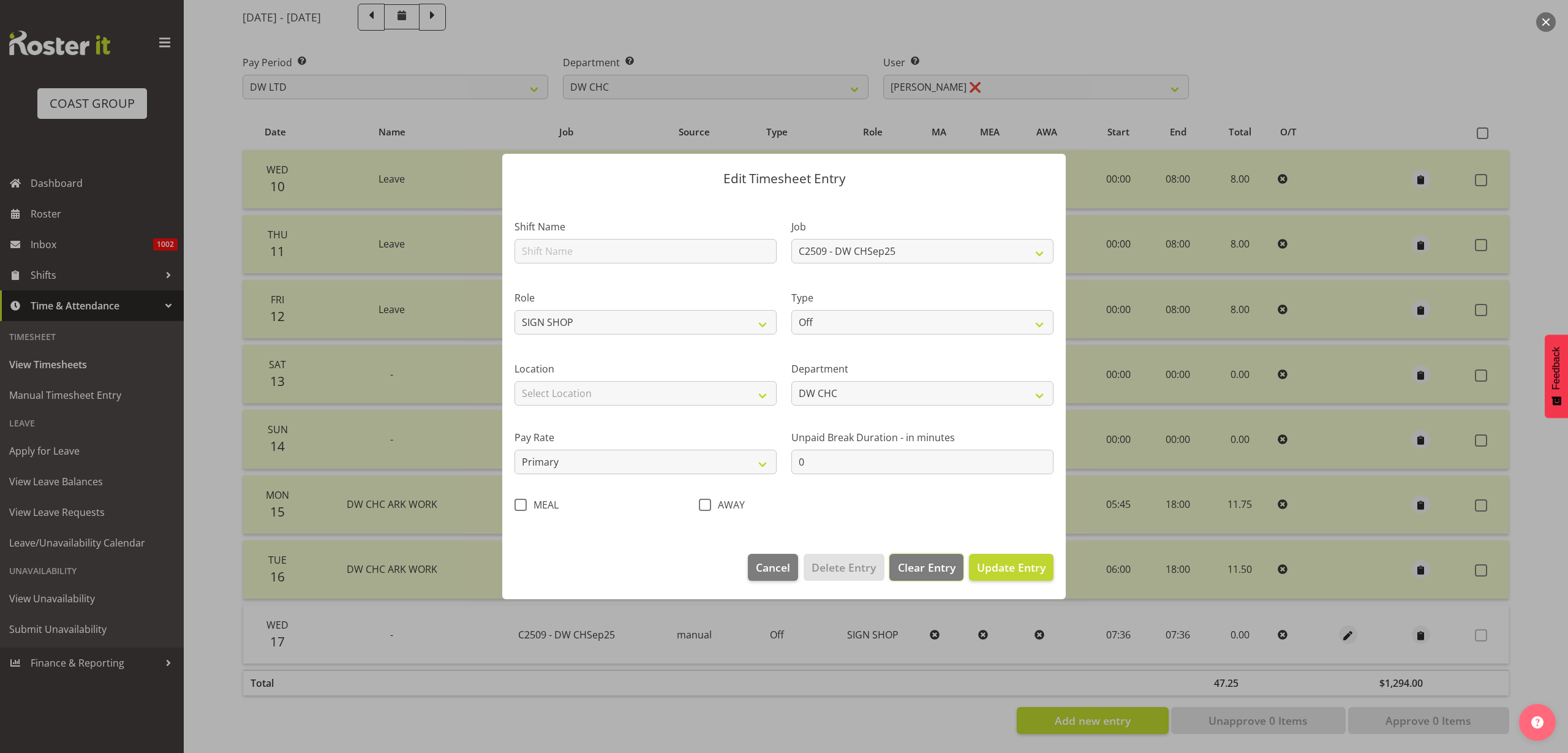
click at [932, 564] on span "Clear Entry" at bounding box center [927, 567] width 58 height 16
select select
click at [859, 566] on span "Delete Entry" at bounding box center [843, 567] width 64 height 16
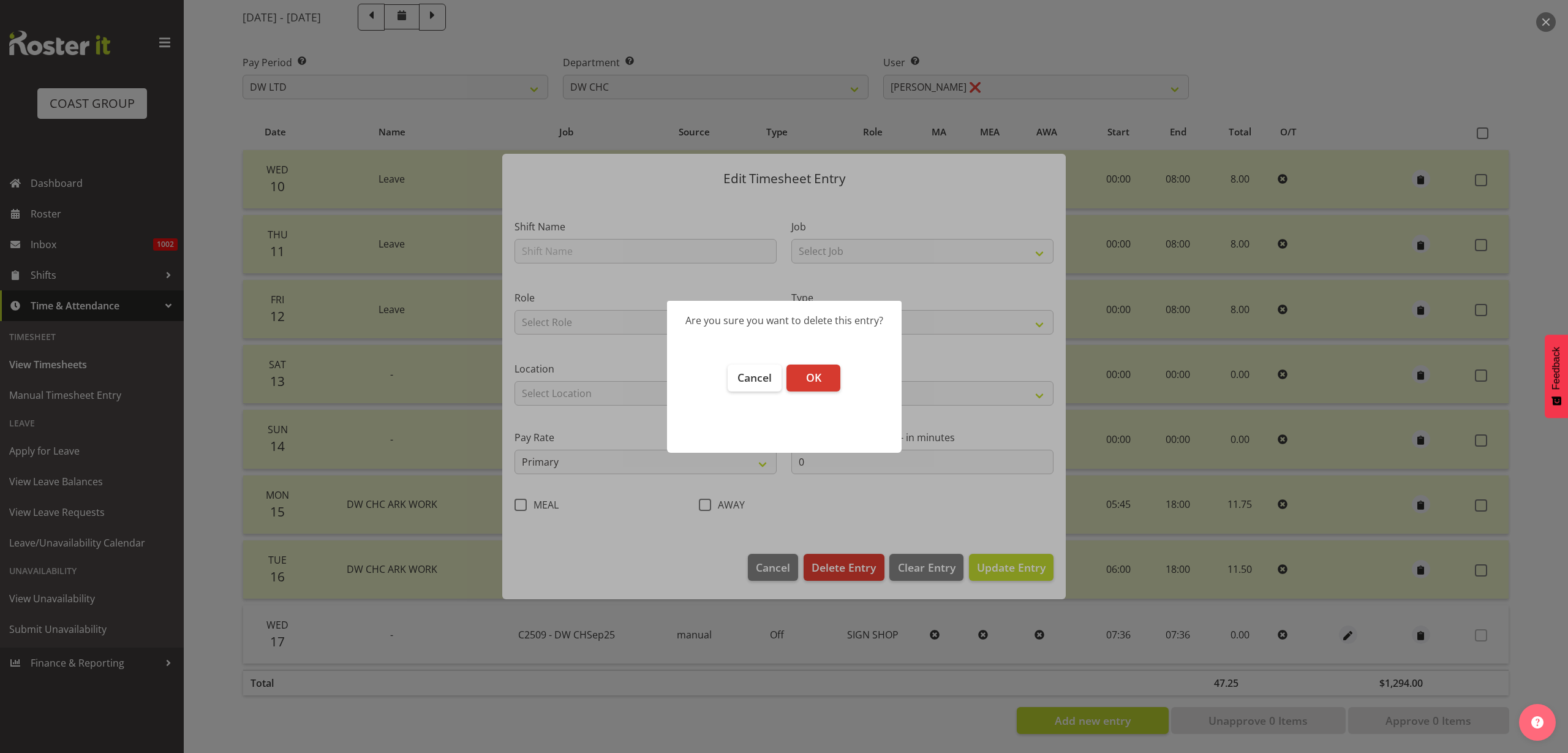
click at [821, 372] on button "OK" at bounding box center [813, 377] width 54 height 27
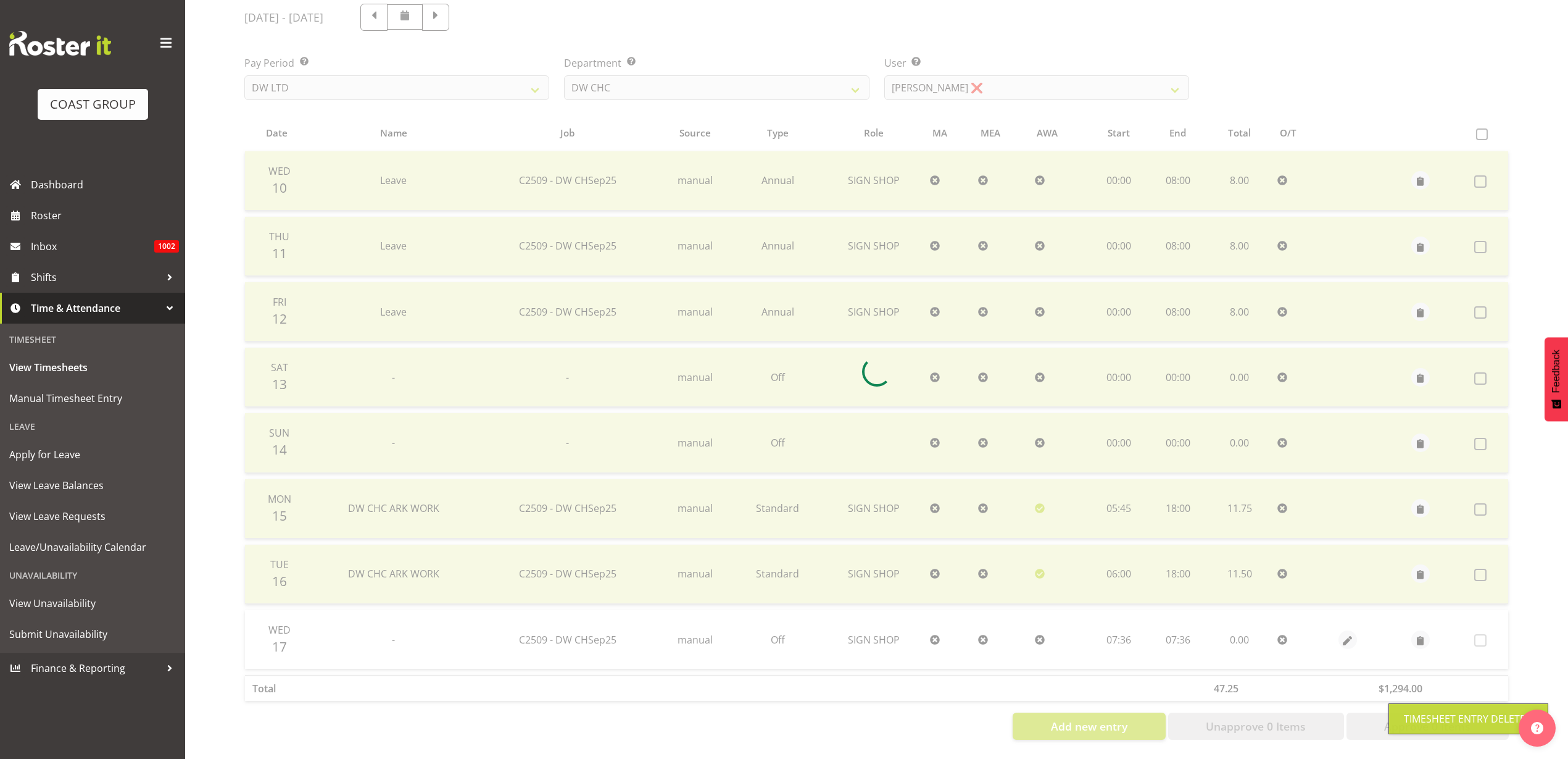
scroll to position [103, 0]
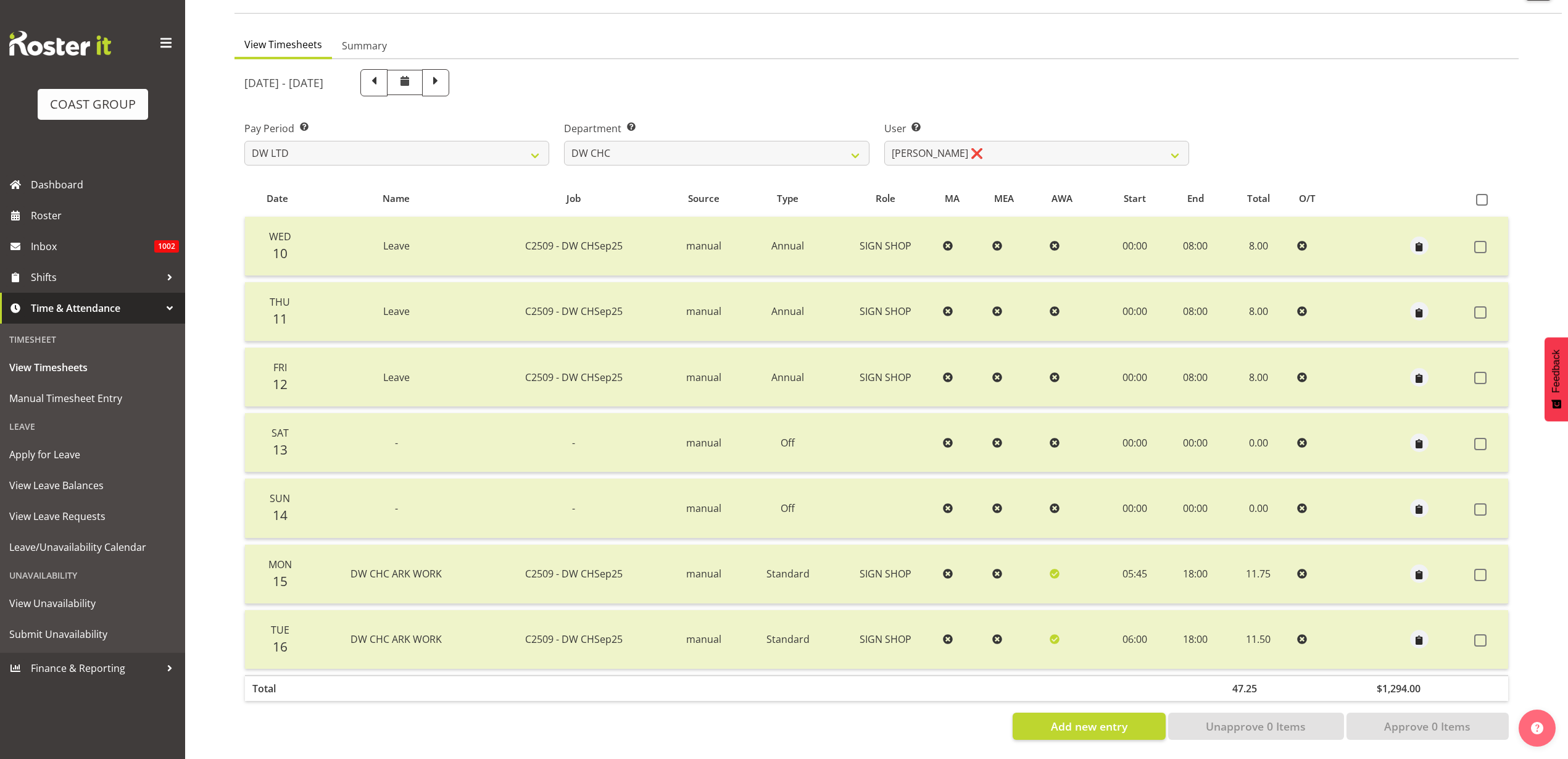
click at [1481, 194] on span at bounding box center [1482, 200] width 11 height 12
click at [1481, 196] on input "checkbox" at bounding box center [1480, 200] width 8 height 8
checkbox input "true"
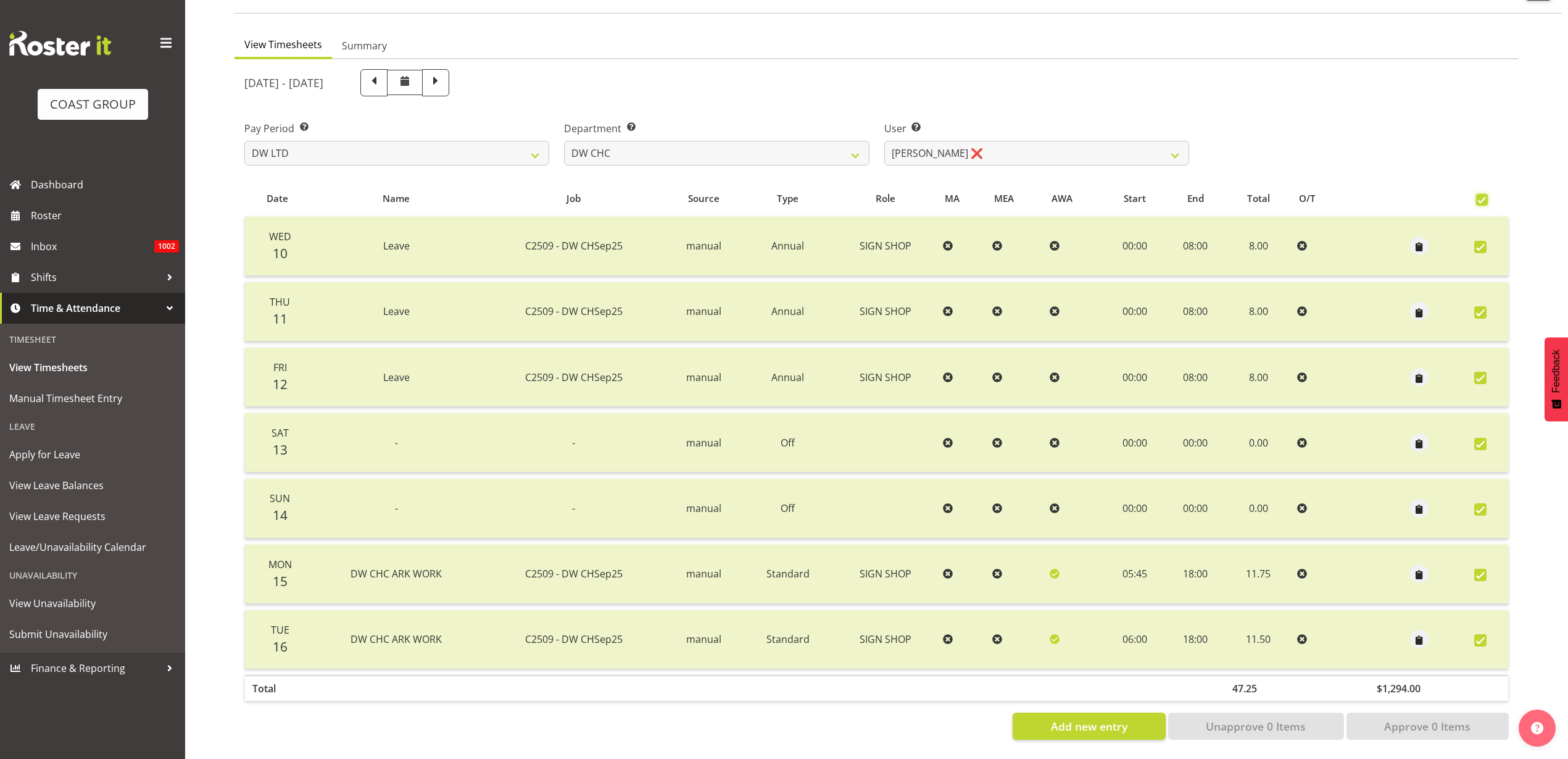
checkbox input "true"
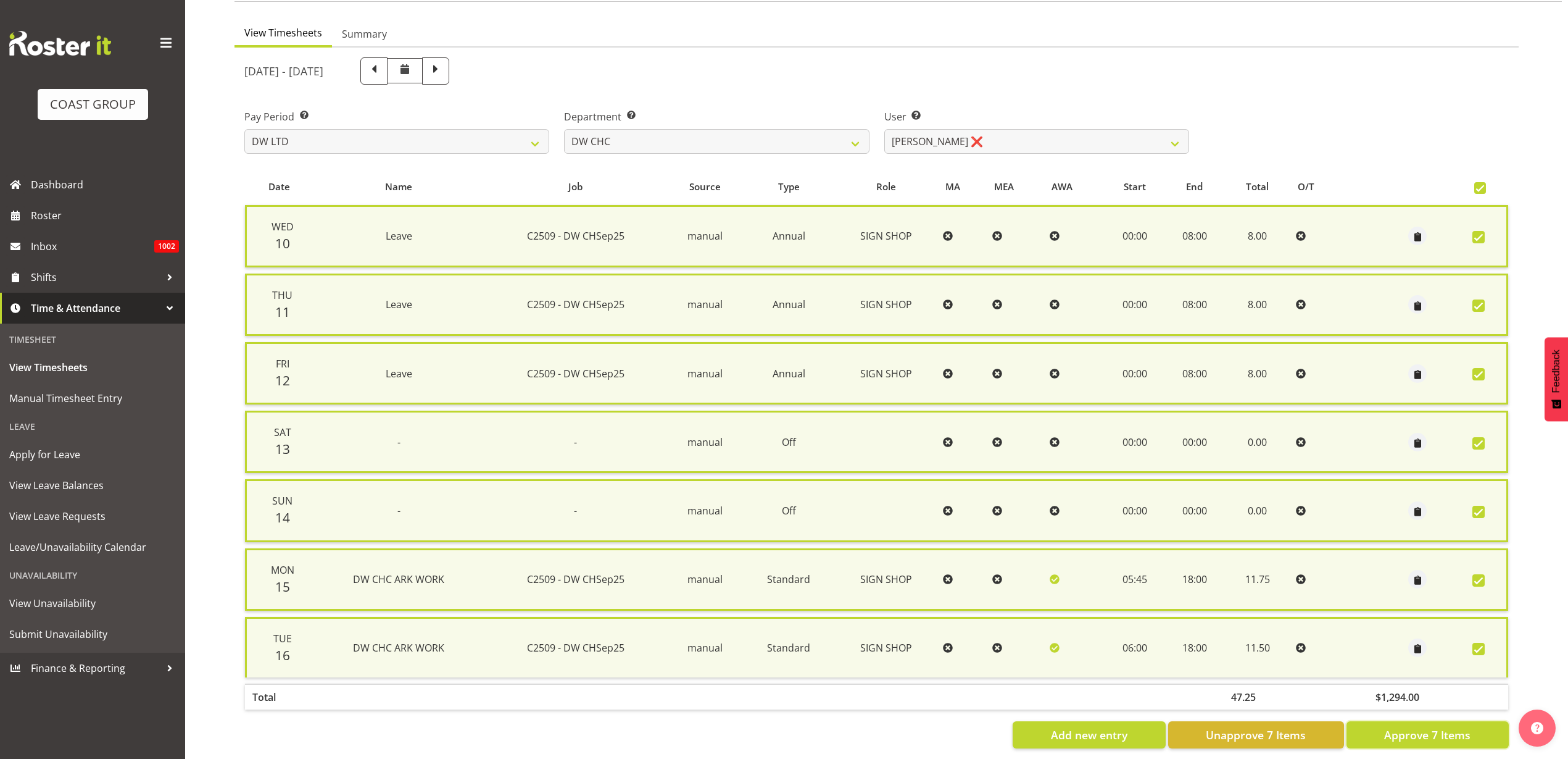
click at [1451, 727] on span "Approve 7 Items" at bounding box center [1427, 735] width 86 height 16
checkbox input "false"
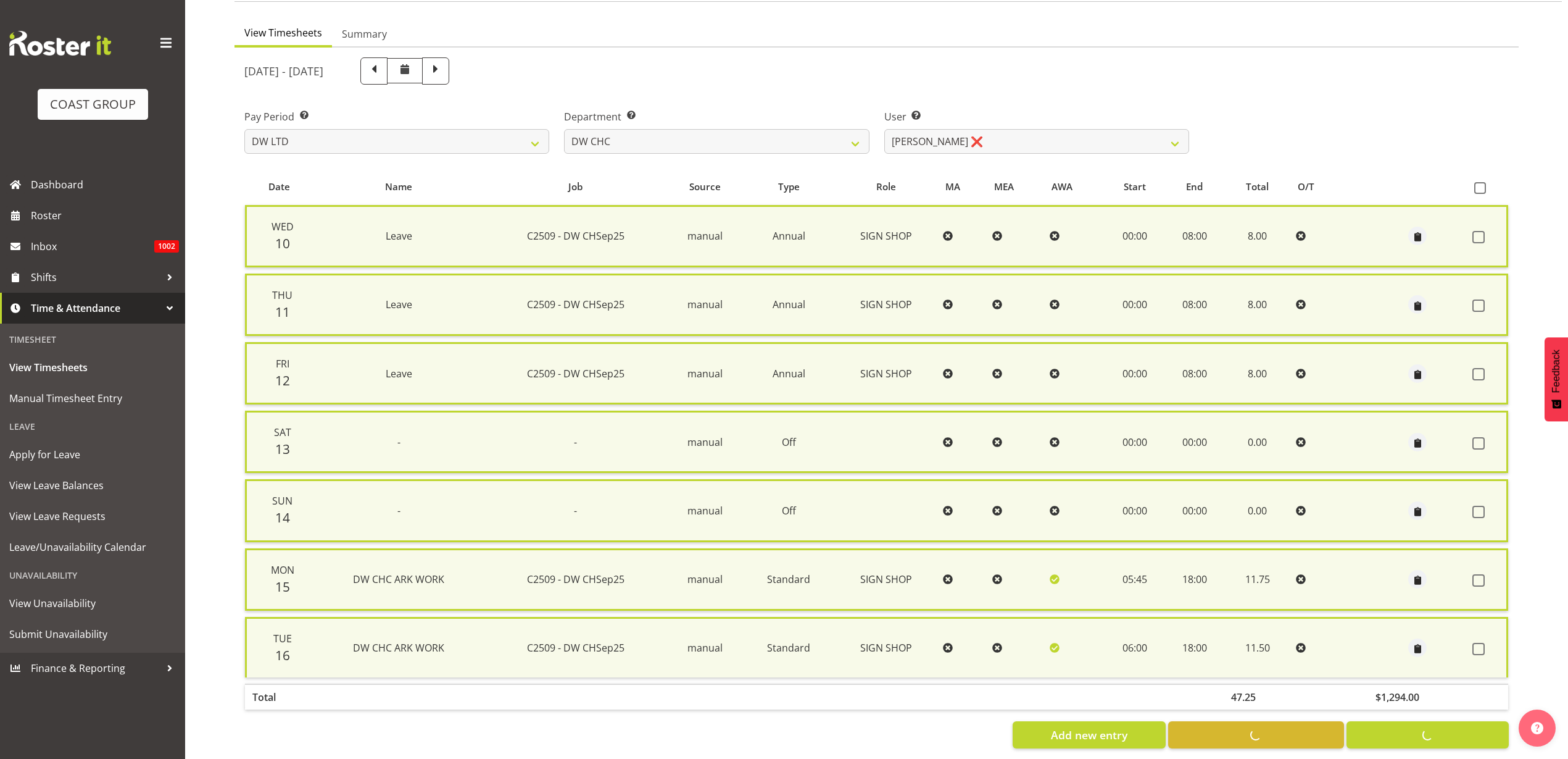
checkbox input "false"
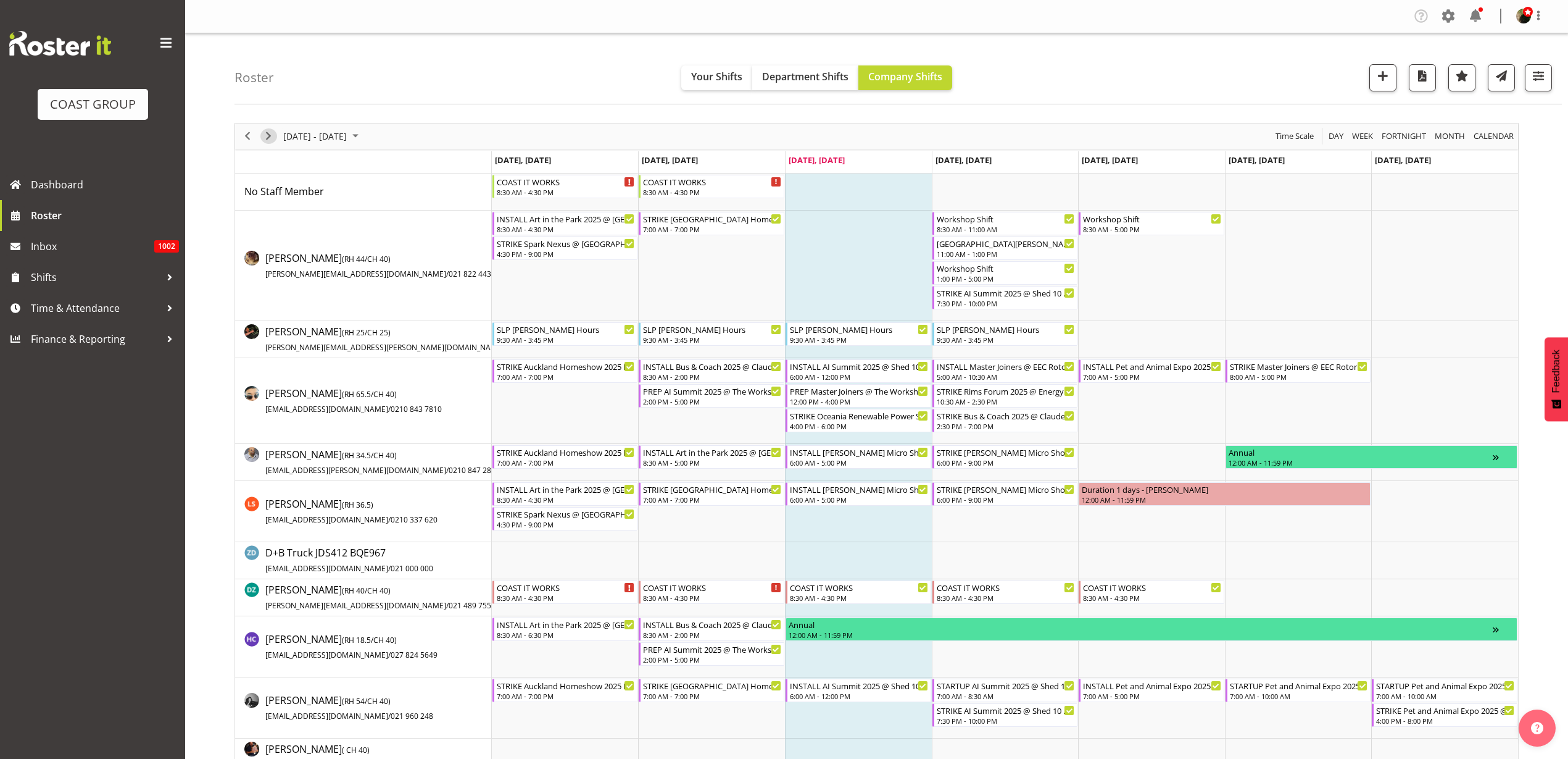
click at [268, 135] on span "Next" at bounding box center [268, 136] width 15 height 16
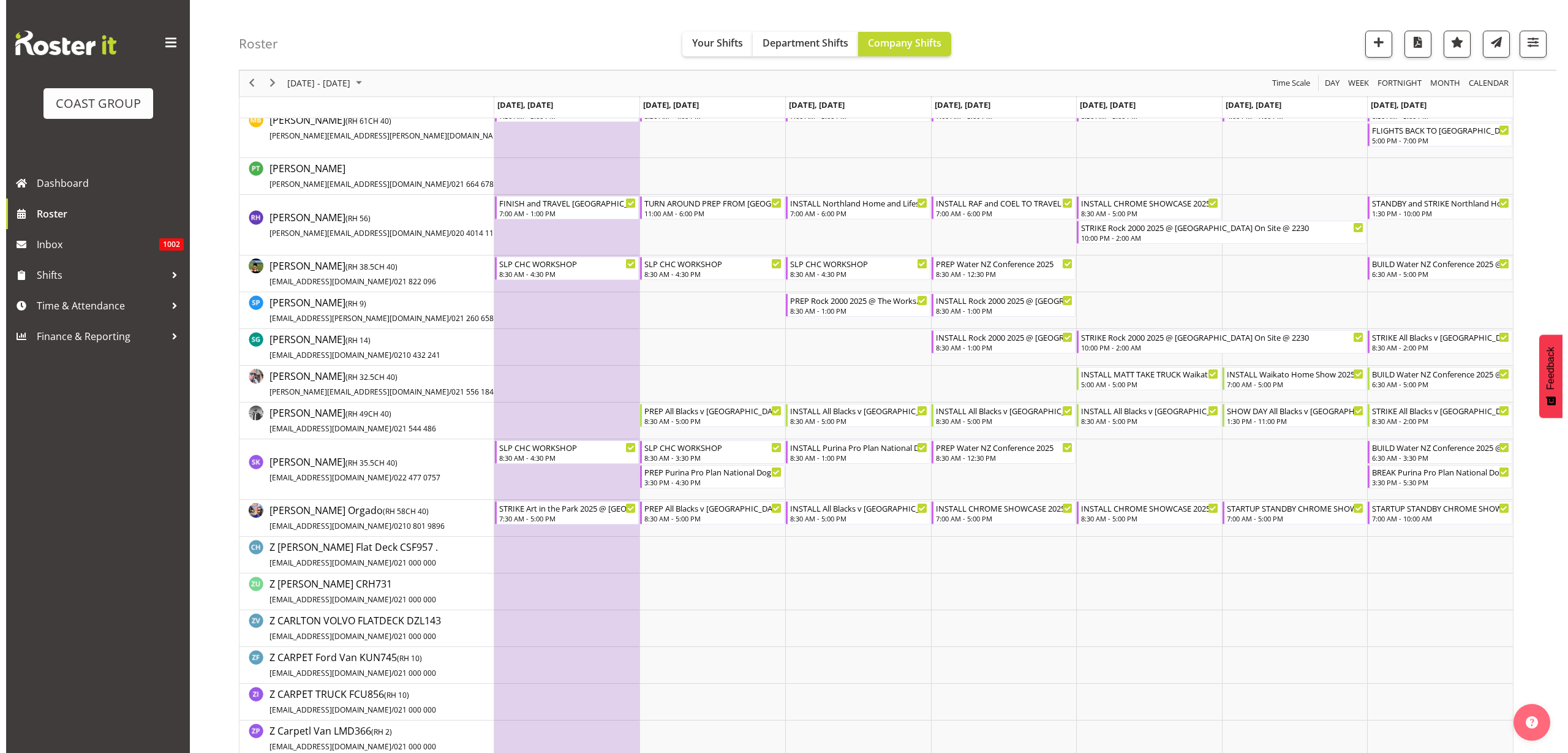
scroll to position [918, 0]
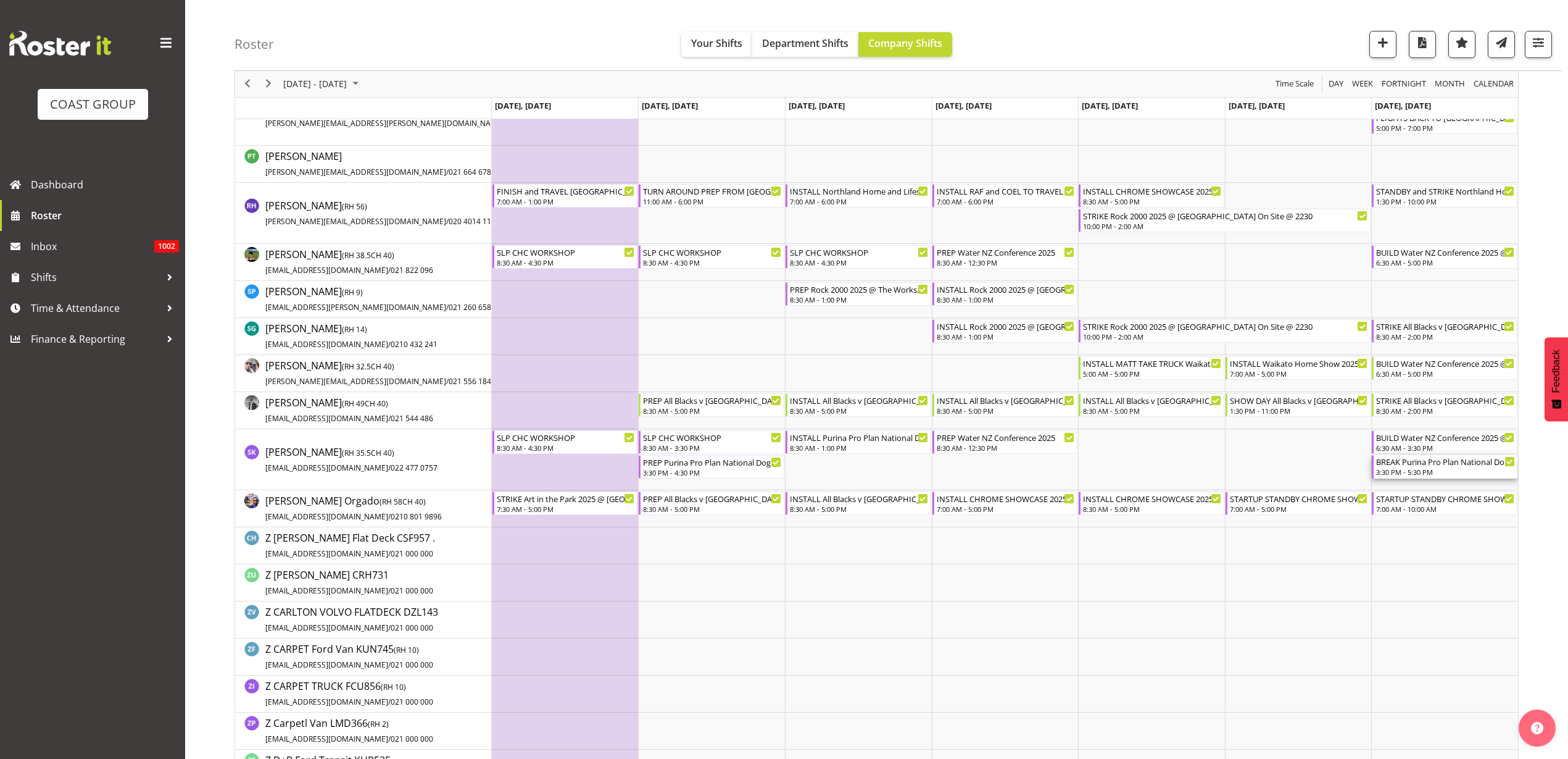
click at [1409, 472] on div "3:30 PM - 5:30 PM" at bounding box center [1445, 472] width 139 height 10
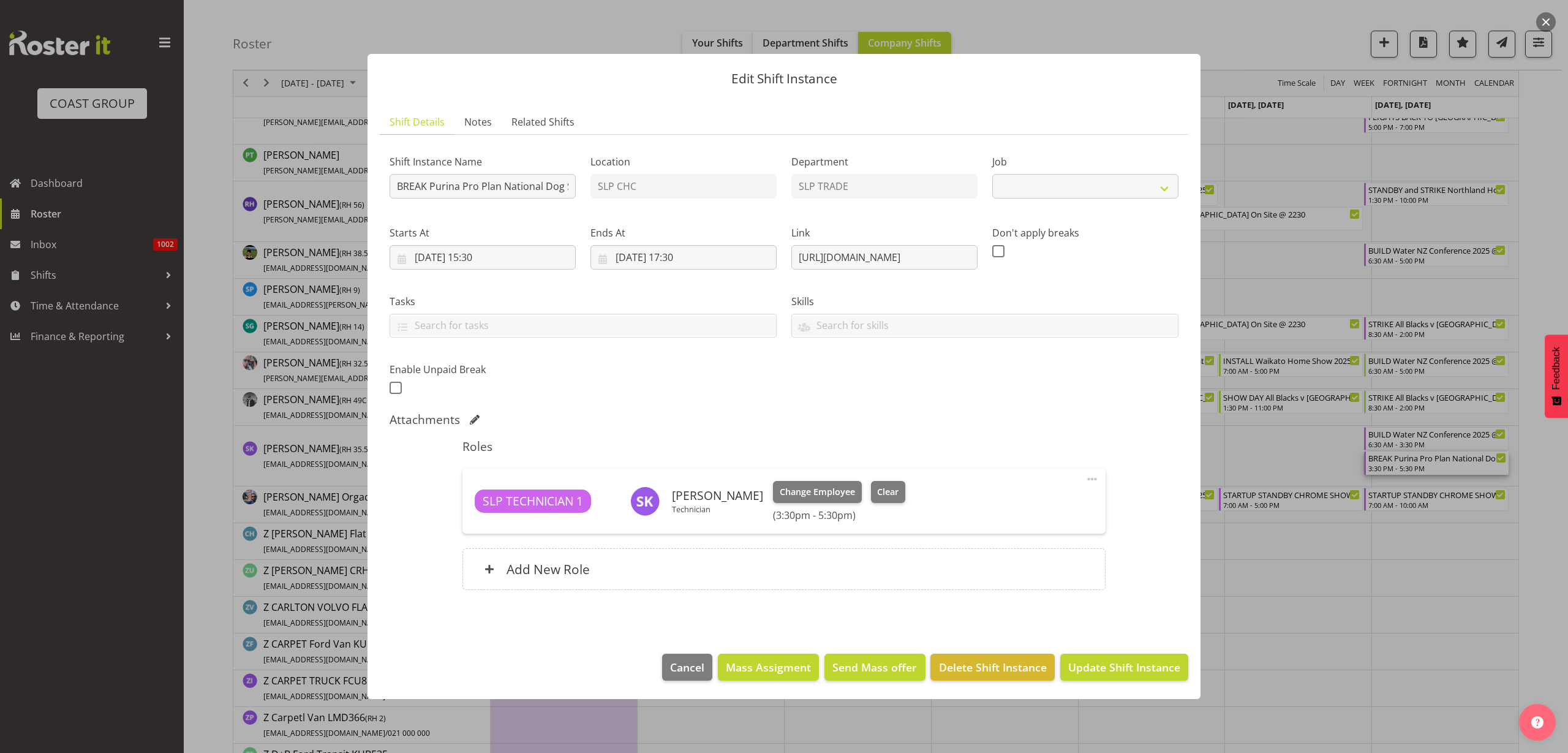
select select "10370"
click at [529, 181] on input "BREAK Purina Pro Plan National Dog Show @ Mainpower Stadium Rangiora On Site @ …" at bounding box center [482, 186] width 186 height 24
type input "BREAK Purina Pro Plan National Dog Show @ Mainpower Stadium Rangiora On Site @ …"
click at [496, 258] on input "28/09/2025, 15:30" at bounding box center [482, 258] width 186 height 24
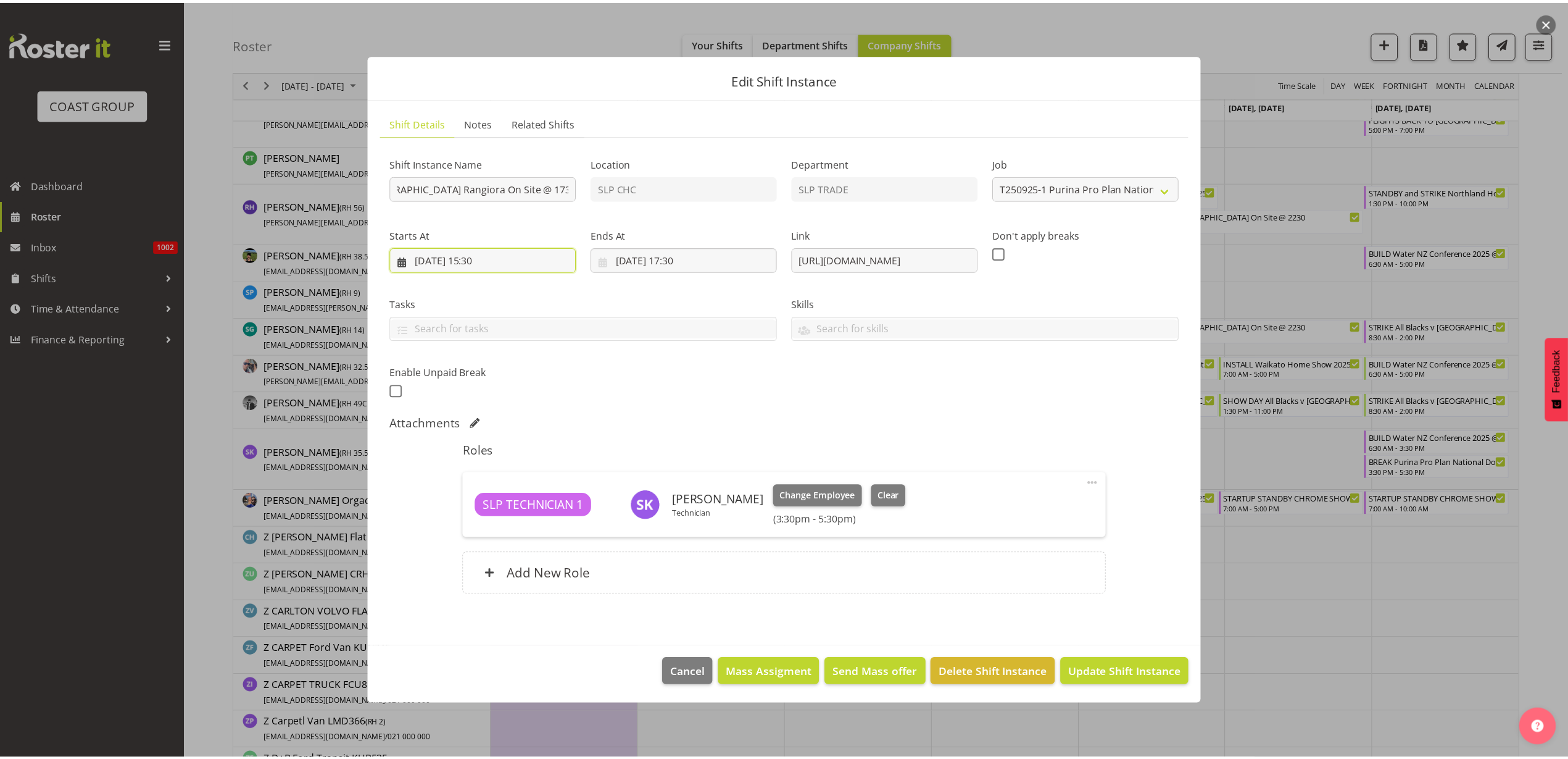
scroll to position [0, 0]
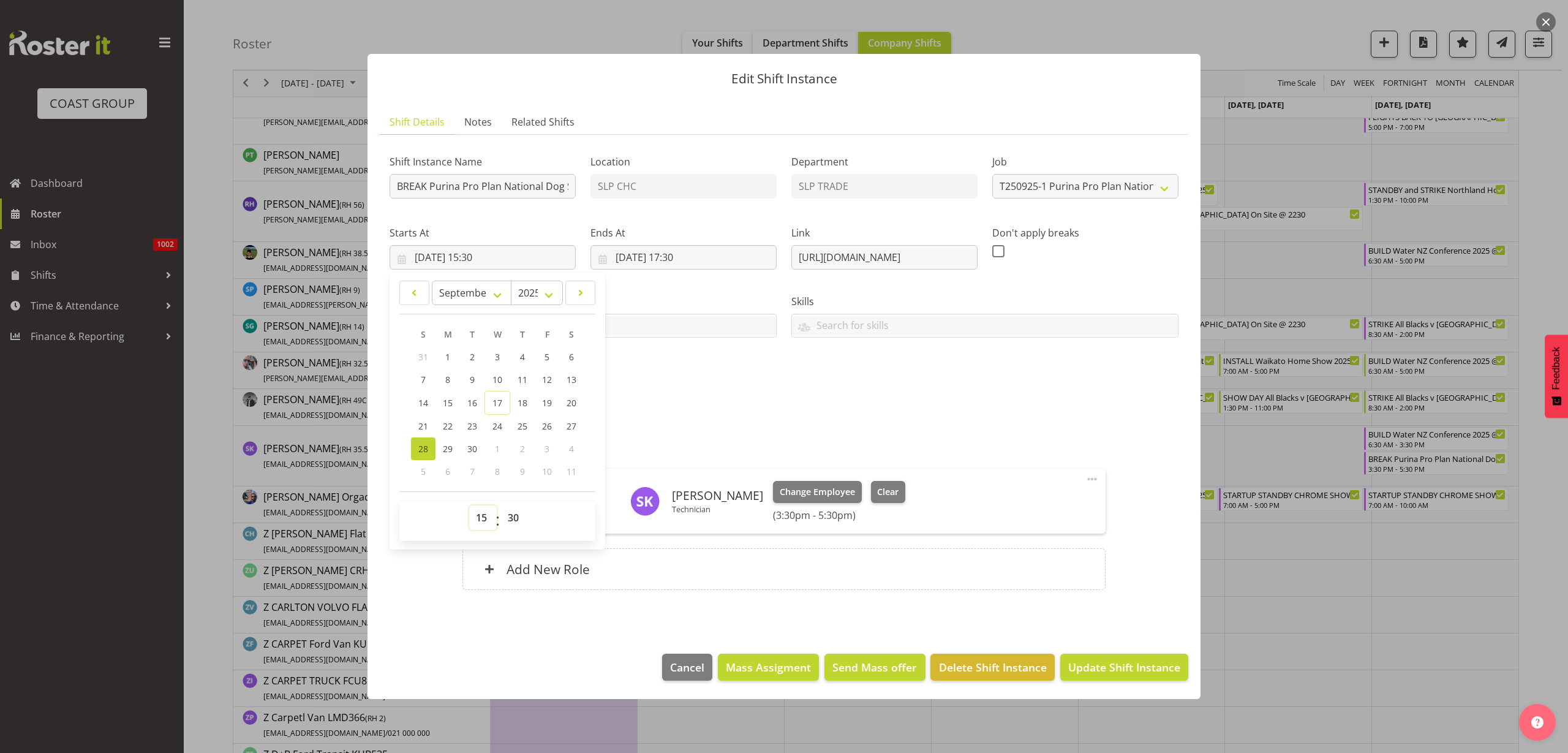
click at [482, 517] on select "00 01 02 03 04 05 06 07 08 09 10 11 12 13 14 15 16 17 18 19 20 21 22 23" at bounding box center [483, 517] width 28 height 24
select select "16"
click at [469, 505] on select "00 01 02 03 04 05 06 07 08 09 10 11 12 13 14 15 16 17 18 19 20 21 22 23" at bounding box center [483, 517] width 28 height 24
type input "28/09/2025, 16:30"
click at [698, 258] on input "28/09/2025, 17:30" at bounding box center [683, 258] width 186 height 24
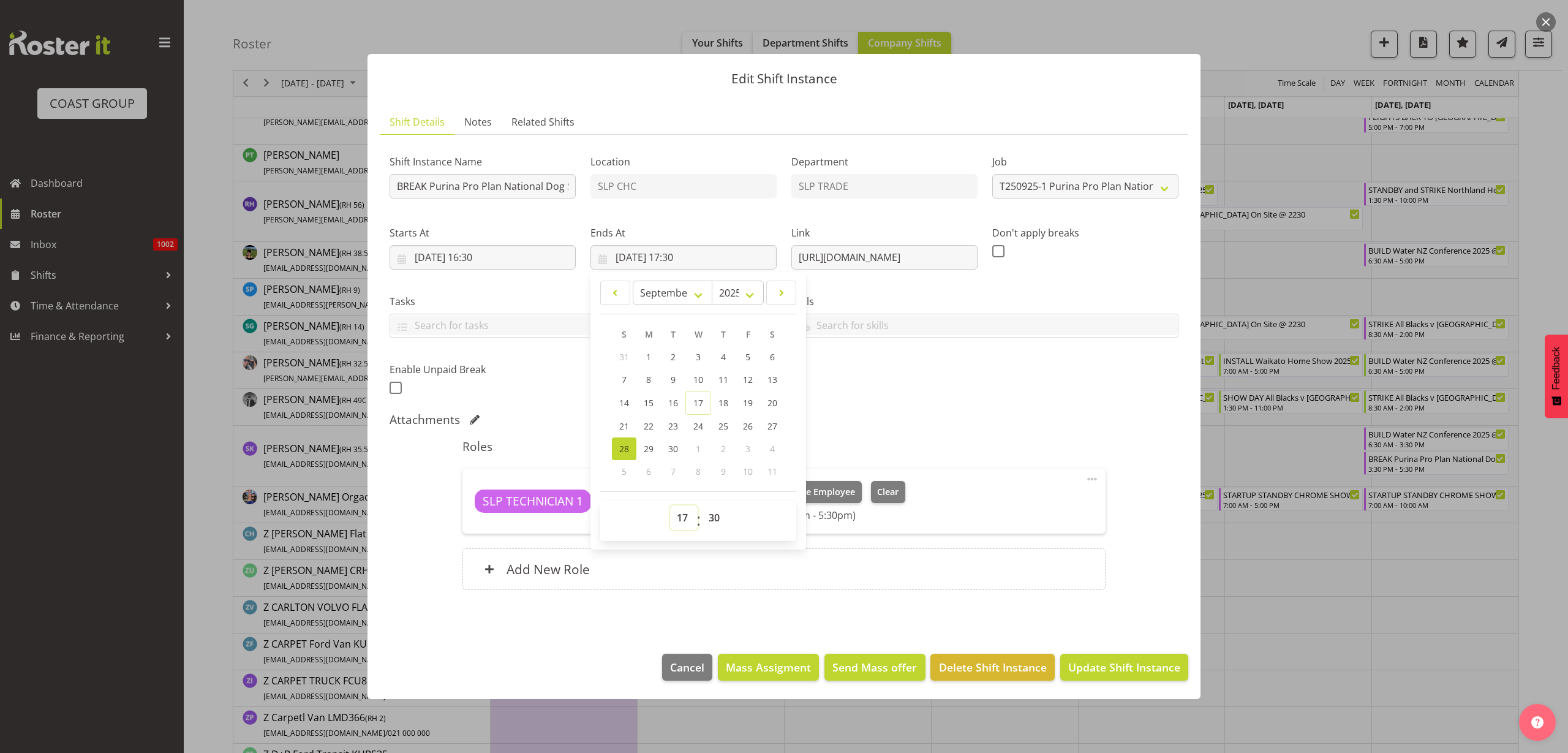
click at [686, 514] on select "00 01 02 03 04 05 06 07 08 09 10 11 12 13 14 15 16 17 18 19 20 21 22 23" at bounding box center [684, 517] width 28 height 24
select select "19"
click at [670, 505] on select "00 01 02 03 04 05 06 07 08 09 10 11 12 13 14 15 16 17 18 19 20 21 22 23" at bounding box center [684, 517] width 28 height 24
type input "28/09/2025, 19:30"
click at [1121, 667] on span "Update Shift Instance" at bounding box center [1125, 667] width 112 height 16
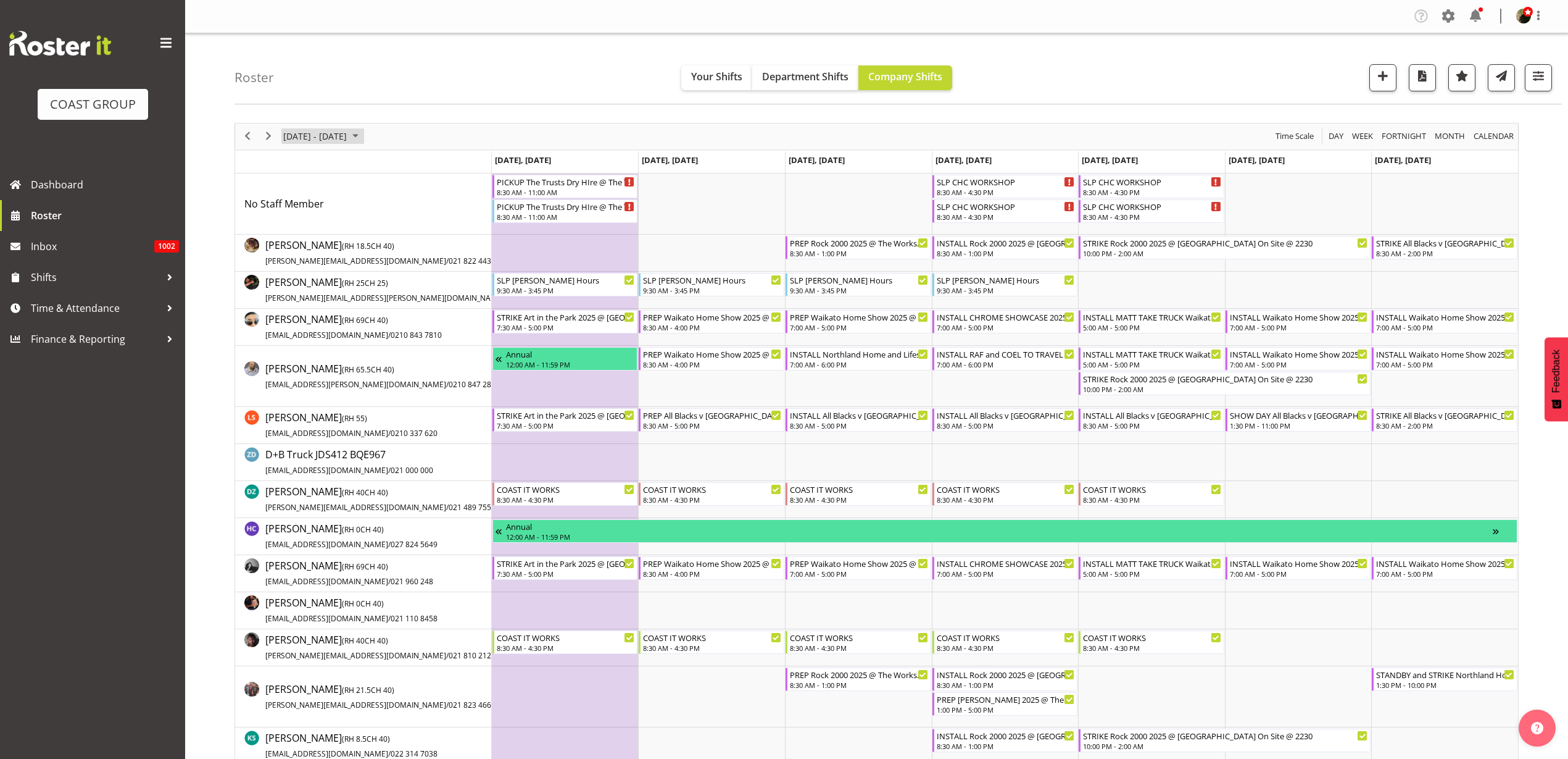
click at [343, 131] on span "September 22 - 28, 2025" at bounding box center [314, 136] width 66 height 16
click at [415, 165] on span "next month" at bounding box center [413, 167] width 21 height 22
click at [415, 165] on span "next month" at bounding box center [413, 167] width 21 height 22
click at [296, 293] on span "24" at bounding box center [296, 293] width 19 height 19
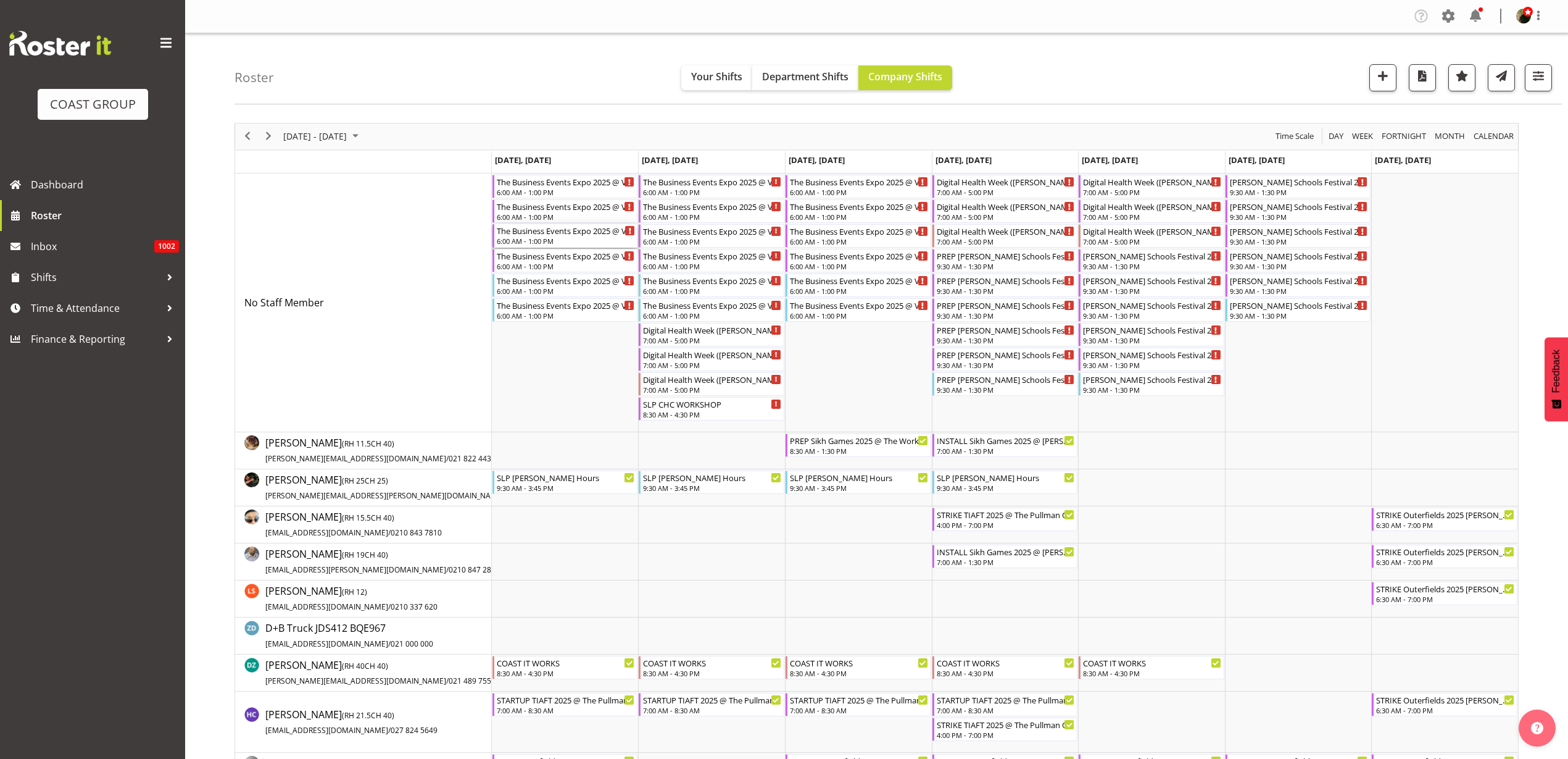
click at [580, 236] on div "The Business Events Expo 2025 @ Viaduct events Center On Site @ 0700 6:00 AM - …" at bounding box center [566, 236] width 139 height 24
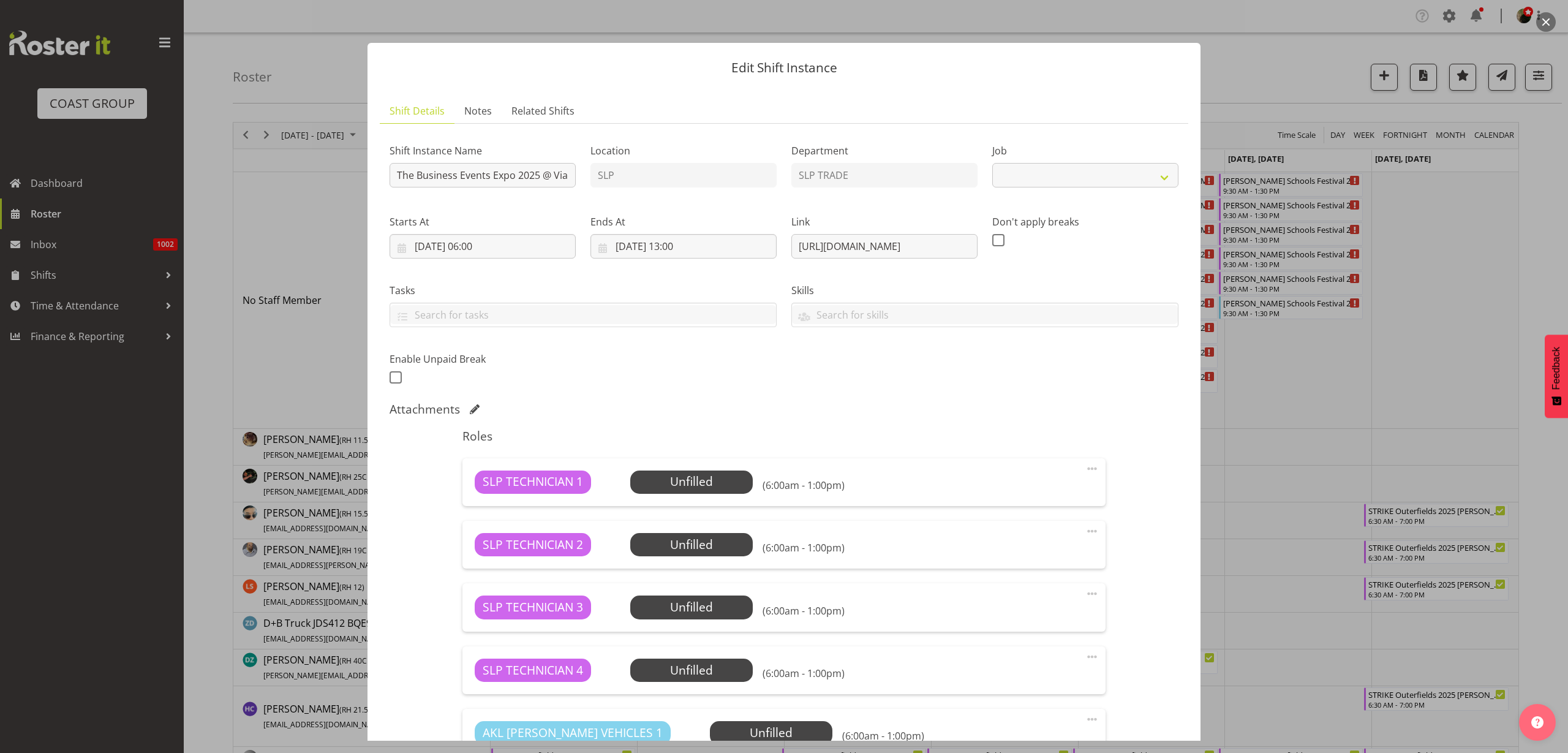
select select "10654"
drag, startPoint x: 793, startPoint y: 245, endPoint x: 1153, endPoint y: 244, distance: 360.0
click at [1153, 244] on div "Shift Instance Name The Business Events Expo 2025 @ Viaduct events Center On Si…" at bounding box center [784, 260] width 804 height 268
